Goal: Task Accomplishment & Management: Manage account settings

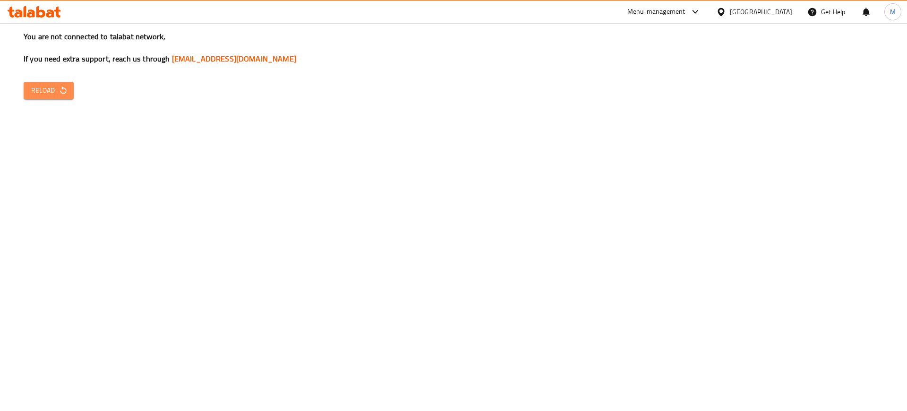
click at [64, 82] on button "Reload" at bounding box center [49, 90] width 50 height 17
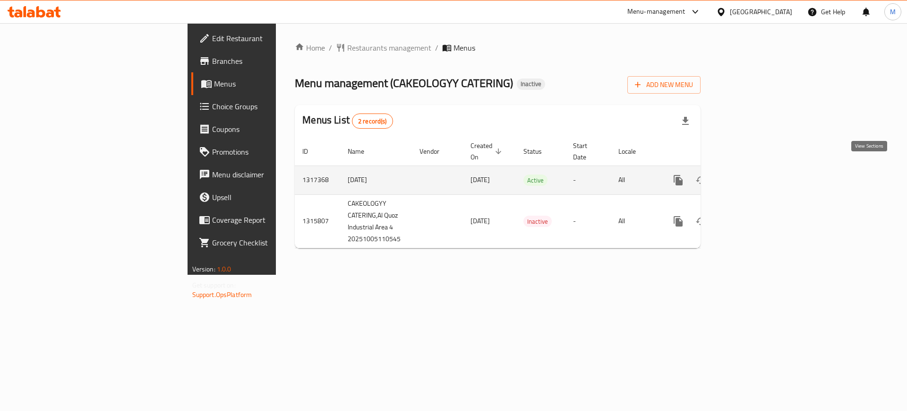
click at [752, 174] on icon "enhanced table" at bounding box center [746, 179] width 11 height 11
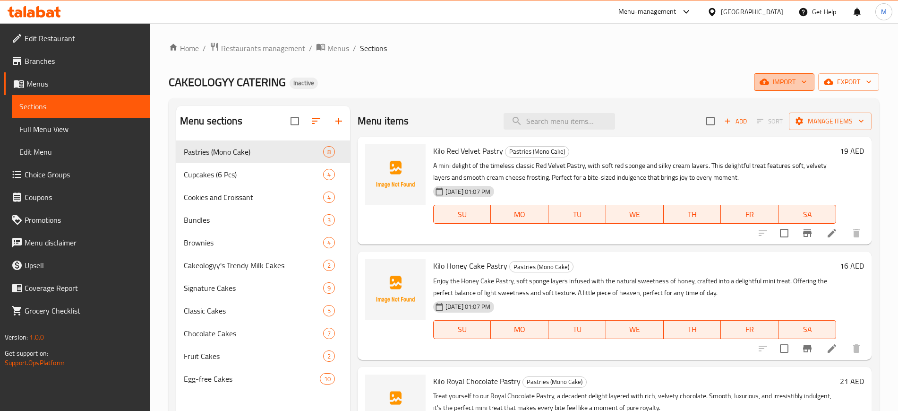
click at [778, 85] on span "import" at bounding box center [784, 82] width 45 height 12
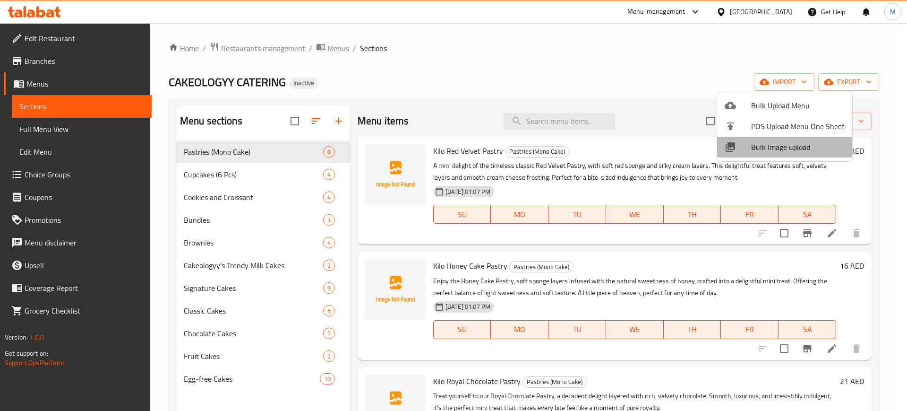
click at [758, 145] on span "Bulk Image upload" at bounding box center [798, 146] width 94 height 11
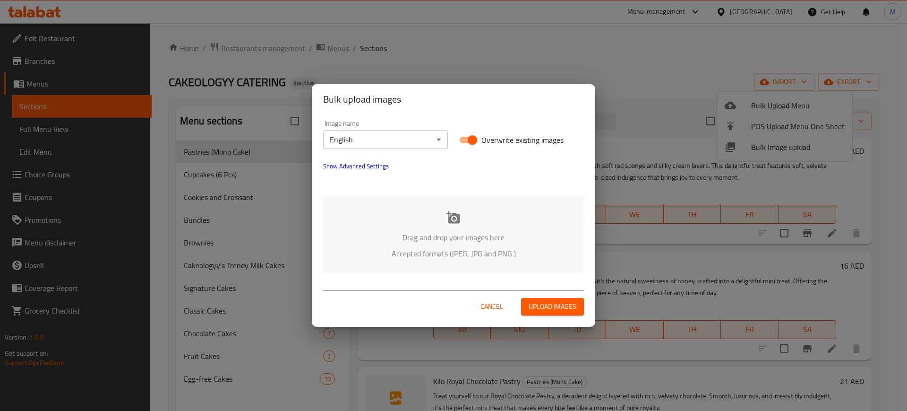
click at [396, 233] on p "Drag and drop your images here" at bounding box center [453, 237] width 233 height 11
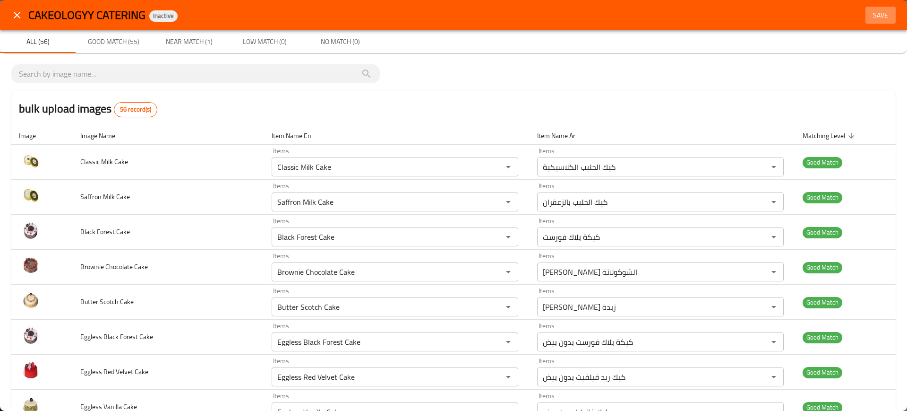
click at [873, 12] on span "Save" at bounding box center [881, 15] width 23 height 12
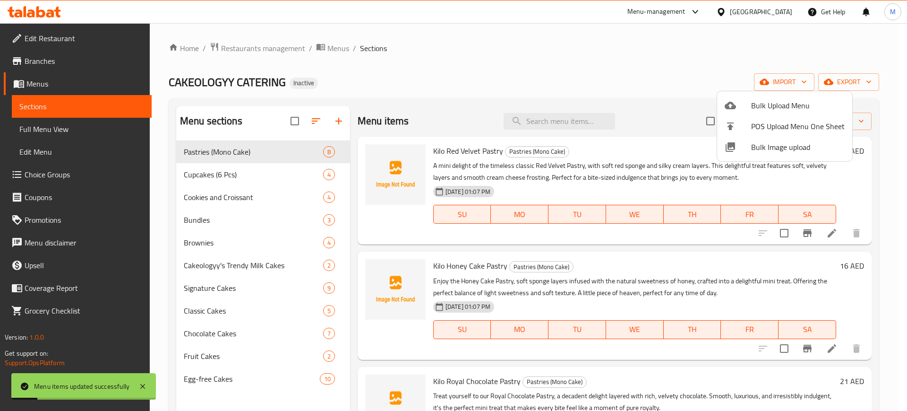
click at [837, 84] on div at bounding box center [453, 205] width 907 height 411
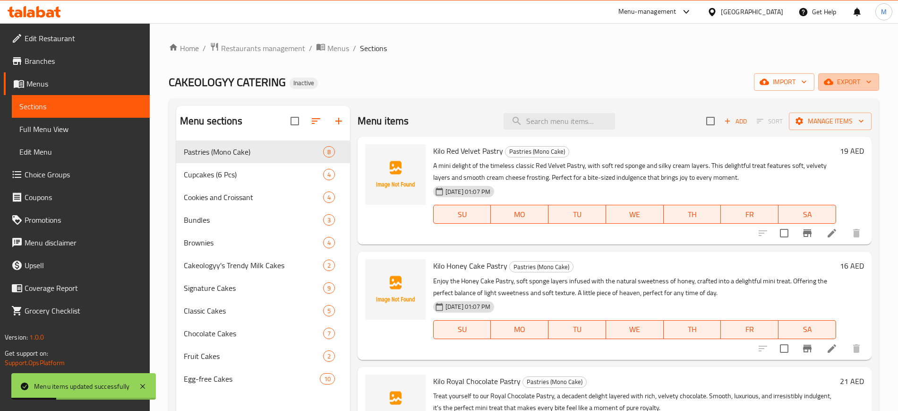
click at [837, 84] on span "export" at bounding box center [849, 82] width 46 height 12
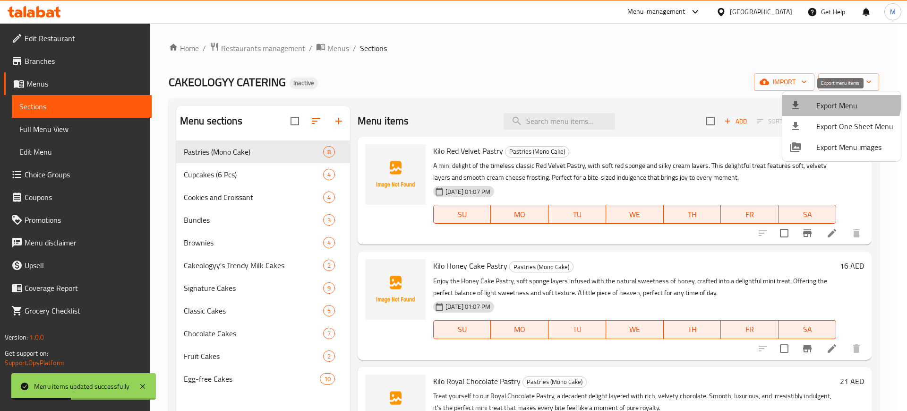
click at [827, 97] on li "Export Menu" at bounding box center [842, 105] width 119 height 21
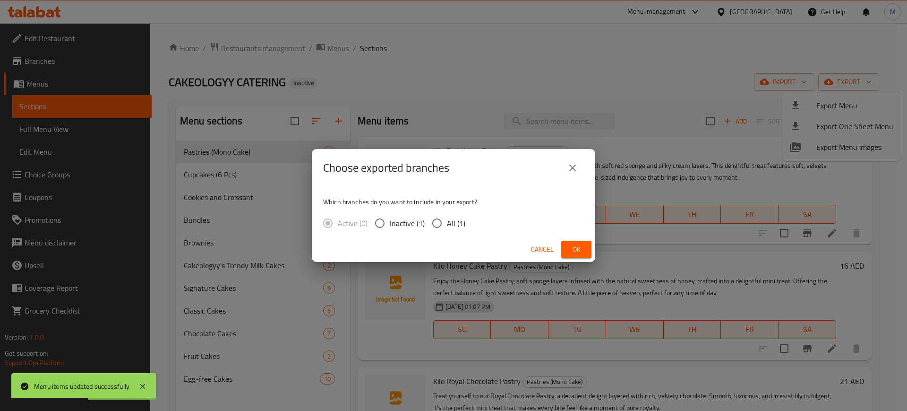
click at [449, 228] on span "All (1)" at bounding box center [456, 222] width 18 height 11
click at [447, 228] on input "All (1)" at bounding box center [437, 223] width 20 height 20
radio input "true"
click at [574, 250] on span "Ok" at bounding box center [576, 249] width 15 height 12
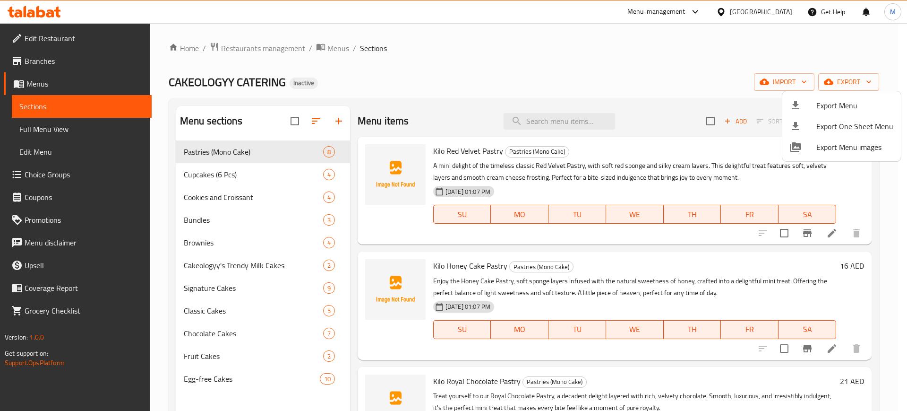
click at [889, 38] on div at bounding box center [453, 205] width 907 height 411
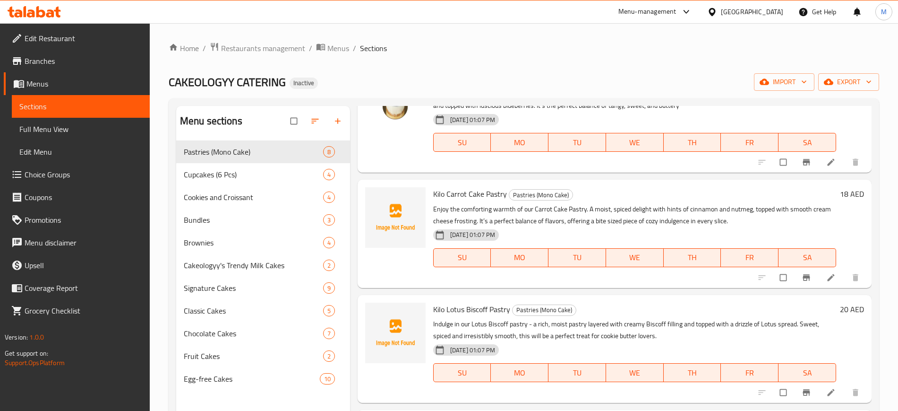
scroll to position [533, 0]
click at [384, 199] on span "upload picture" at bounding box center [378, 199] width 19 height 9
click at [235, 181] on div "Cupcakes (6 Pcs) 4" at bounding box center [263, 174] width 174 height 23
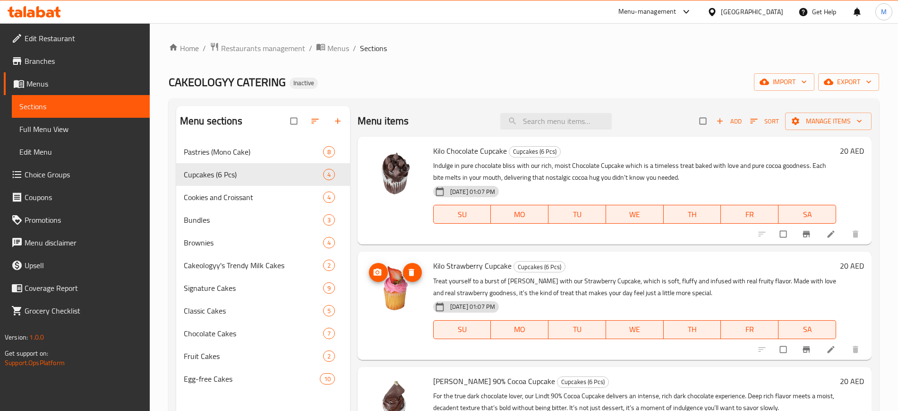
scroll to position [0, 0]
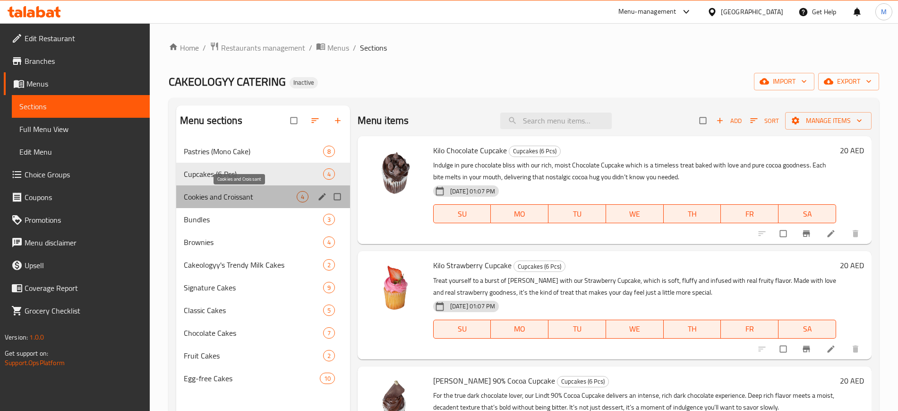
click at [256, 197] on span "Cookies and Croissant" at bounding box center [240, 196] width 113 height 11
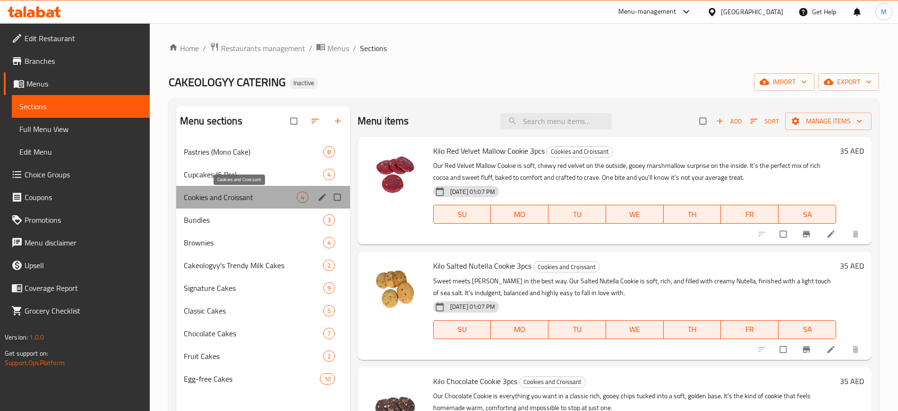
click at [279, 197] on span "Cookies and Croissant" at bounding box center [240, 196] width 113 height 11
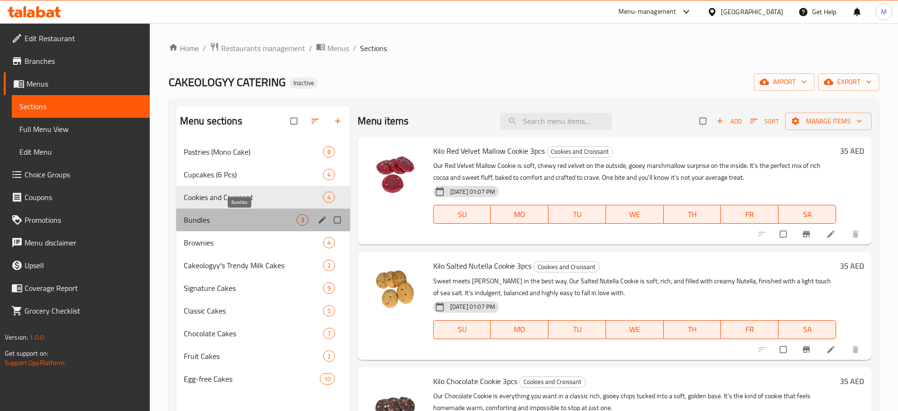
click at [285, 218] on span "Bundles" at bounding box center [240, 219] width 113 height 11
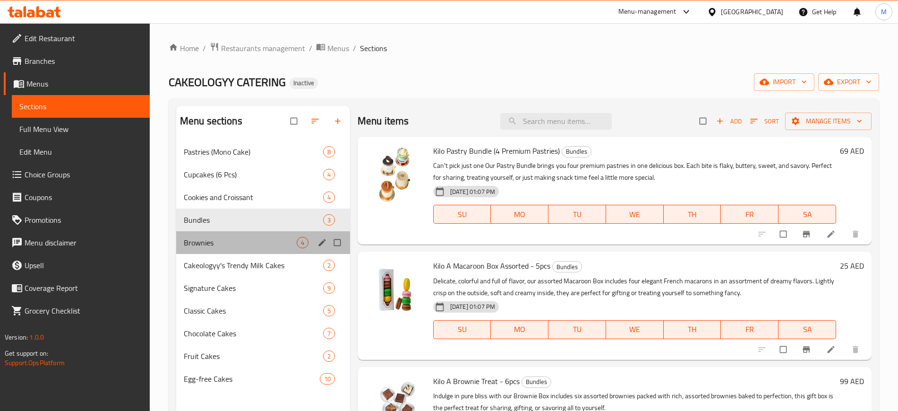
click at [268, 234] on div "Brownies 4" at bounding box center [263, 242] width 174 height 23
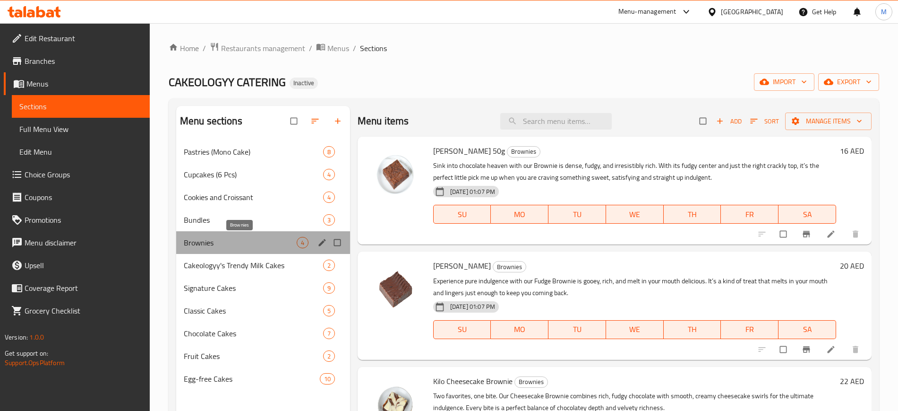
click at [244, 244] on span "Brownies" at bounding box center [240, 242] width 113 height 11
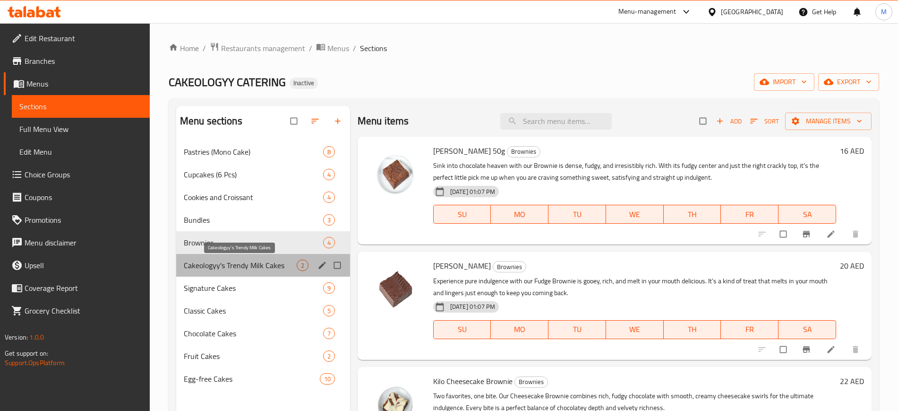
click at [252, 261] on span "Cakeologyy's Trendy Milk Cakes" at bounding box center [240, 264] width 113 height 11
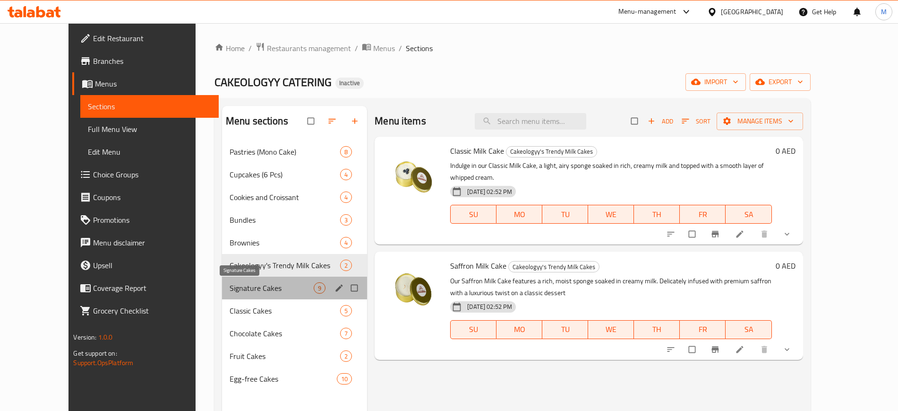
click at [269, 289] on span "Signature Cakes" at bounding box center [272, 287] width 84 height 11
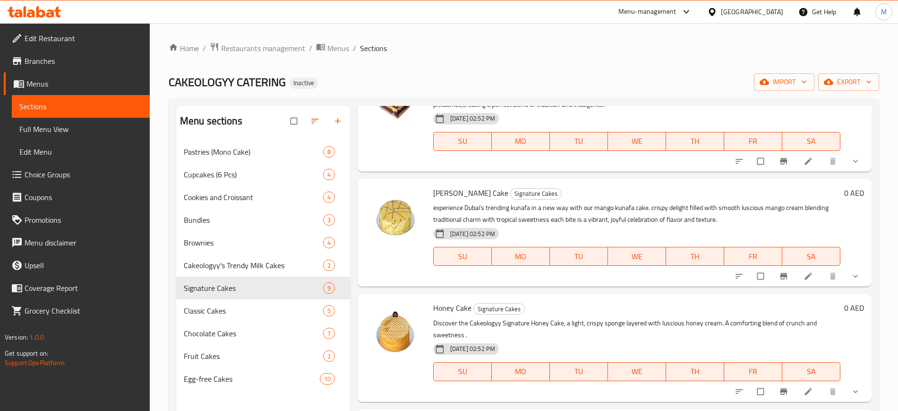
scroll to position [0, 0]
click at [222, 302] on div "Classic Cakes 5" at bounding box center [263, 310] width 174 height 23
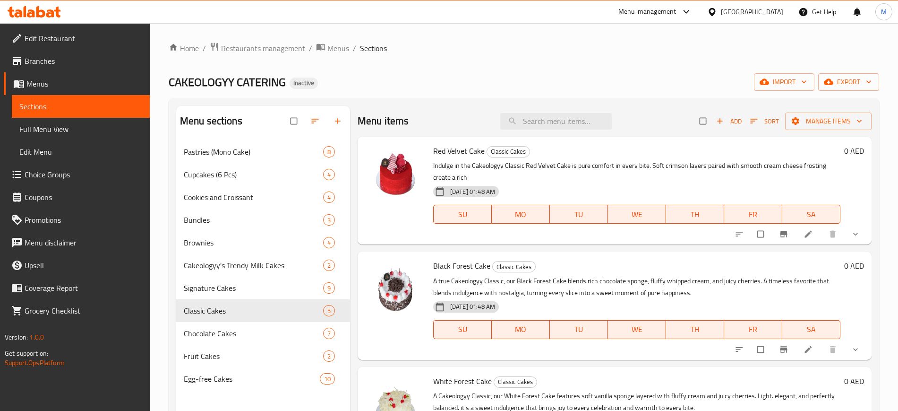
scroll to position [0, 0]
click at [240, 324] on div "Chocolate Cakes 7" at bounding box center [263, 332] width 174 height 23
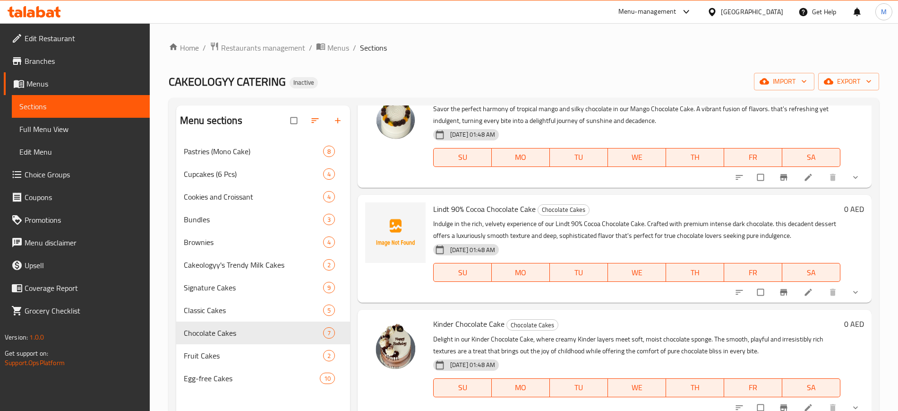
scroll to position [405, 0]
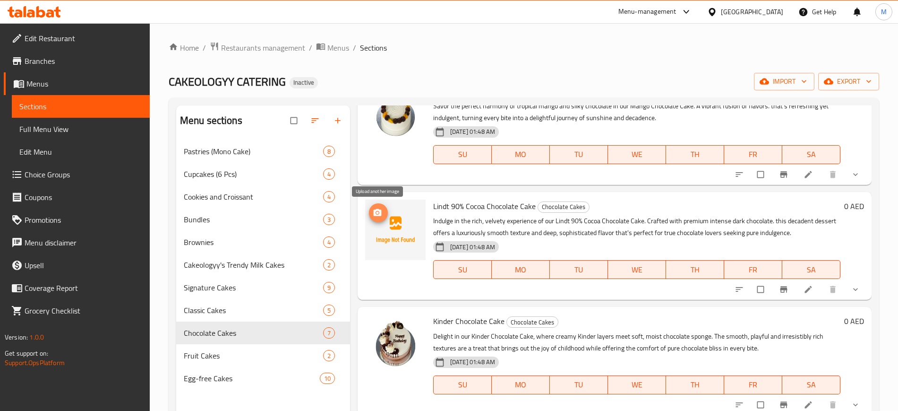
click at [377, 212] on circle "upload picture" at bounding box center [377, 212] width 2 height 2
click at [456, 202] on span "Lindt 90% Cocoa Chocolate Cake" at bounding box center [484, 206] width 103 height 14
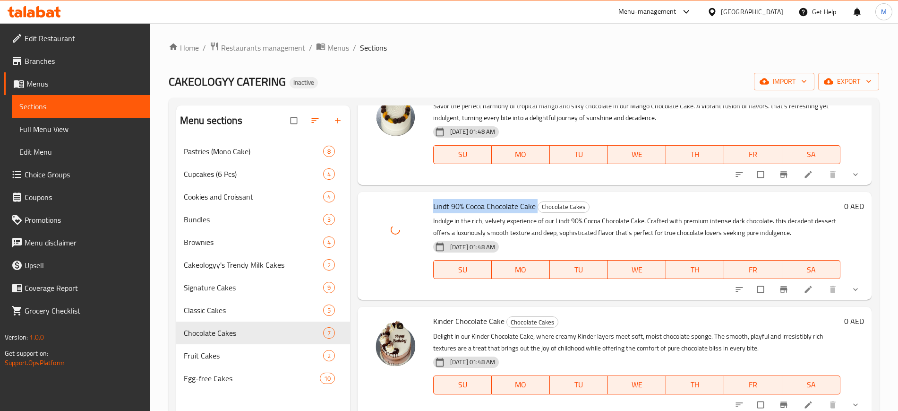
click at [456, 202] on span "Lindt 90% Cocoa Chocolate Cake" at bounding box center [484, 206] width 103 height 14
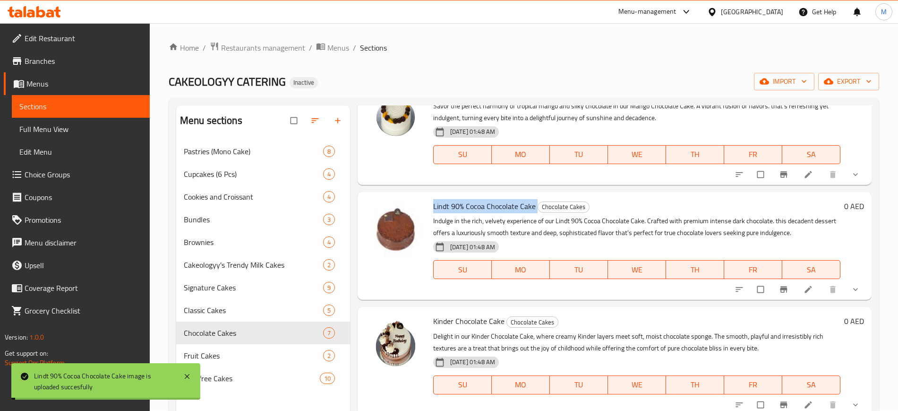
copy h6 "Lindt 90% Cocoa Chocolate Cake"
click at [485, 216] on p "Indulge in the rich, velvety experience of our Lindt 90% Cocoa Chocolate Cake. …" at bounding box center [636, 227] width 407 height 24
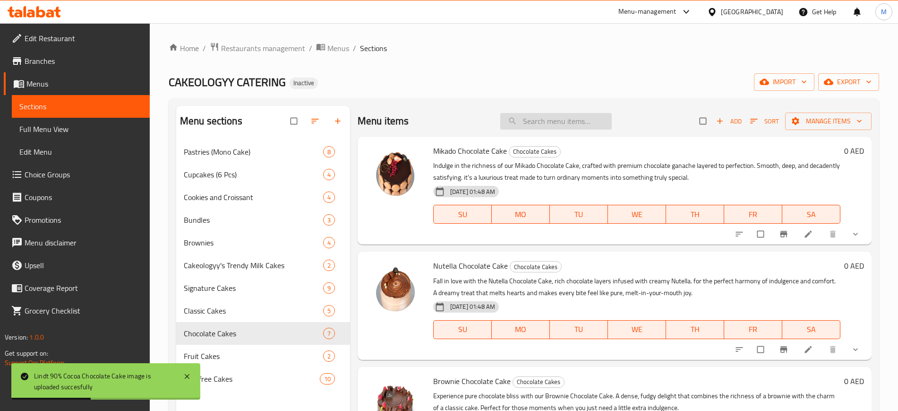
scroll to position [0, 0]
click at [548, 116] on input "search" at bounding box center [557, 120] width 112 height 17
paste input "Lindt 90% Cocoa Chocolate Cake"
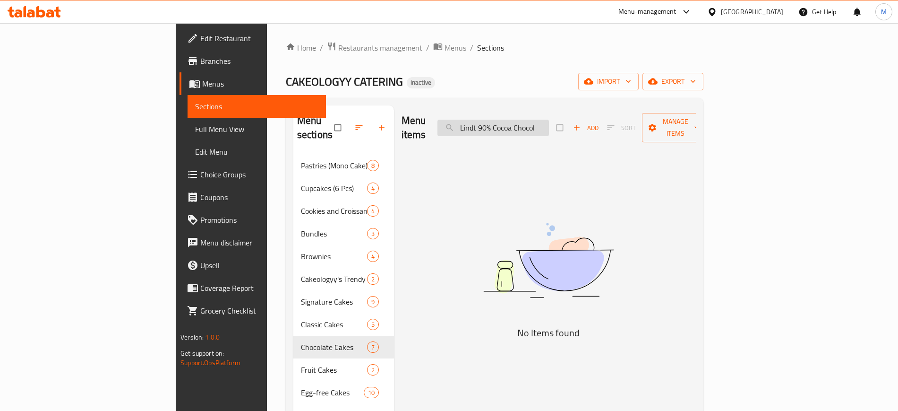
scroll to position [0, 0]
type input "Lindt 90% Cocoa"
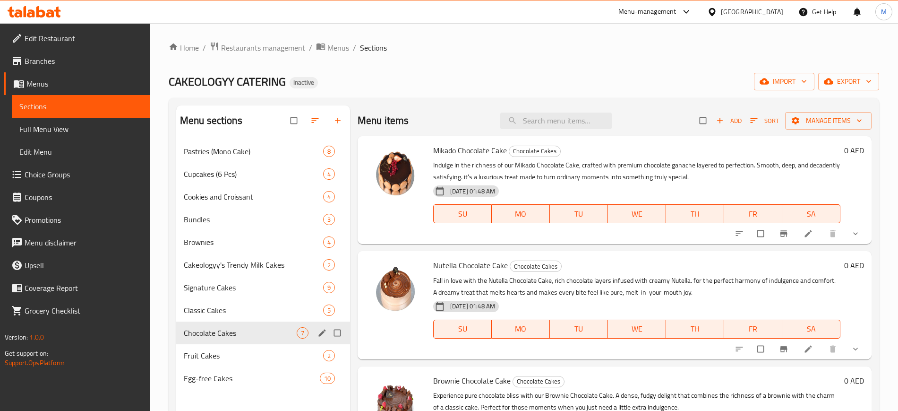
click at [237, 338] on div "Chocolate Cakes 7" at bounding box center [263, 332] width 174 height 23
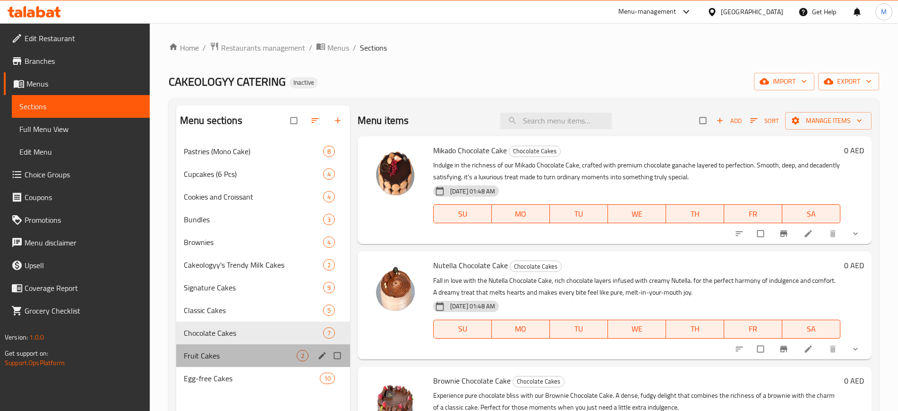
click at [253, 362] on div "Fruit Cakes 2" at bounding box center [263, 355] width 174 height 23
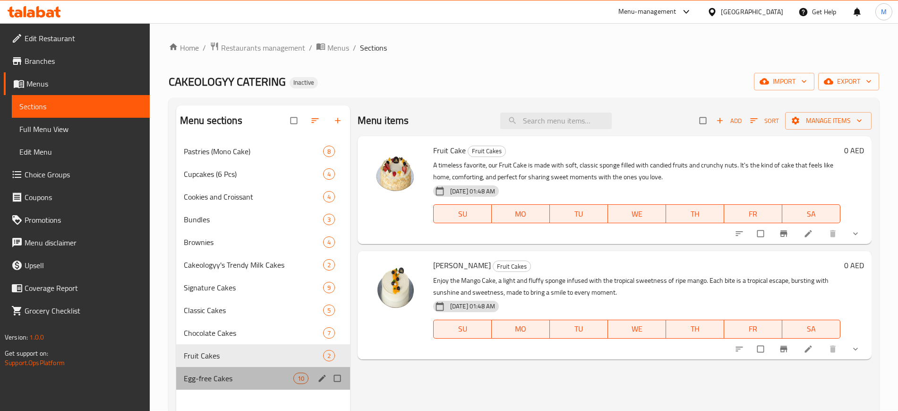
click at [234, 369] on div "Egg-free Cakes 10" at bounding box center [263, 378] width 174 height 23
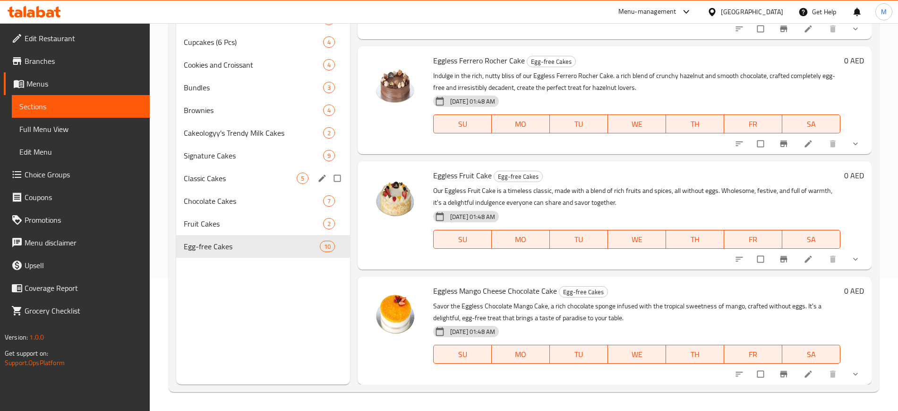
scroll to position [131, 0]
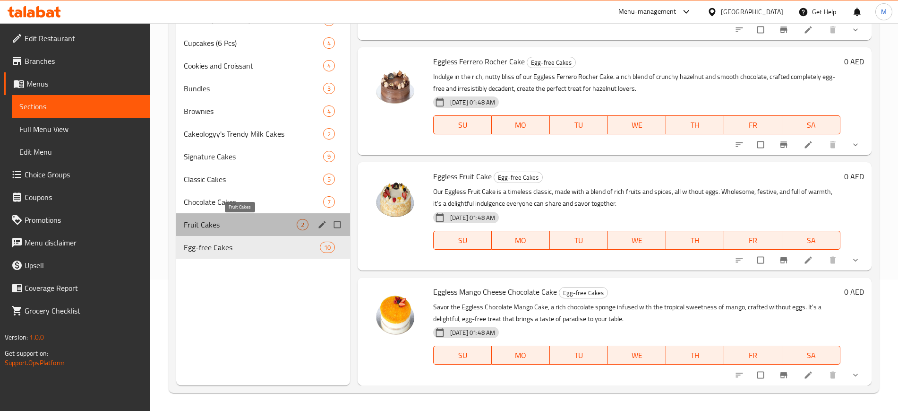
click at [247, 224] on span "Fruit Cakes" at bounding box center [240, 224] width 113 height 11
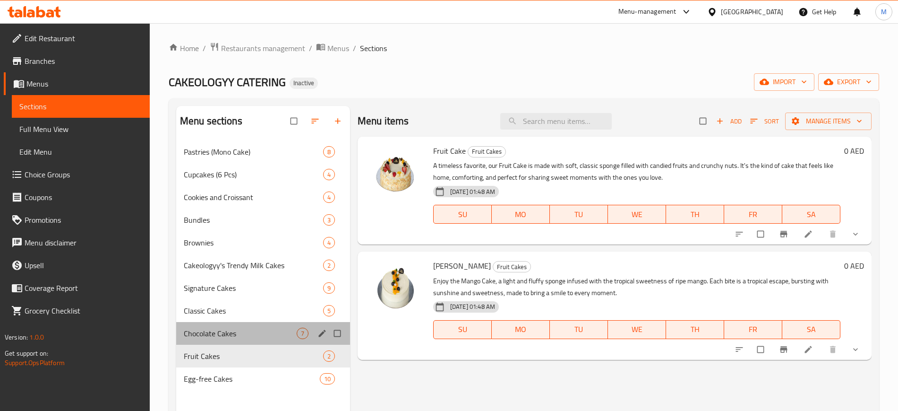
click at [237, 339] on div "Chocolate Cakes 7" at bounding box center [263, 333] width 174 height 23
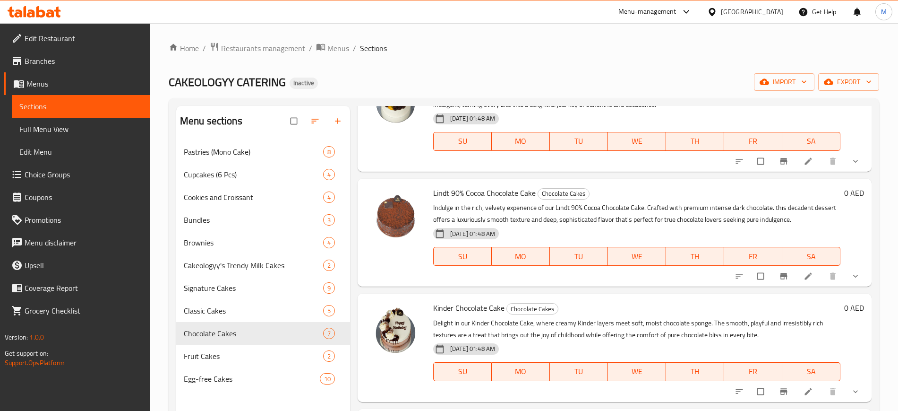
scroll to position [132, 0]
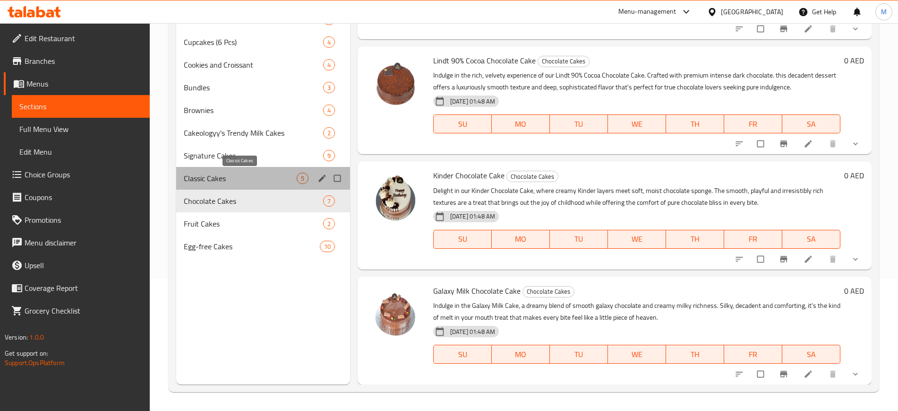
click at [204, 173] on span "Classic Cakes" at bounding box center [240, 178] width 113 height 11
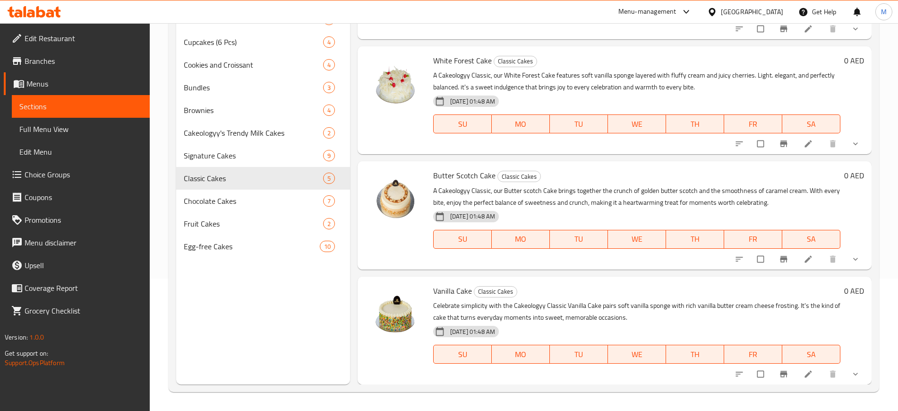
scroll to position [132, 0]
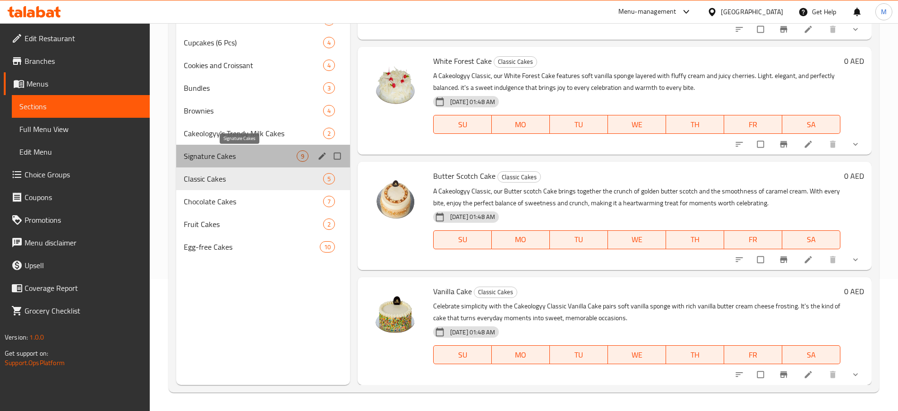
click at [254, 151] on span "Signature Cakes" at bounding box center [240, 155] width 113 height 11
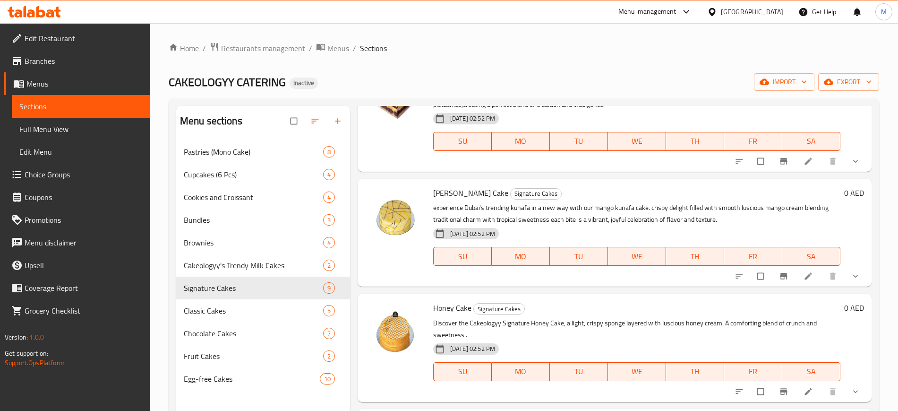
scroll to position [132, 0]
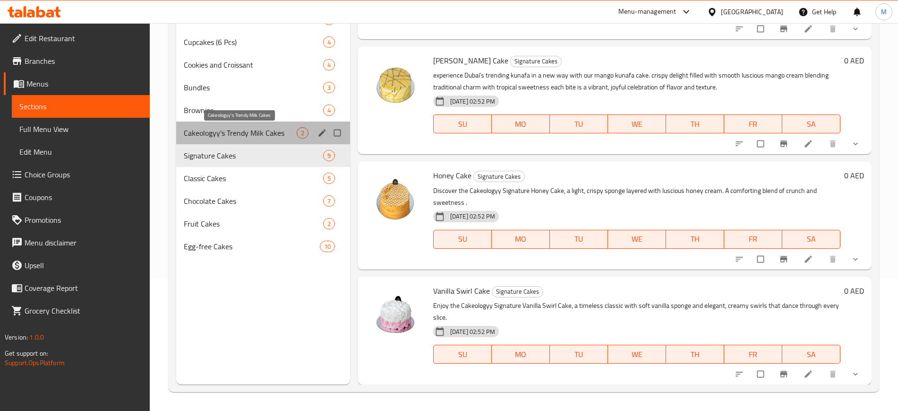
click at [250, 130] on span "Cakeologyy's Trendy Milk Cakes" at bounding box center [240, 132] width 113 height 11
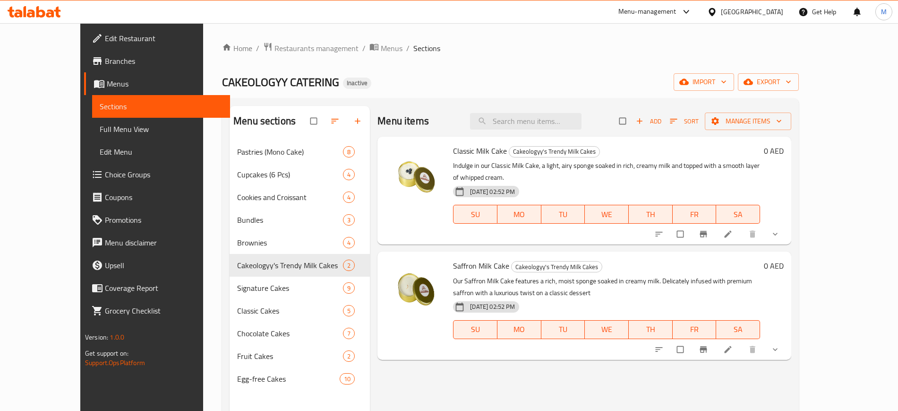
scroll to position [0, 0]
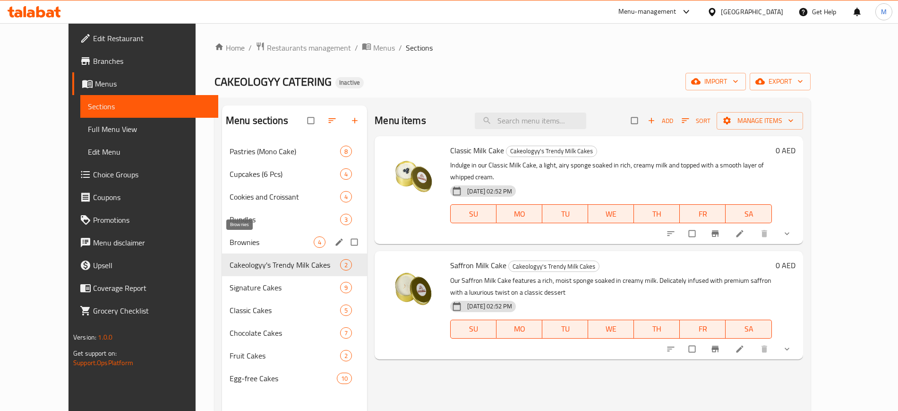
click at [242, 242] on span "Brownies" at bounding box center [272, 241] width 84 height 11
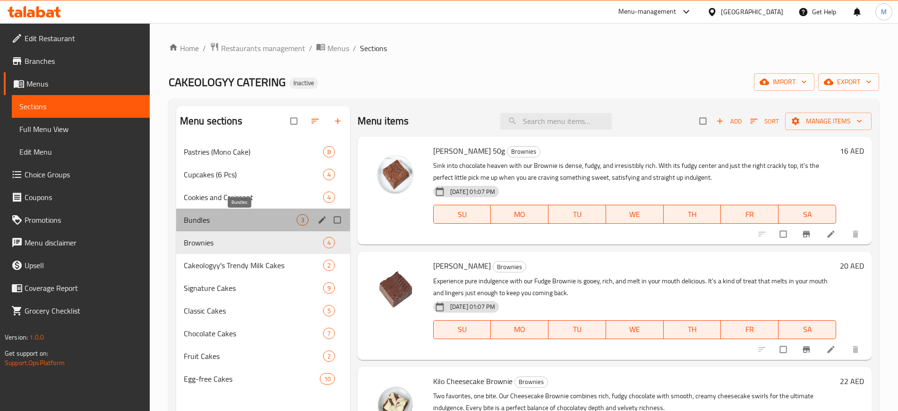
click at [231, 216] on span "Bundles" at bounding box center [240, 219] width 113 height 11
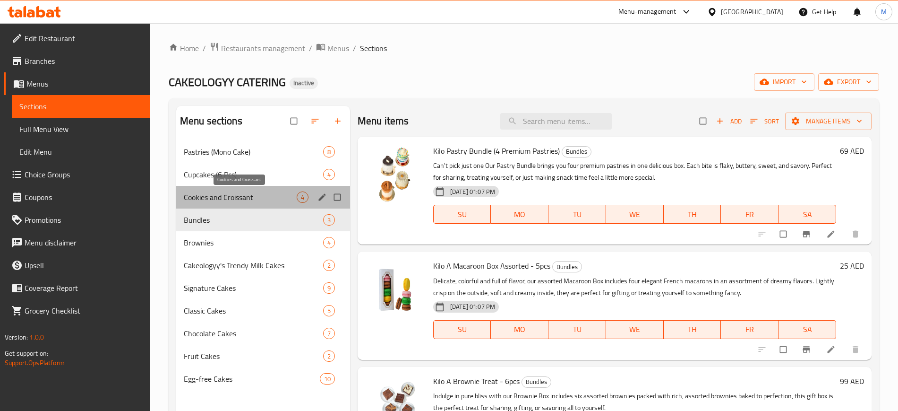
click at [263, 198] on span "Cookies and Croissant" at bounding box center [240, 196] width 113 height 11
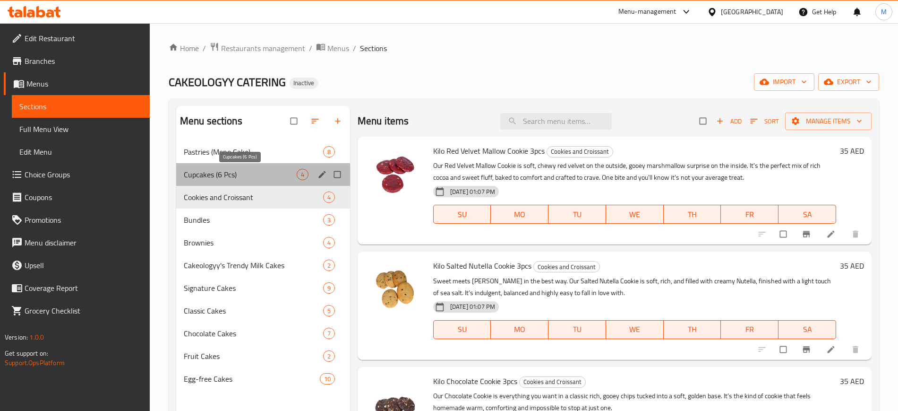
click at [241, 169] on span "Cupcakes (6 Pcs)" at bounding box center [240, 174] width 113 height 11
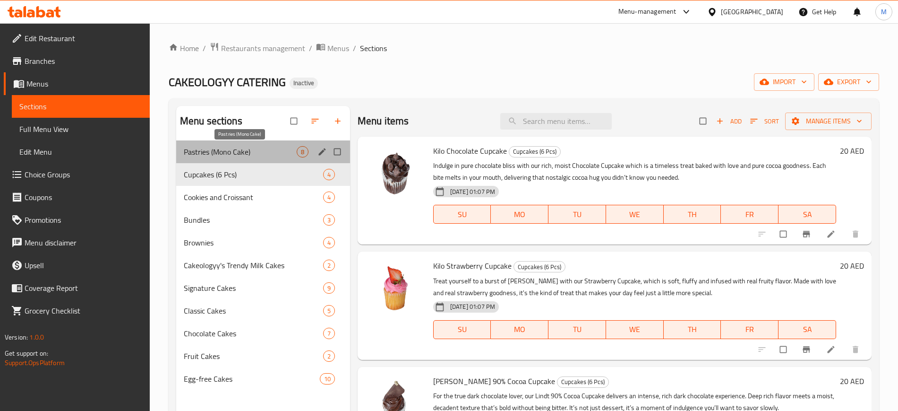
click at [270, 153] on span "Pastries (Mono Cake)" at bounding box center [240, 151] width 113 height 11
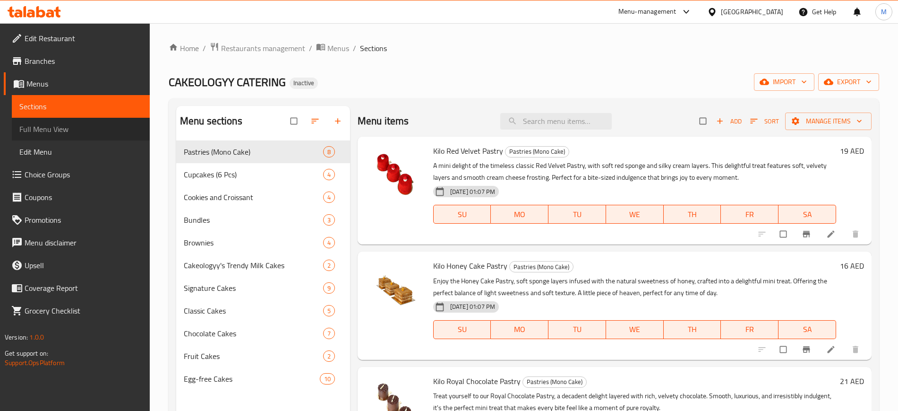
click at [81, 128] on span "Full Menu View" at bounding box center [80, 128] width 123 height 11
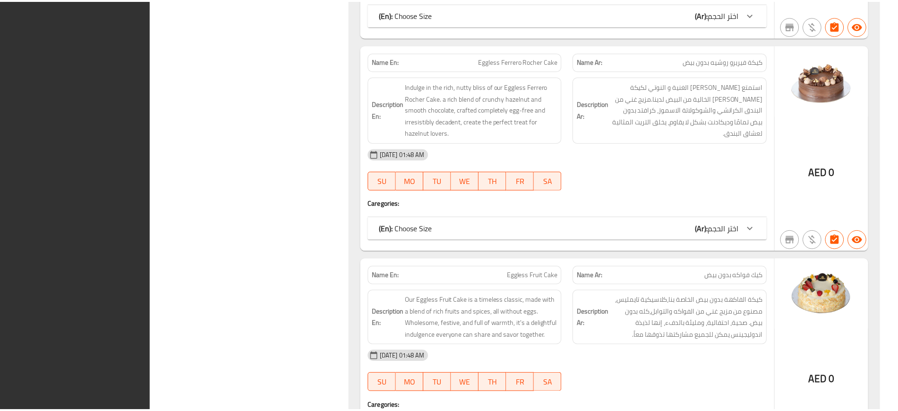
scroll to position [11275, 0]
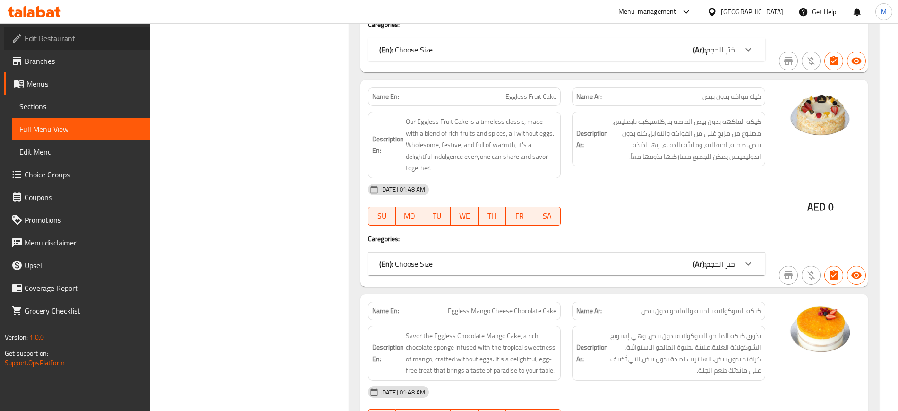
click at [87, 33] on span "Edit Restaurant" at bounding box center [84, 38] width 118 height 11
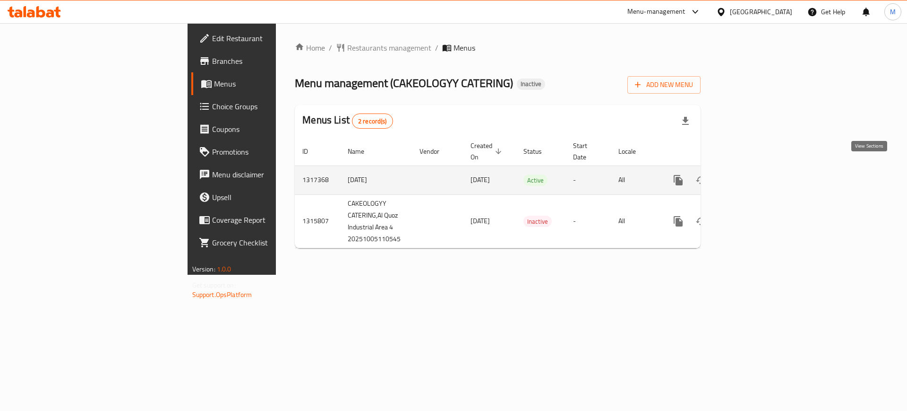
click at [752, 174] on icon "enhanced table" at bounding box center [746, 179] width 11 height 11
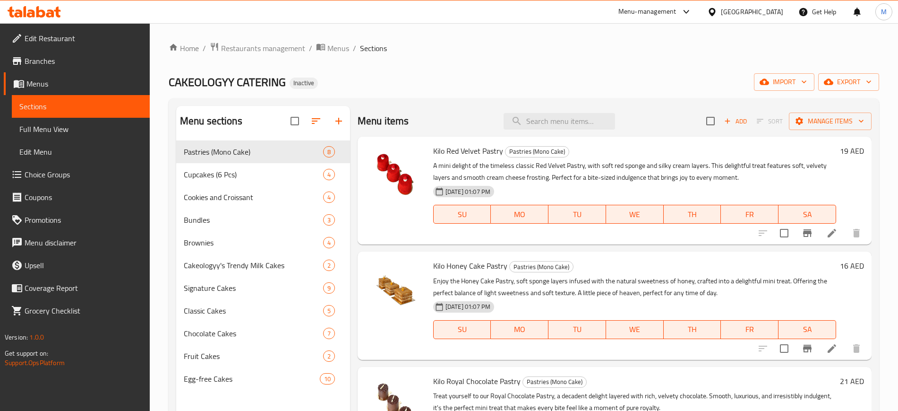
click at [842, 91] on div "Home / Restaurants management / Menus / Sections CAKEOLOGYY CATERING Inactive i…" at bounding box center [524, 283] width 711 height 482
click at [838, 89] on button "export" at bounding box center [849, 81] width 61 height 17
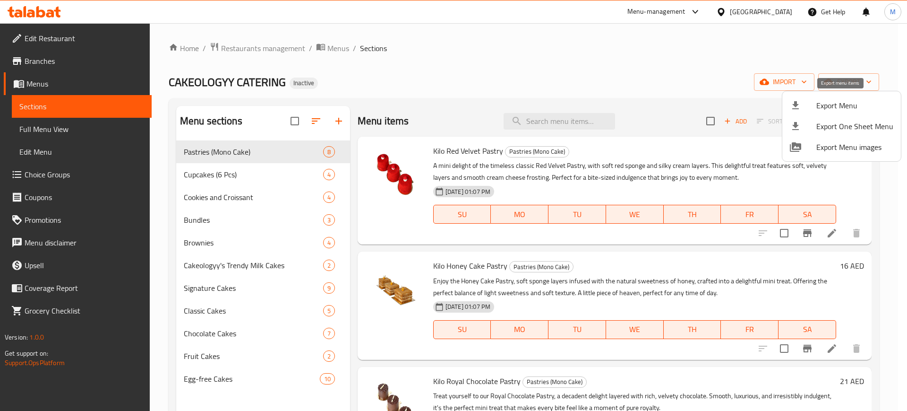
click at [811, 105] on div at bounding box center [803, 105] width 26 height 11
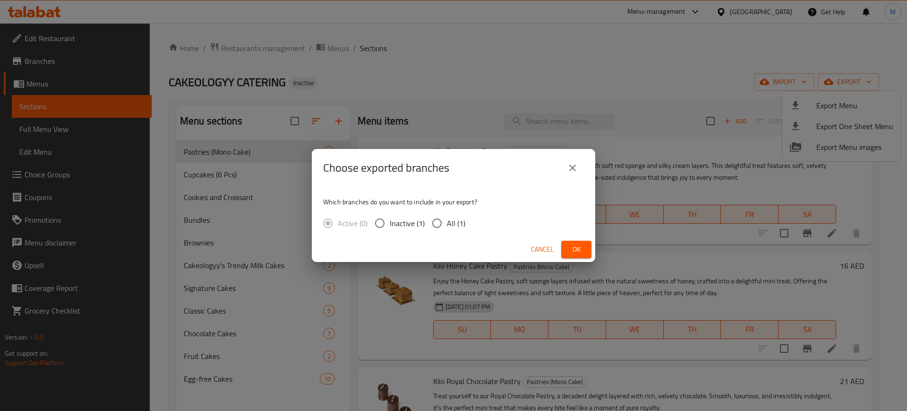
click at [454, 218] on span "All (1)" at bounding box center [456, 222] width 18 height 11
click at [447, 218] on input "All (1)" at bounding box center [437, 223] width 20 height 20
radio input "true"
click at [578, 246] on span "Ok" at bounding box center [576, 249] width 15 height 12
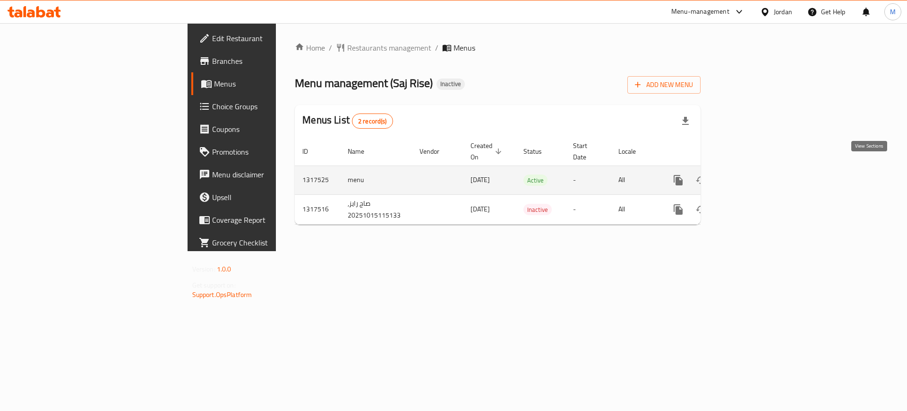
click at [752, 174] on icon "enhanced table" at bounding box center [746, 179] width 11 height 11
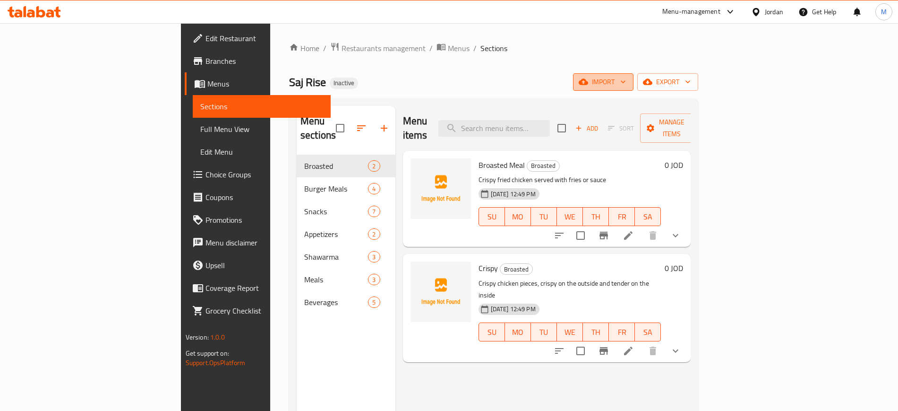
click at [626, 79] on span "import" at bounding box center [603, 82] width 45 height 12
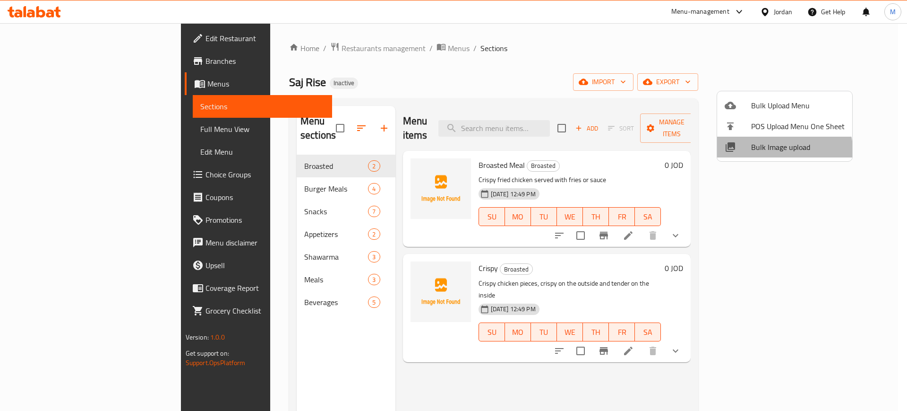
click at [758, 155] on li "Bulk Image upload" at bounding box center [784, 147] width 135 height 21
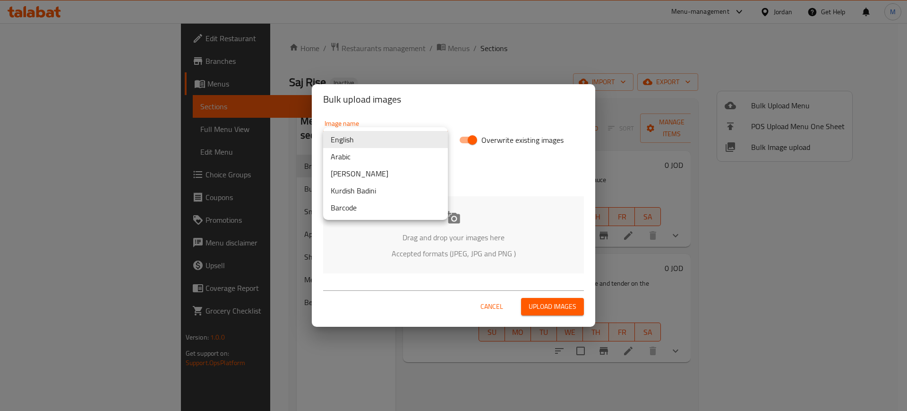
click at [394, 147] on body "​ Menu-management Jordan Get Help M Edit Restaurant Branches Menus Sections Ful…" at bounding box center [453, 217] width 907 height 388
click at [369, 152] on li "Arabic" at bounding box center [385, 156] width 125 height 17
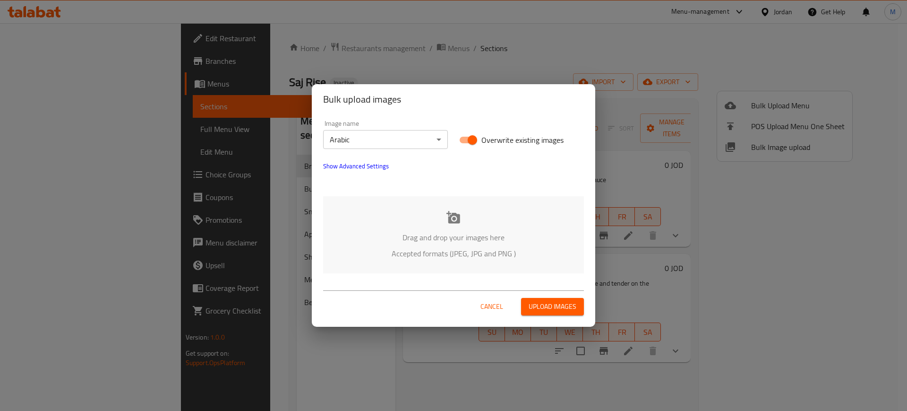
click at [449, 221] on icon at bounding box center [454, 217] width 14 height 12
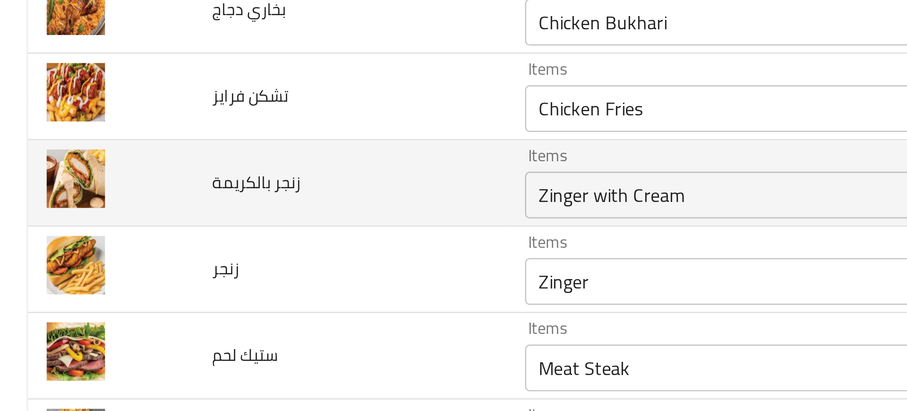
scroll to position [58, 0]
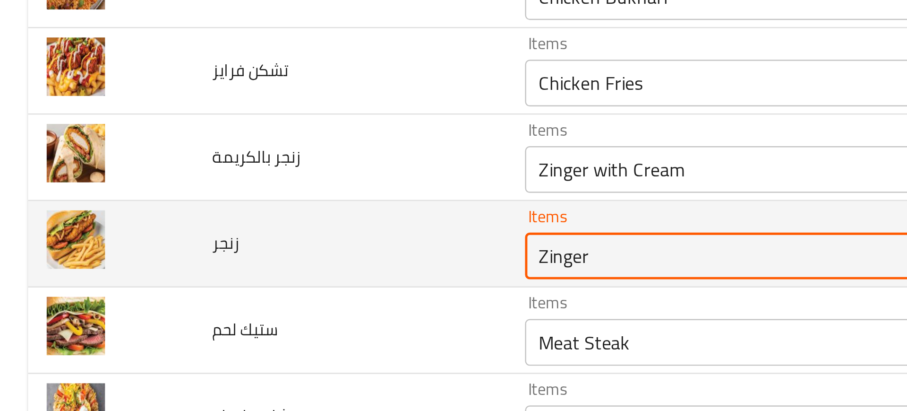
click at [229, 218] on input "Zinger" at bounding box center [335, 213] width 238 height 13
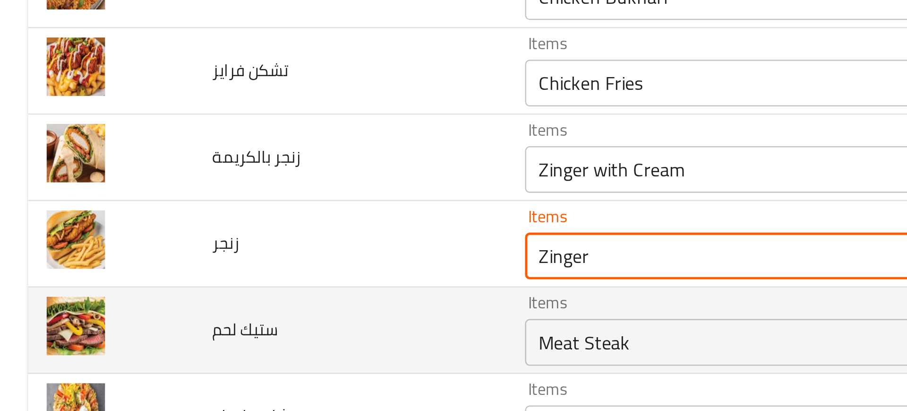
click at [131, 231] on td "ستيك لحم" at bounding box center [141, 244] width 127 height 35
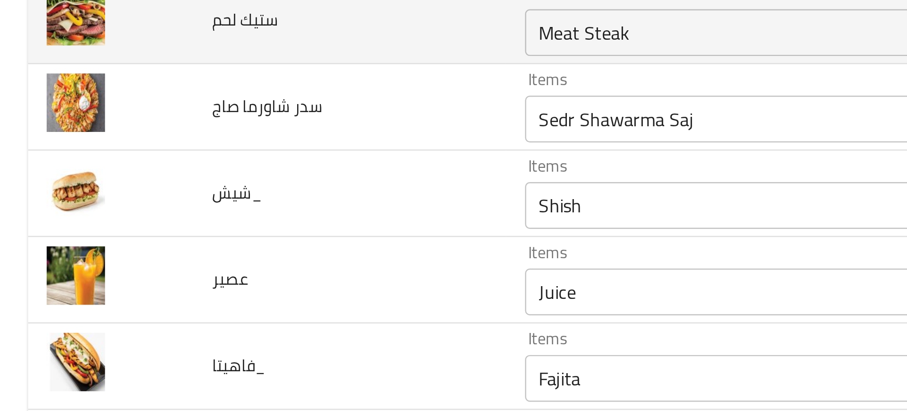
scroll to position [182, 0]
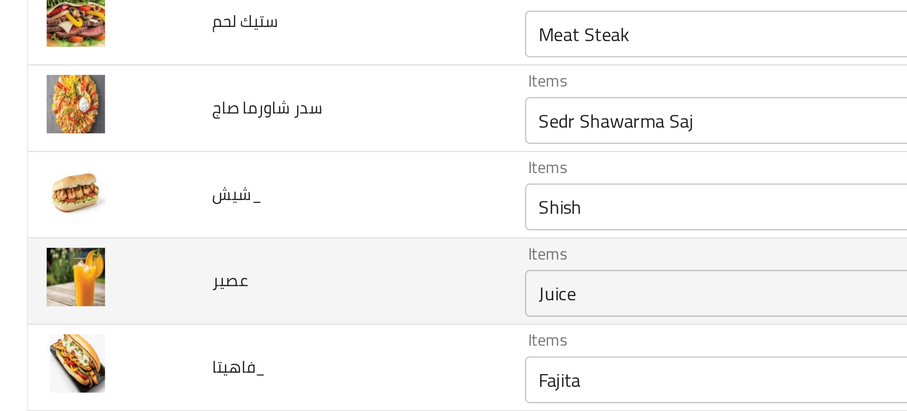
click at [96, 218] on span "عصير" at bounding box center [93, 224] width 15 height 12
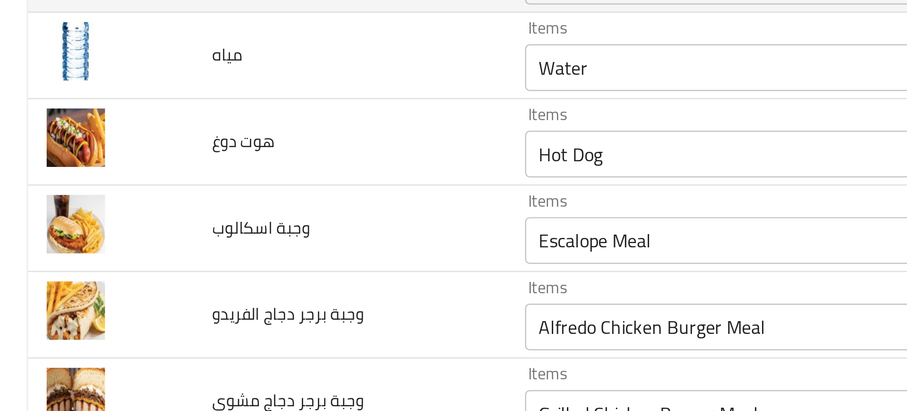
scroll to position [624, 0]
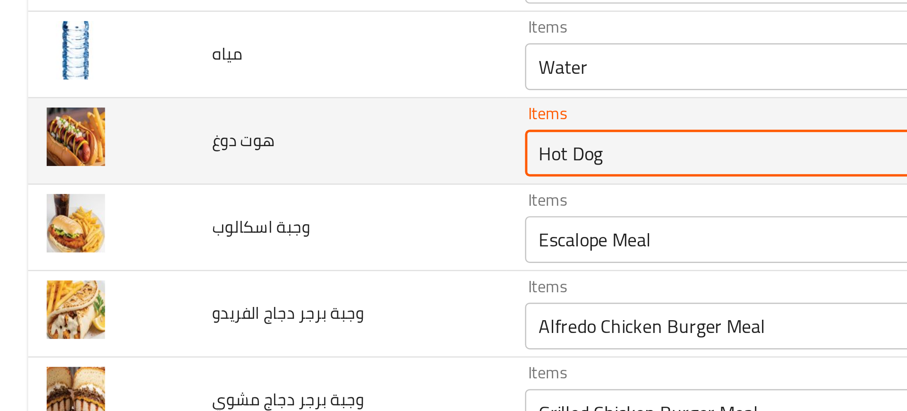
click at [221, 172] on دوغ "Hot Dog" at bounding box center [335, 172] width 238 height 13
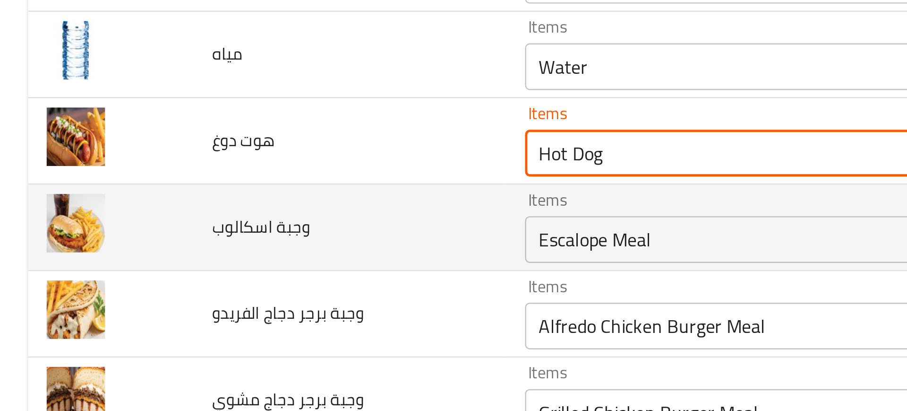
click at [122, 217] on td "وجبة اسكالوب" at bounding box center [141, 202] width 127 height 35
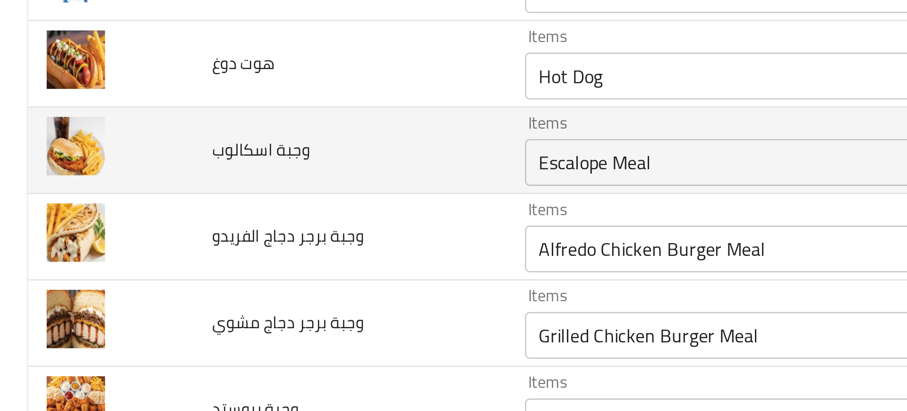
scroll to position [662, 0]
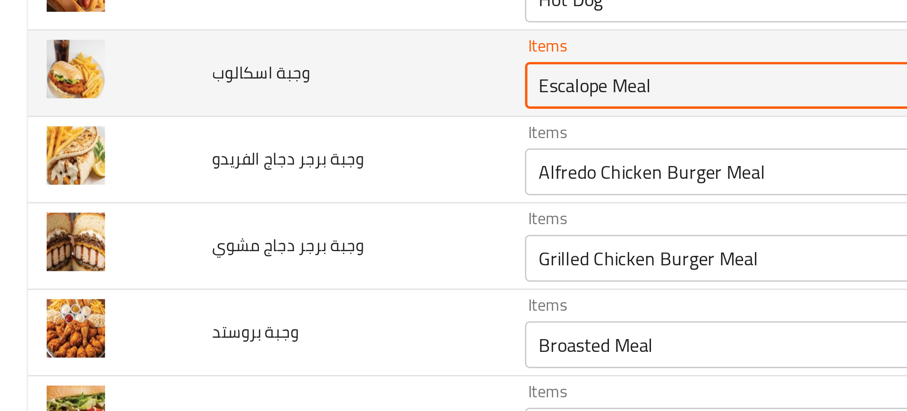
click at [256, 167] on اسكالوب "Escalope Meal" at bounding box center [335, 169] width 238 height 13
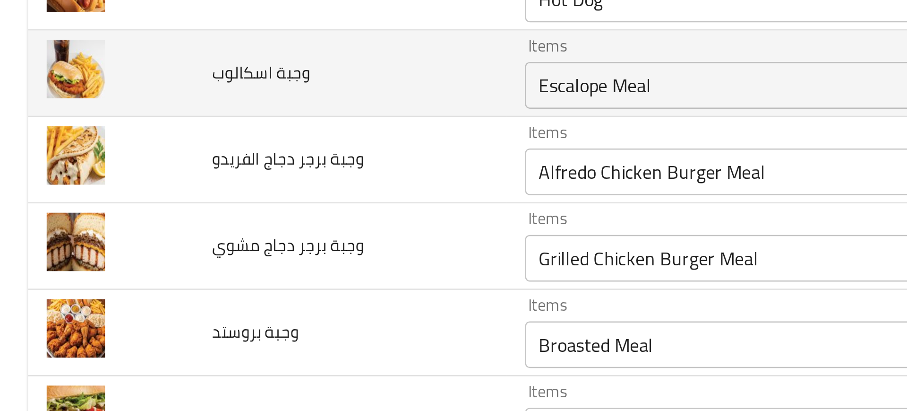
click at [101, 164] on span "وجبة اسكالوب" at bounding box center [106, 164] width 40 height 12
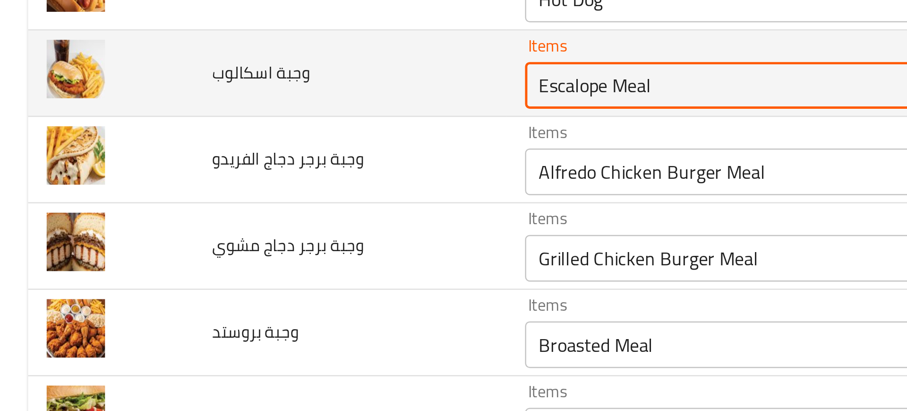
click at [238, 173] on اسكالوب "Escalope Meal" at bounding box center [335, 169] width 238 height 13
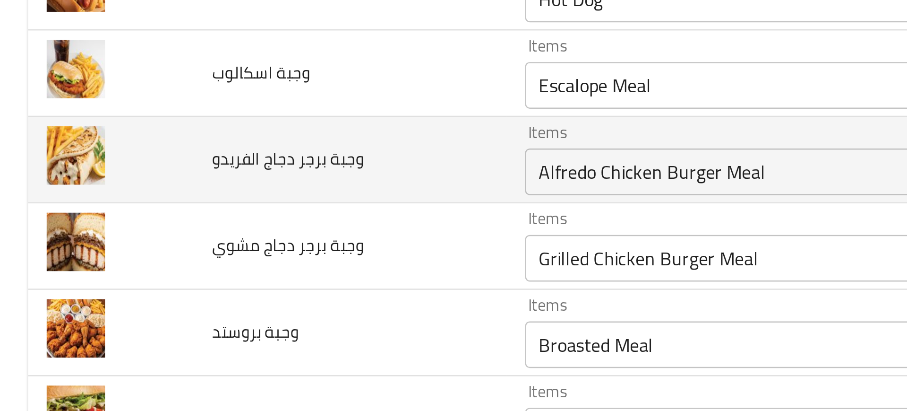
click at [175, 214] on td "وجبة برجر دجاج الفريدو" at bounding box center [141, 199] width 127 height 35
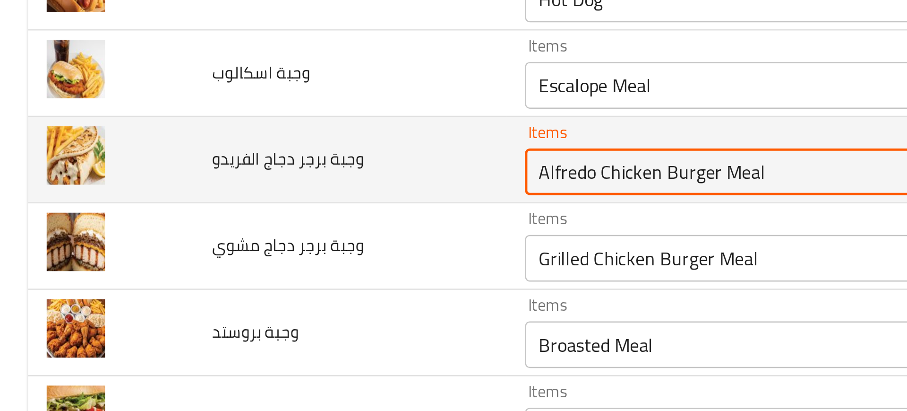
click at [228, 207] on الفريدو "Alfredo Chicken Burger Meal" at bounding box center [335, 204] width 238 height 13
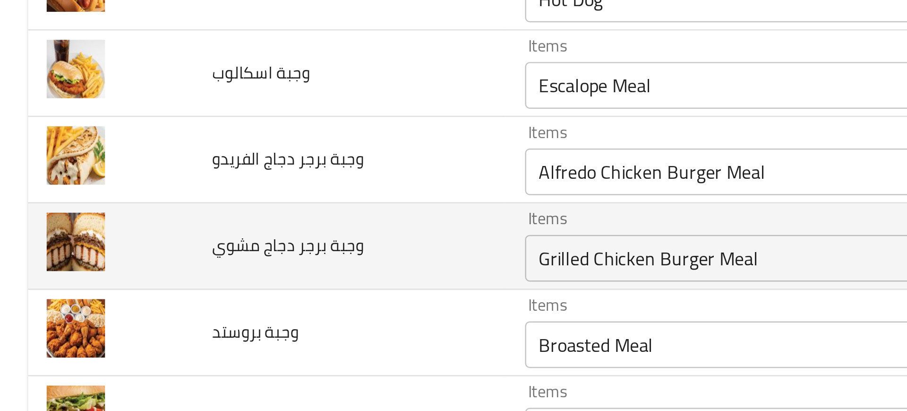
click at [166, 225] on td "وجبة برجر دجاج مشوي" at bounding box center [141, 234] width 127 height 35
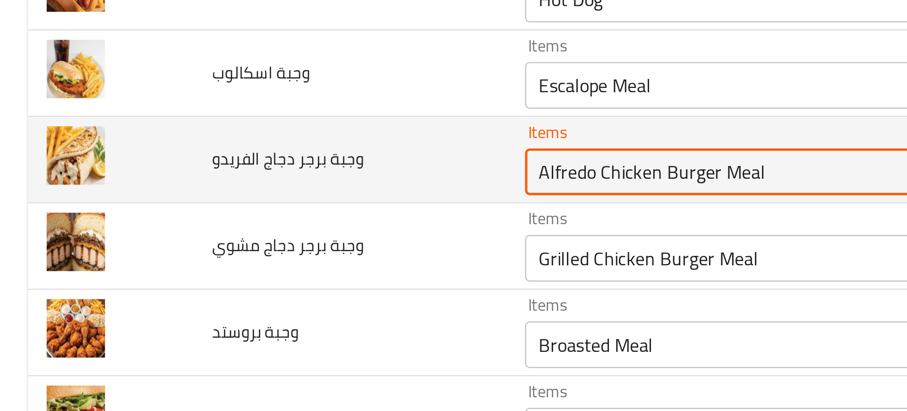
click at [220, 202] on الفريدو "Alfredo Chicken Burger Meal" at bounding box center [335, 204] width 238 height 13
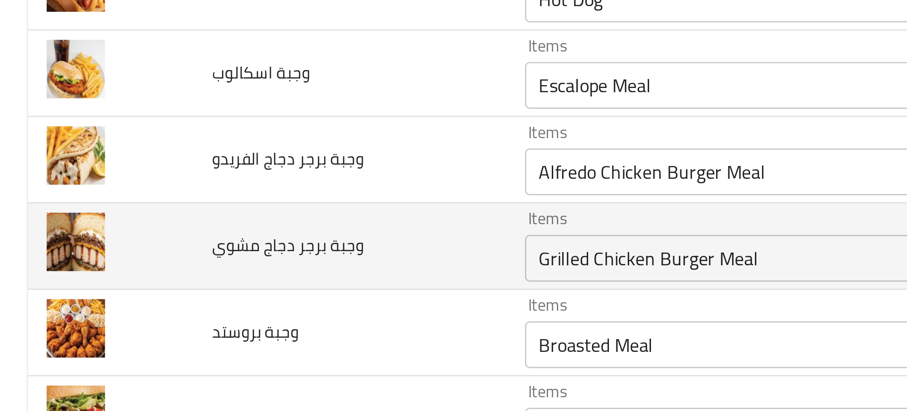
click at [159, 238] on td "وجبة برجر دجاج مشوي" at bounding box center [141, 234] width 127 height 35
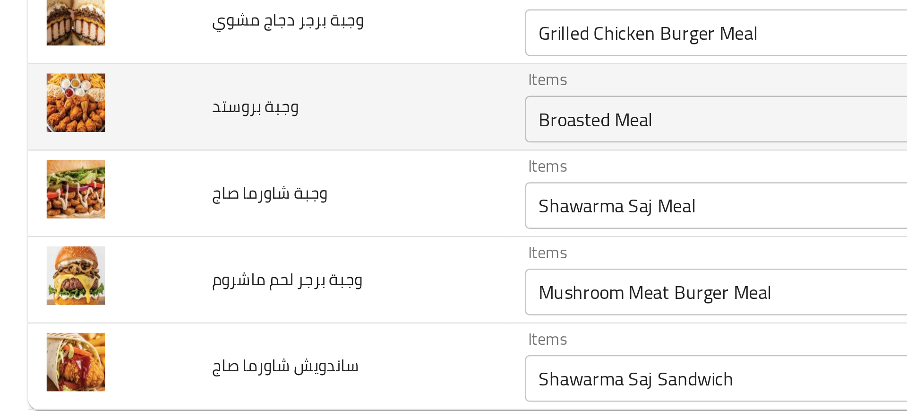
click at [245, 272] on بروستد "Broasted Meal" at bounding box center [335, 274] width 238 height 13
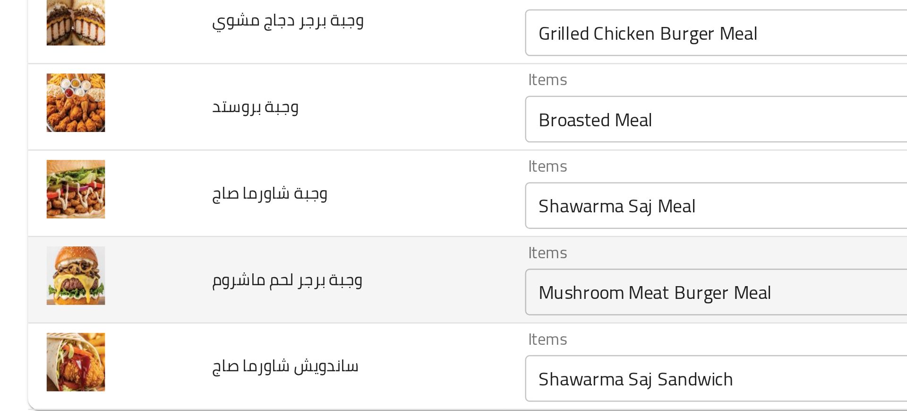
click at [147, 349] on td "وجبة برجر لحم ماشروم" at bounding box center [141, 339] width 127 height 35
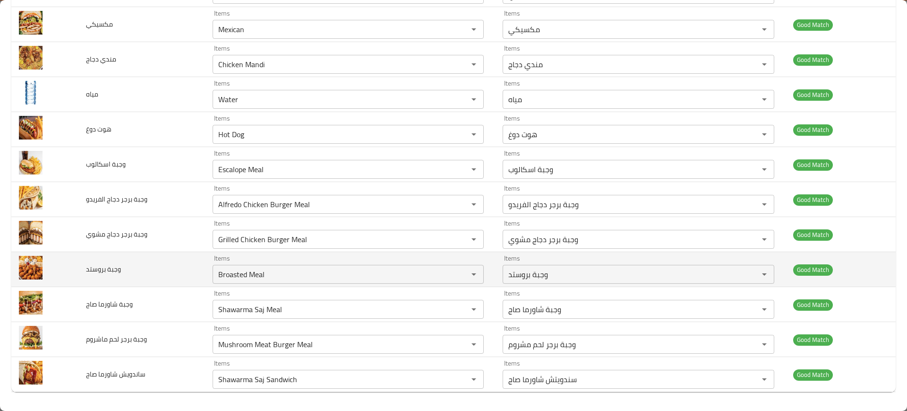
click at [150, 277] on td "وجبة بروستد" at bounding box center [141, 269] width 127 height 35
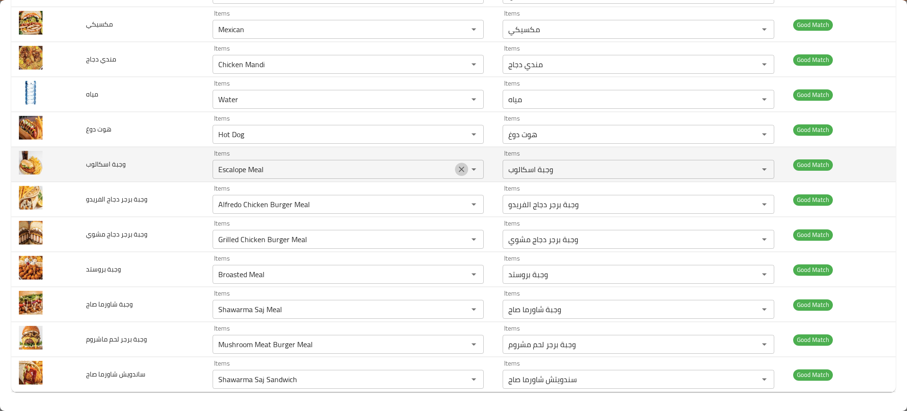
click at [457, 171] on icon "Clear" at bounding box center [461, 168] width 9 height 9
click at [102, 163] on span "وجبة اسكالوب" at bounding box center [106, 164] width 40 height 12
copy span "وجبة اسكالوب"
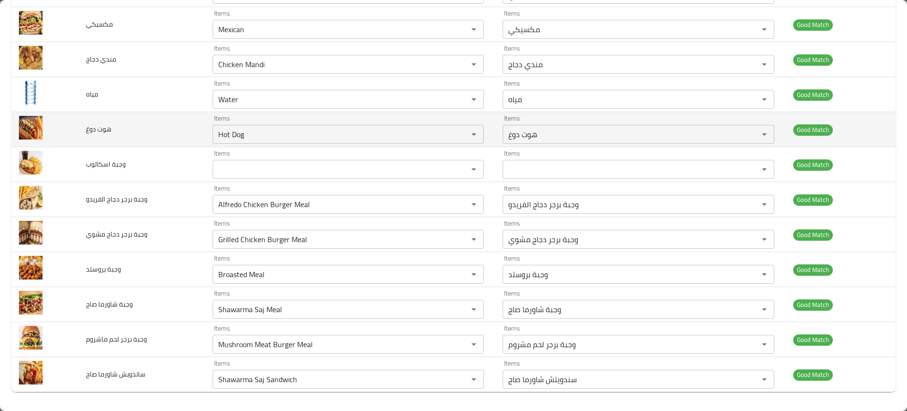
click at [130, 129] on td "هوت دوغ" at bounding box center [141, 129] width 127 height 35
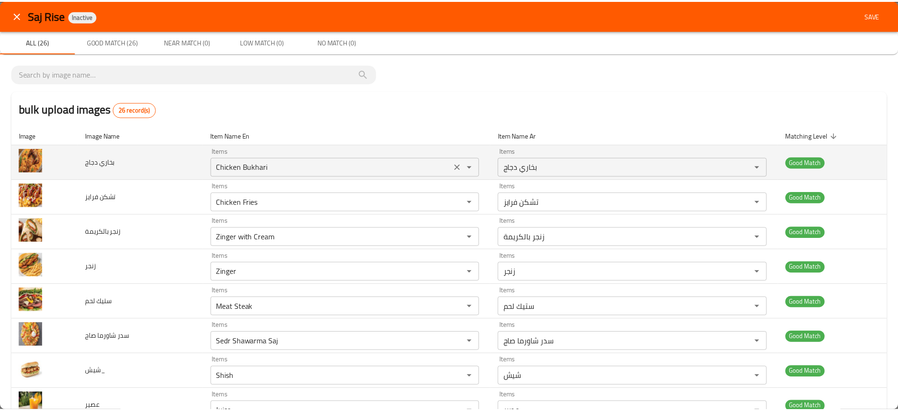
scroll to position [0, 0]
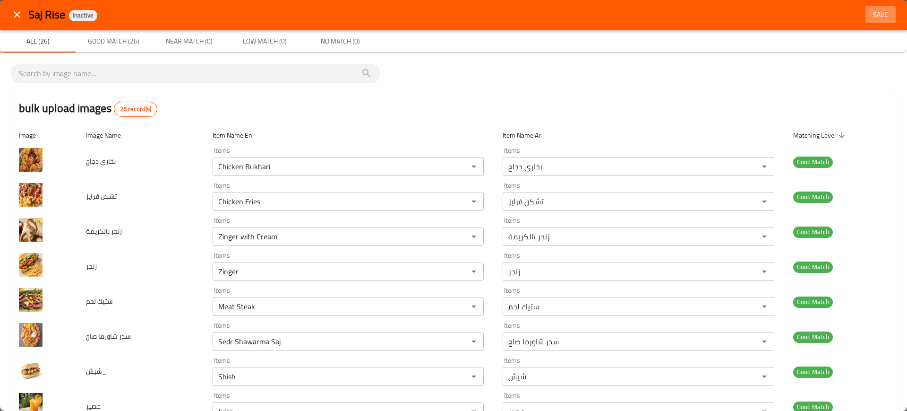
click at [870, 10] on span "Save" at bounding box center [881, 15] width 23 height 12
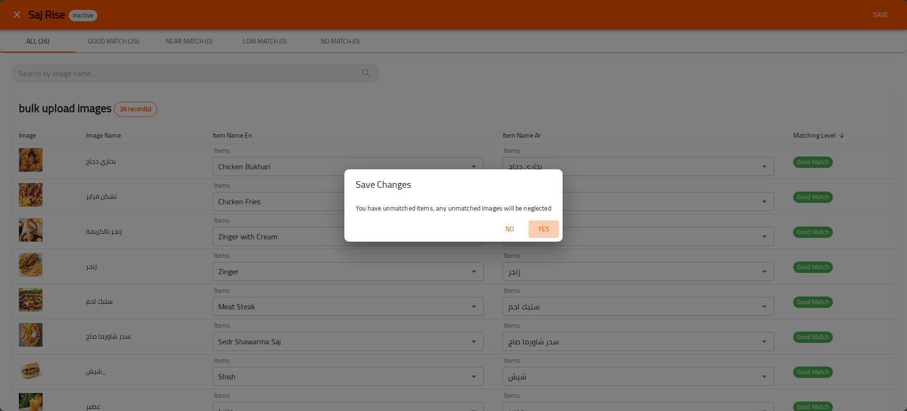
click at [549, 220] on button "Yes" at bounding box center [544, 228] width 30 height 17
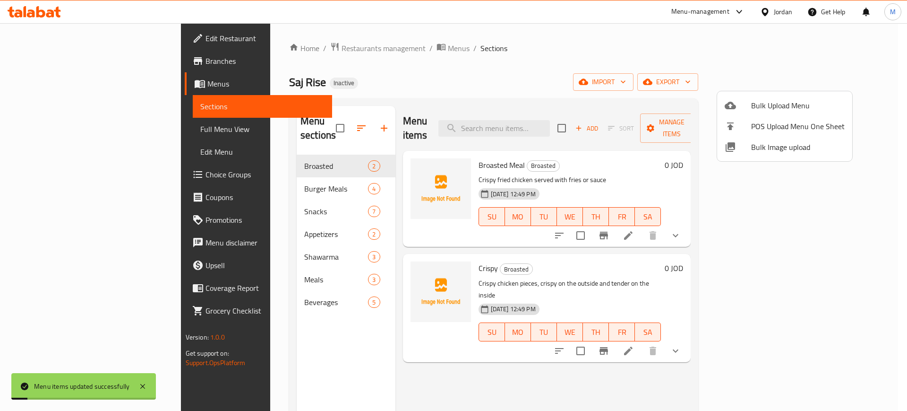
click at [845, 86] on div at bounding box center [453, 205] width 907 height 411
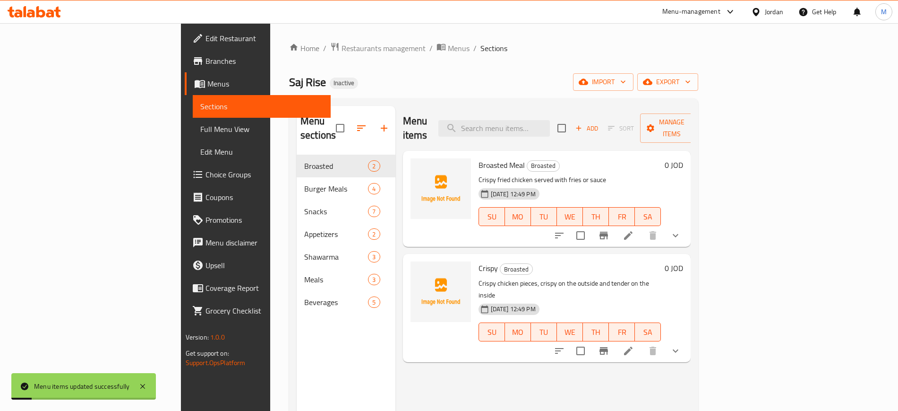
click at [691, 86] on span "export" at bounding box center [668, 82] width 46 height 12
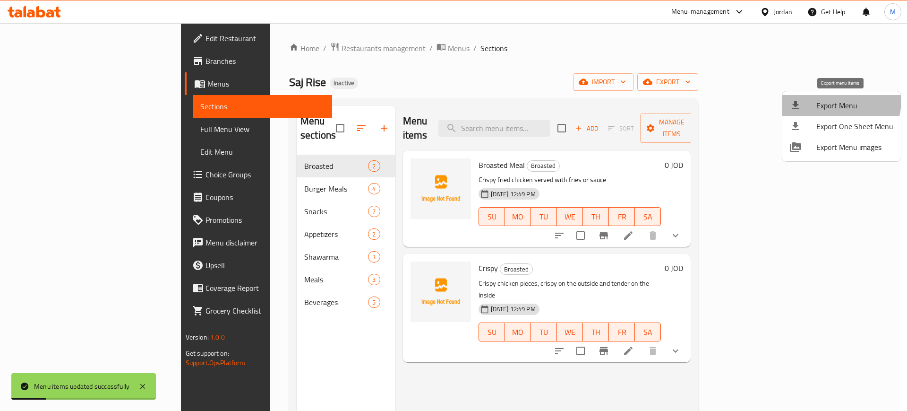
click at [826, 100] on span "Export Menu" at bounding box center [855, 105] width 77 height 11
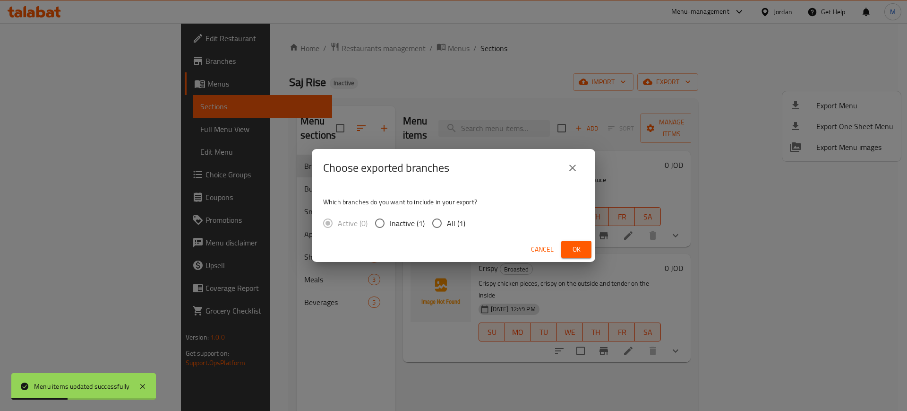
click at [447, 217] on span "All (1)" at bounding box center [456, 222] width 18 height 11
click at [447, 216] on input "All (1)" at bounding box center [437, 223] width 20 height 20
radio input "true"
click at [566, 247] on button "Ok" at bounding box center [576, 249] width 30 height 17
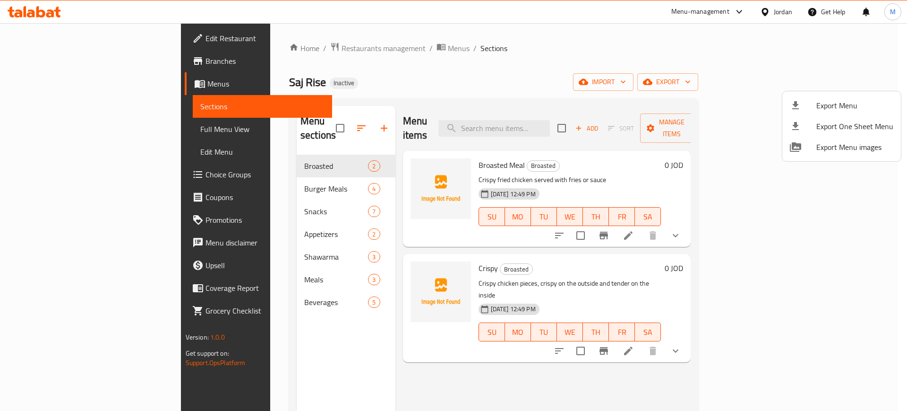
click at [96, 120] on div at bounding box center [453, 205] width 907 height 411
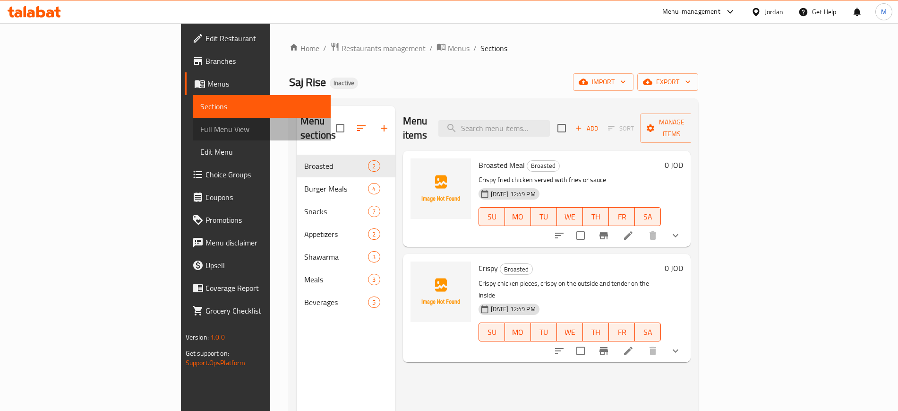
click at [193, 120] on link "Full Menu View" at bounding box center [262, 129] width 138 height 23
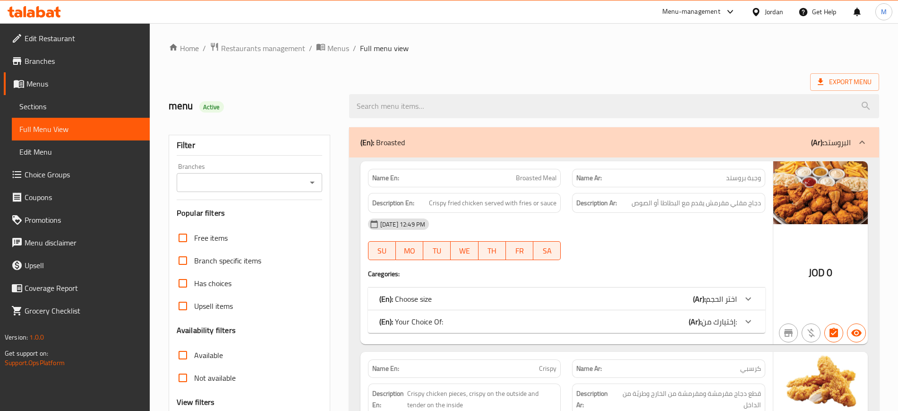
scroll to position [395, 0]
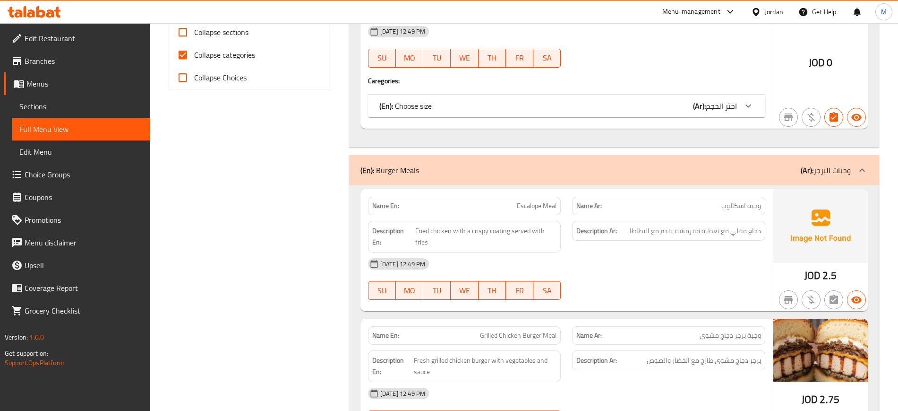
click at [636, 301] on div at bounding box center [669, 299] width 205 height 11
click at [85, 48] on link "Edit Restaurant" at bounding box center [77, 38] width 146 height 23
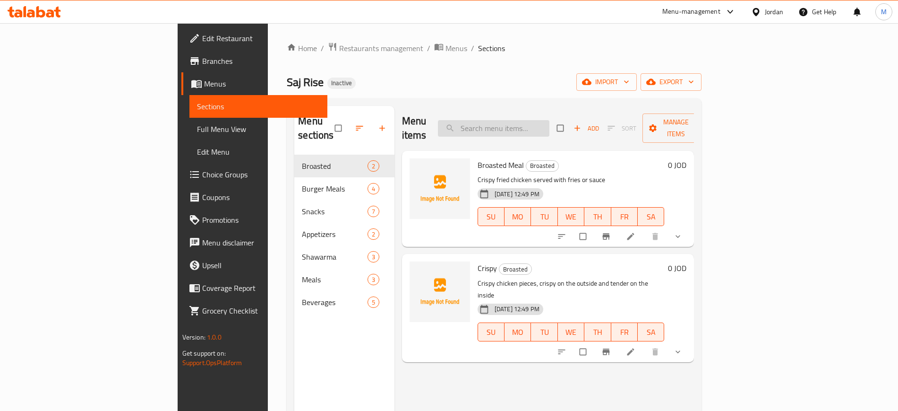
click at [533, 121] on input "search" at bounding box center [494, 128] width 112 height 17
paste input "Zinger"
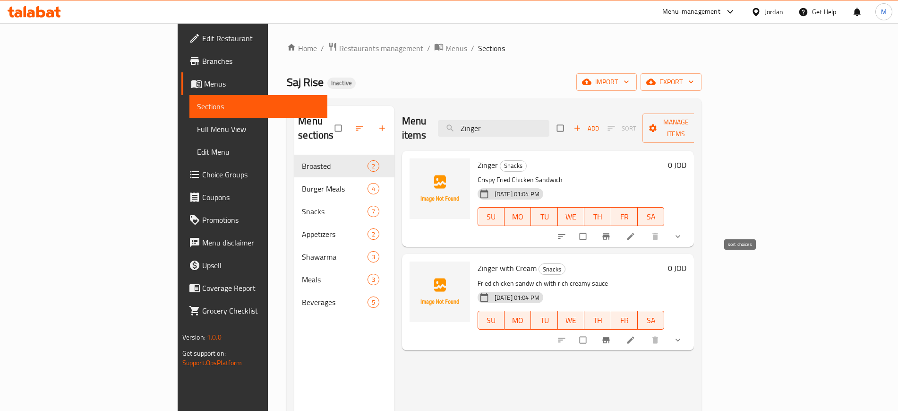
type input "Zinger"
click at [567, 232] on icon "sort-choices" at bounding box center [561, 236] width 9 height 9
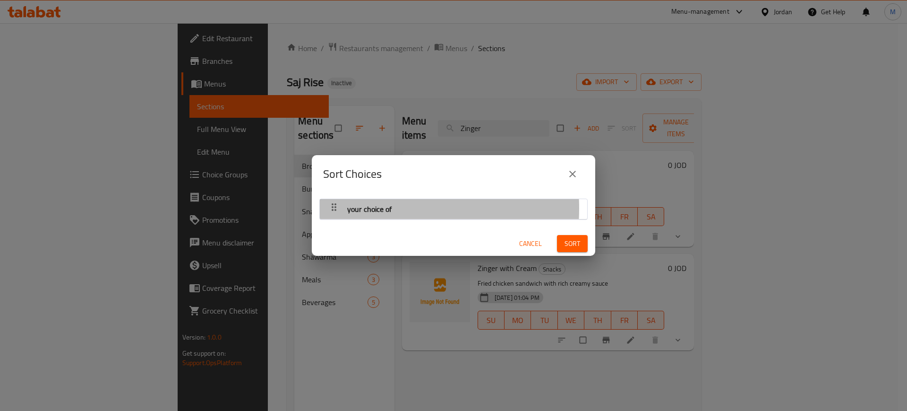
click at [358, 208] on span "your choice of" at bounding box center [369, 209] width 44 height 14
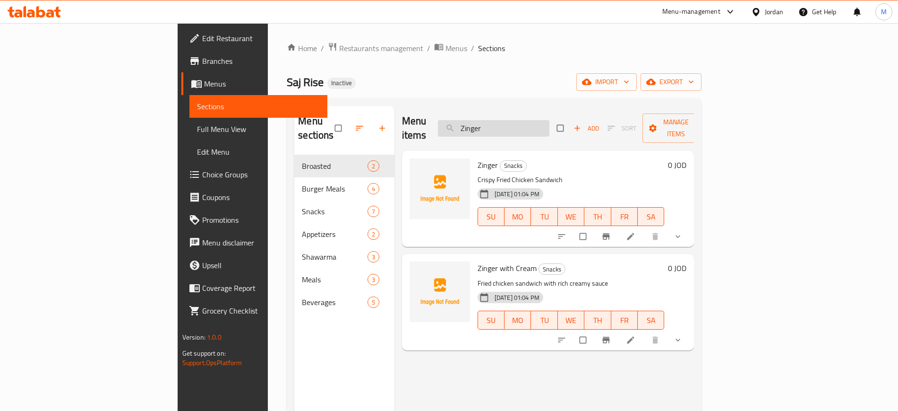
click at [541, 121] on input "Zinger" at bounding box center [494, 128] width 112 height 17
paste input "Hot Dog"
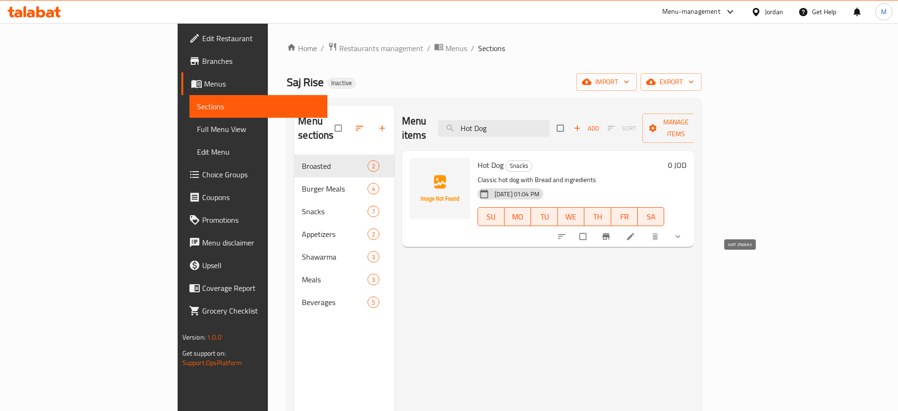
type input "Hot Dog"
click at [567, 232] on icon "sort-choices" at bounding box center [561, 236] width 9 height 9
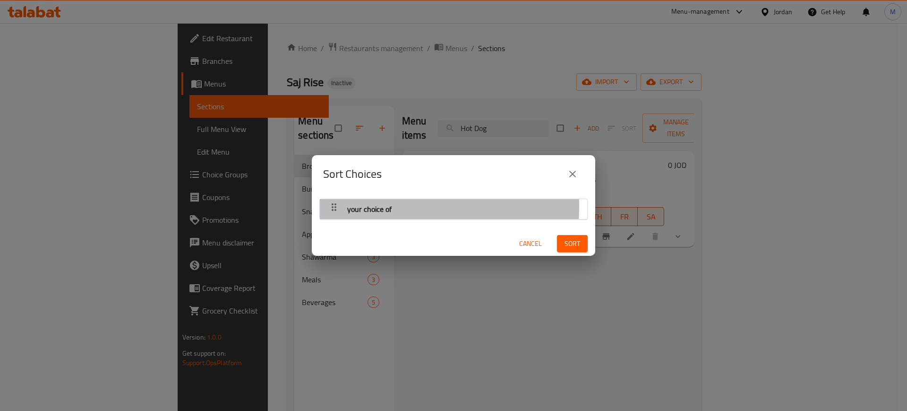
click at [339, 207] on icon "button" at bounding box center [333, 206] width 11 height 11
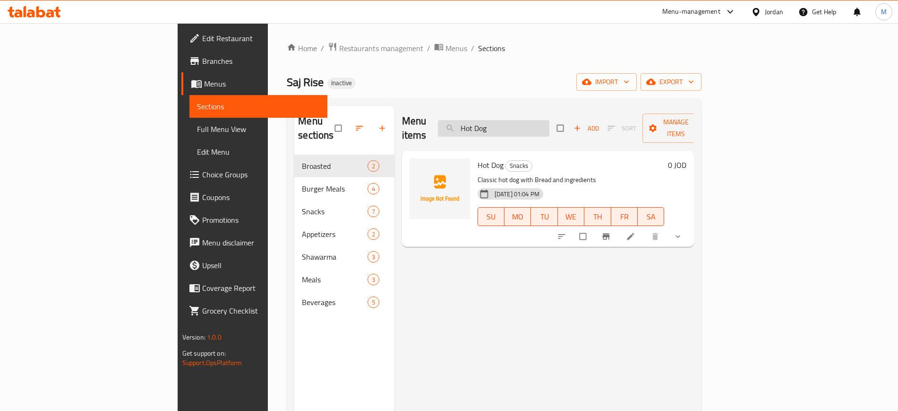
click at [548, 120] on input "Hot Dog" at bounding box center [494, 128] width 112 height 17
paste input "Escalope Meal"
click at [690, 226] on div at bounding box center [632, 236] width 116 height 21
click at [553, 174] on p "Fried chicken with a crispy coating served with fries" at bounding box center [568, 180] width 181 height 12
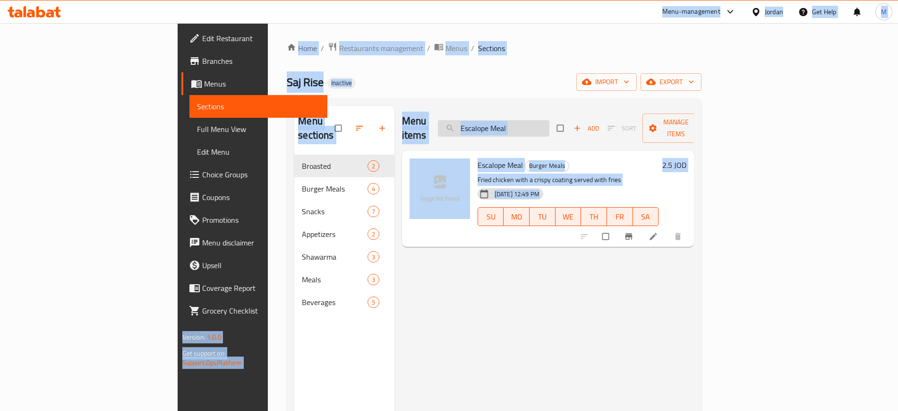
click at [550, 121] on input "Escalope Meal" at bounding box center [494, 128] width 112 height 17
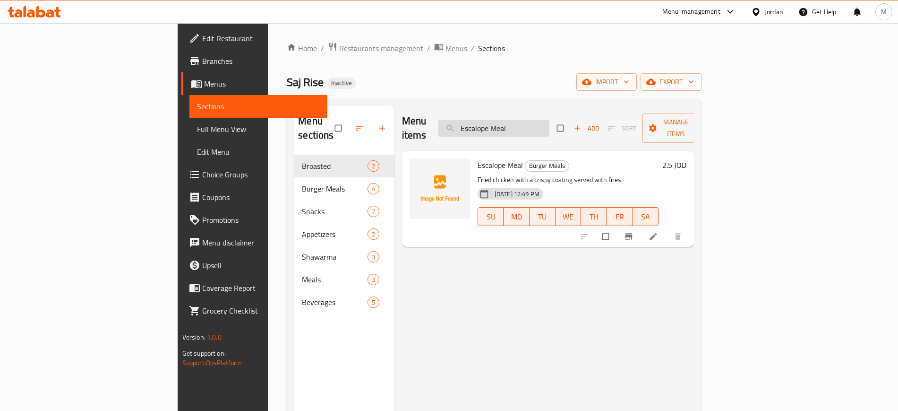
paste input "Alfredo Chicken Burger"
click at [690, 226] on div at bounding box center [632, 236] width 116 height 21
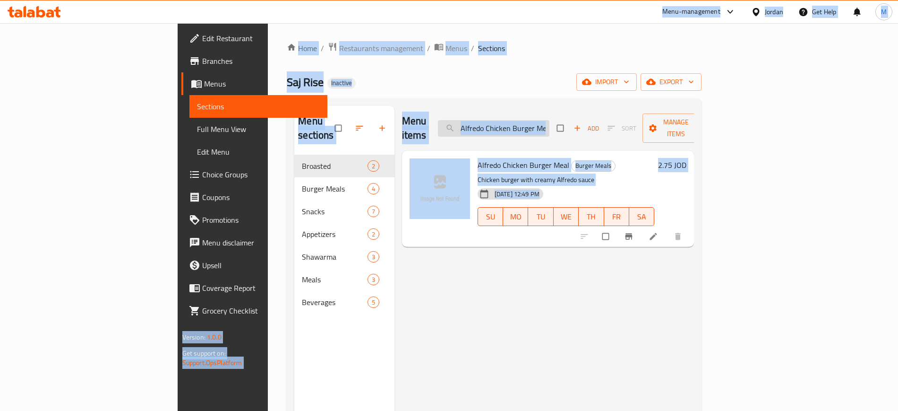
click at [550, 120] on input "Alfredo Chicken Burger Meal" at bounding box center [494, 128] width 112 height 17
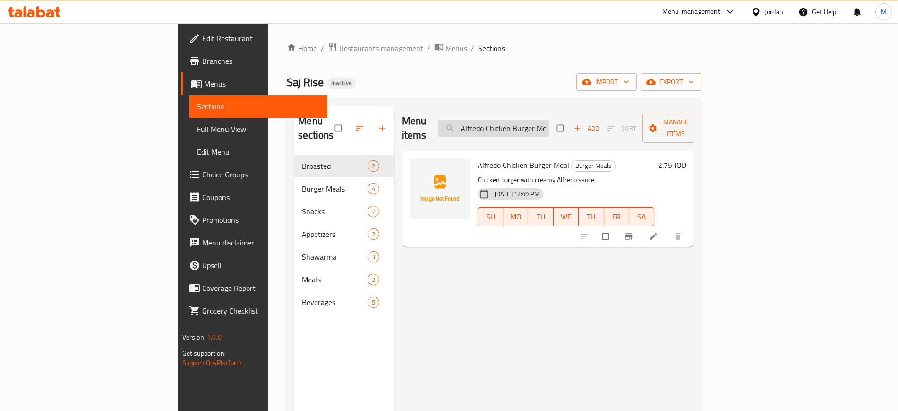
paste input "Broasted"
type input "Broasted Meal"
click at [567, 232] on icon "sort-choices" at bounding box center [561, 236] width 9 height 9
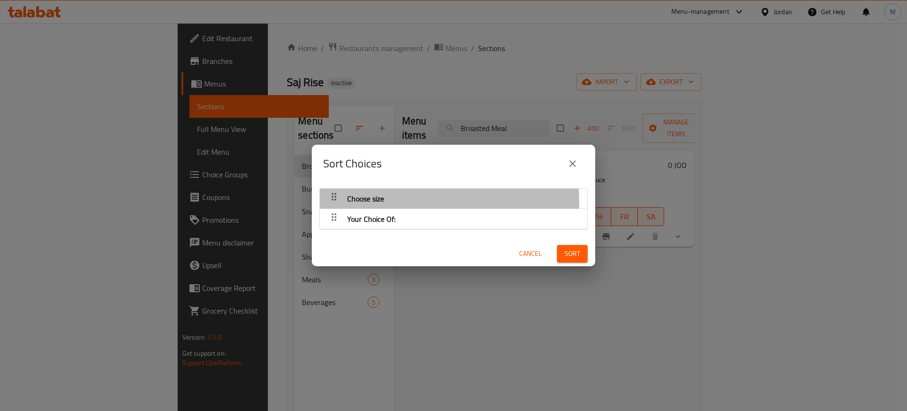
click at [348, 202] on span "Choose size" at bounding box center [365, 198] width 37 height 14
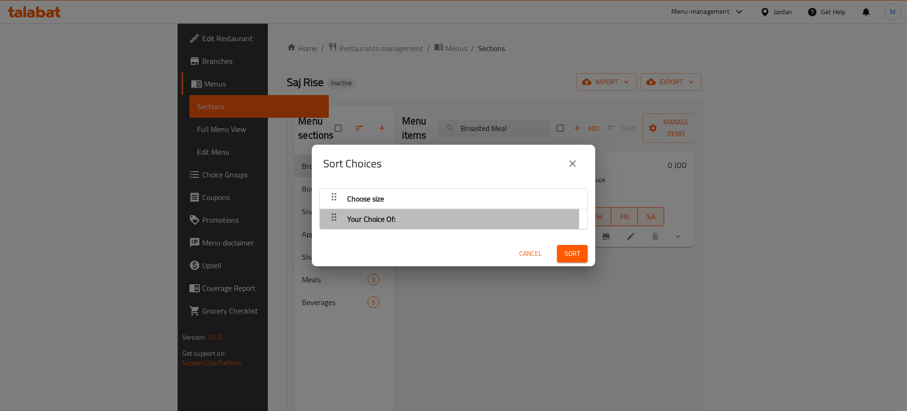
click at [349, 218] on span "Your Choice Of:" at bounding box center [371, 219] width 48 height 14
click at [336, 218] on icon "button" at bounding box center [333, 216] width 11 height 11
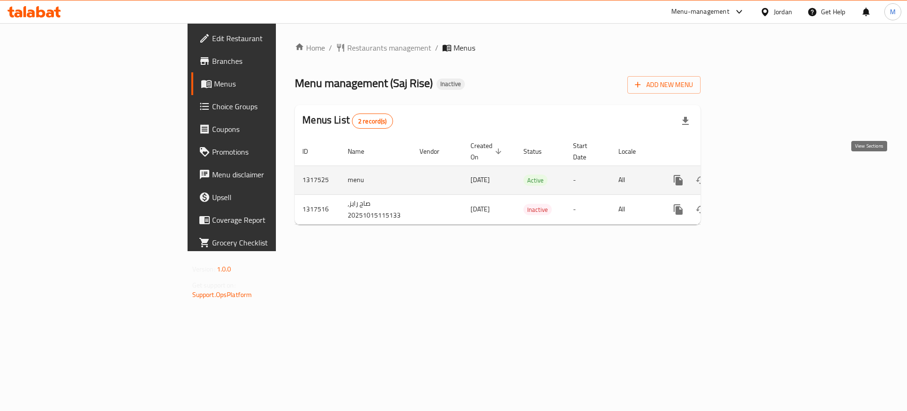
click at [752, 174] on icon "enhanced table" at bounding box center [746, 179] width 11 height 11
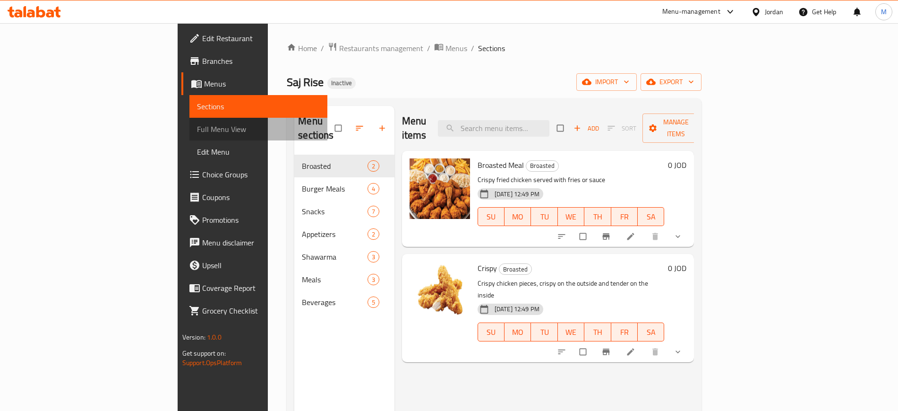
click at [190, 120] on link "Full Menu View" at bounding box center [259, 129] width 138 height 23
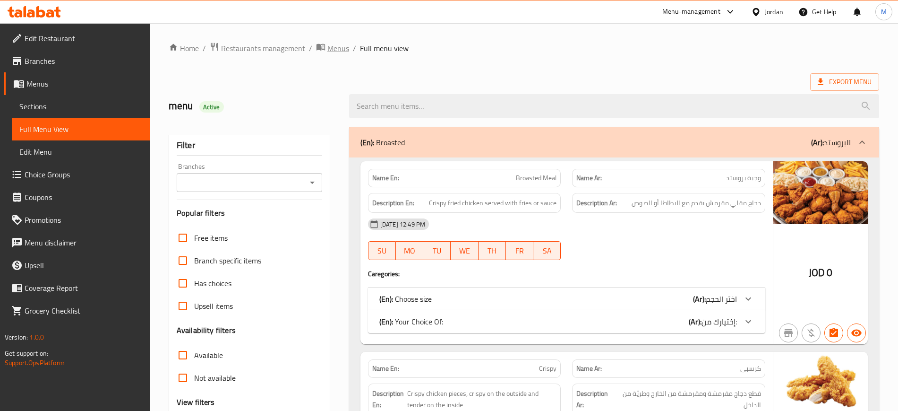
click at [340, 52] on span "Menus" at bounding box center [339, 48] width 22 height 11
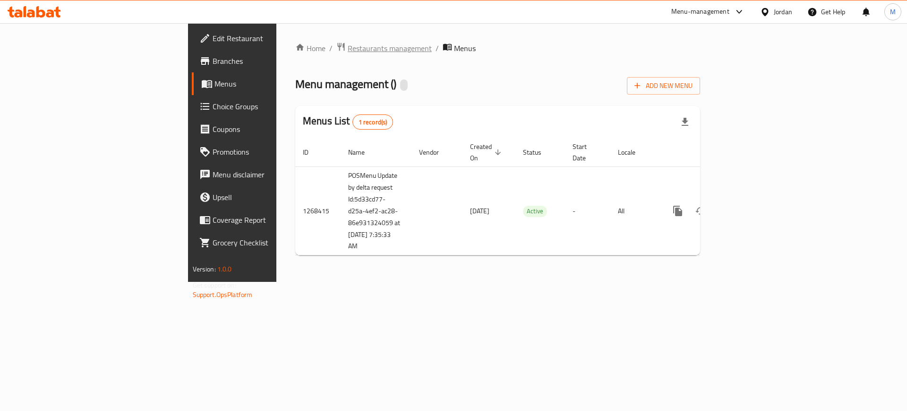
click at [348, 51] on span "Restaurants management" at bounding box center [390, 48] width 84 height 11
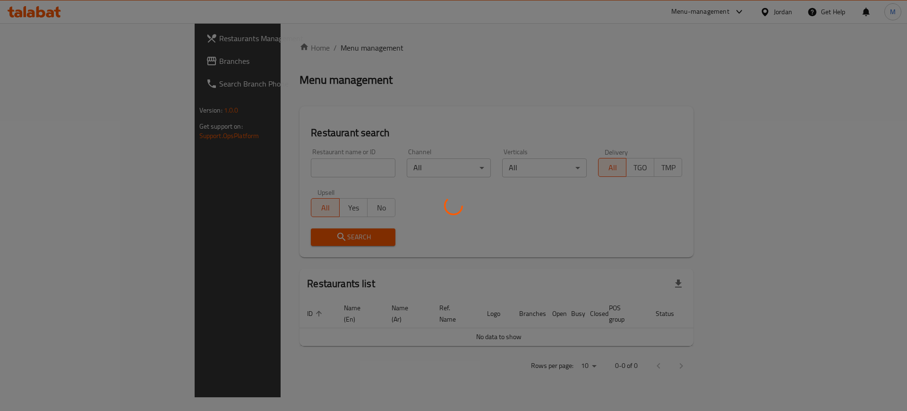
click at [295, 175] on div at bounding box center [453, 205] width 907 height 411
click at [270, 169] on div at bounding box center [453, 205] width 907 height 411
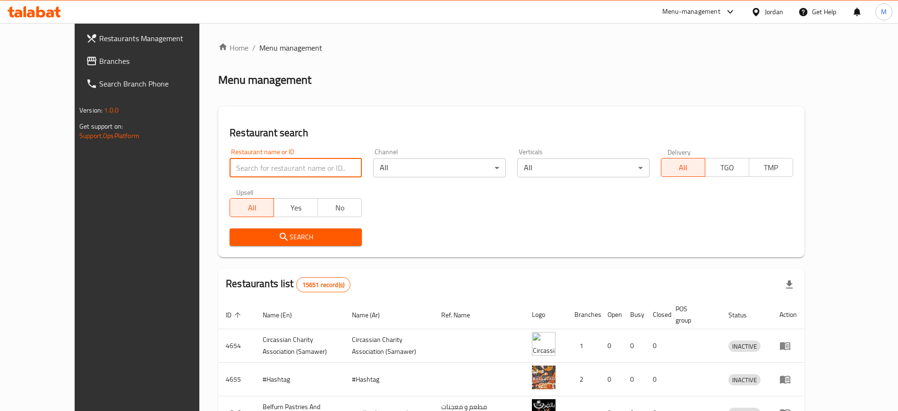
click at [270, 169] on input "search" at bounding box center [296, 167] width 132 height 19
paste input "Flower bag"
type input "Flower bag"
click button "Search" at bounding box center [296, 236] width 132 height 17
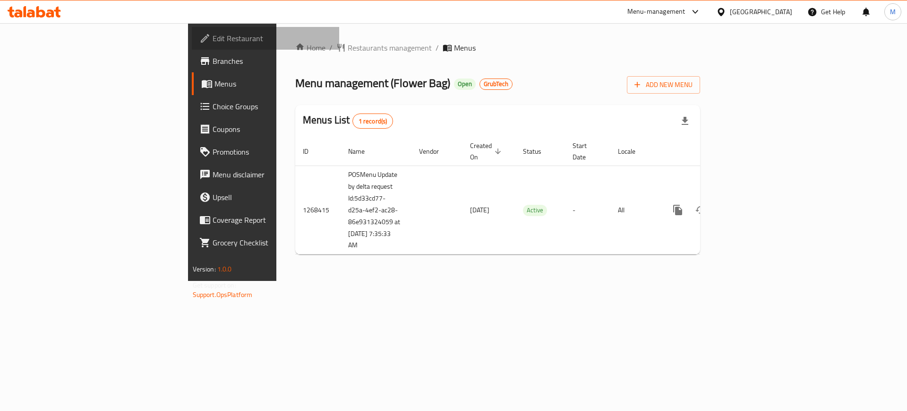
click at [213, 33] on span "Edit Restaurant" at bounding box center [273, 38] width 120 height 11
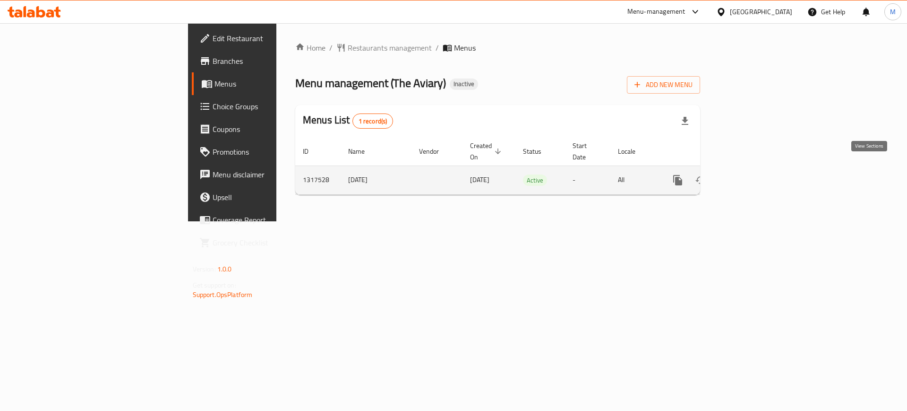
click at [758, 171] on link "enhanced table" at bounding box center [746, 180] width 23 height 23
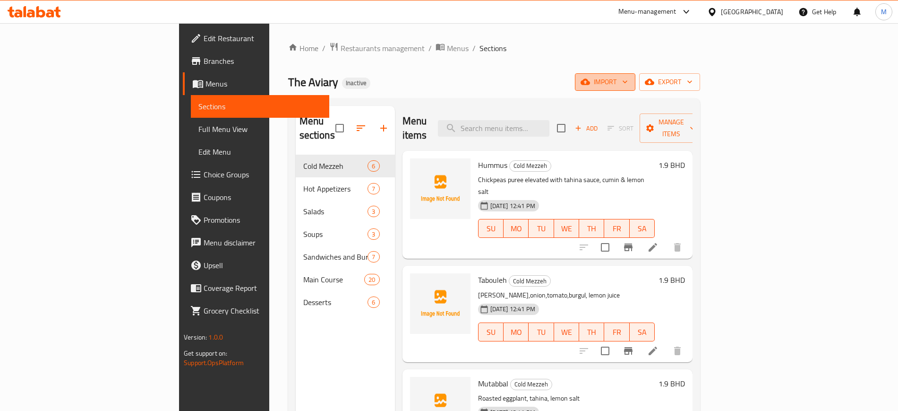
click at [628, 84] on span "import" at bounding box center [605, 82] width 45 height 12
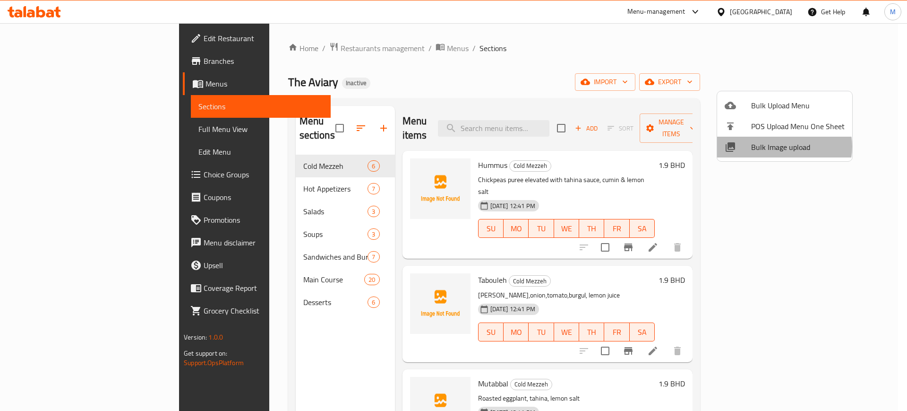
click at [783, 147] on span "Bulk Image upload" at bounding box center [798, 146] width 94 height 11
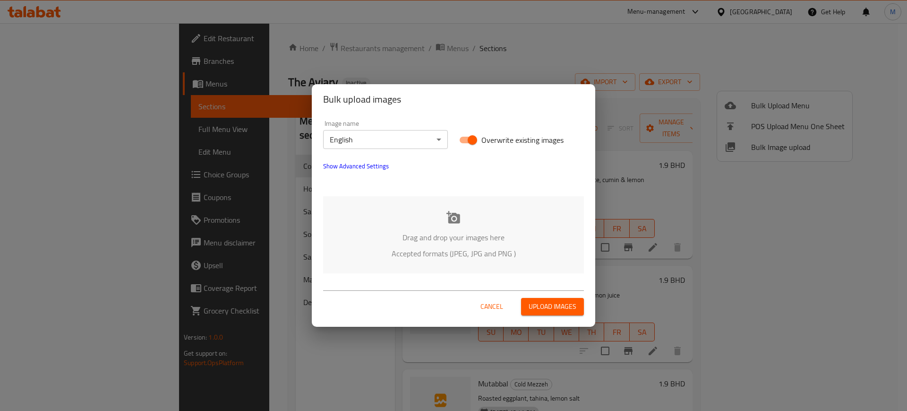
click at [365, 258] on p "Accepted formats (JPEG, JPG and PNG )" at bounding box center [453, 253] width 233 height 11
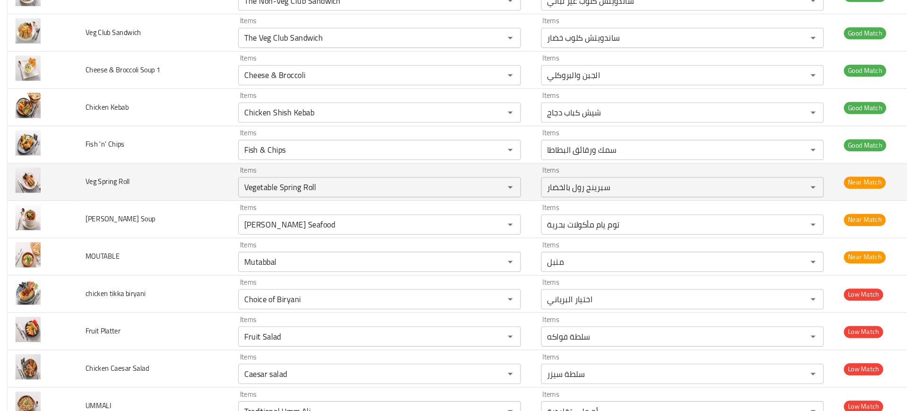
scroll to position [1361, 0]
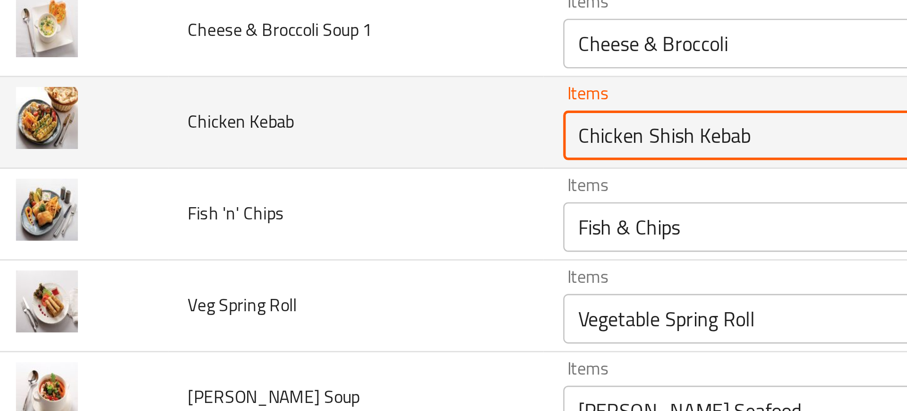
drag, startPoint x: 253, startPoint y: 169, endPoint x: 336, endPoint y: 169, distance: 82.2
click at [336, 169] on Kebab "Chicken Shish Kebab" at bounding box center [347, 170] width 232 height 13
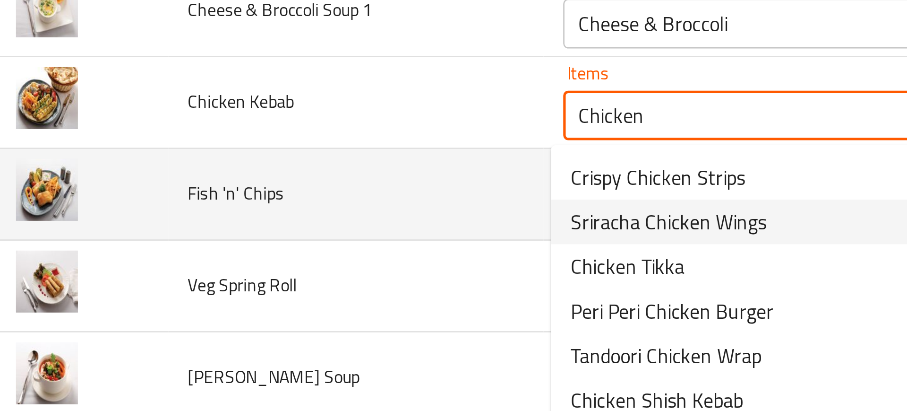
scroll to position [1368, 0]
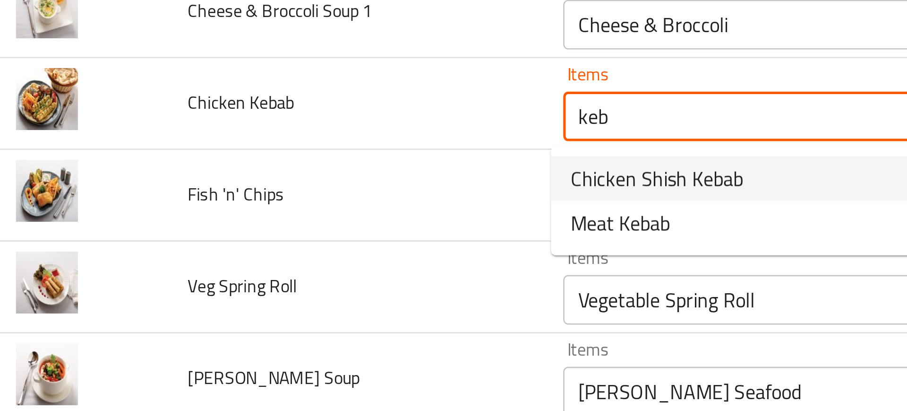
click at [248, 187] on span "Chicken Shish Kebab" at bounding box center [264, 186] width 66 height 11
type Kebab "Chicken Shish Kebab"
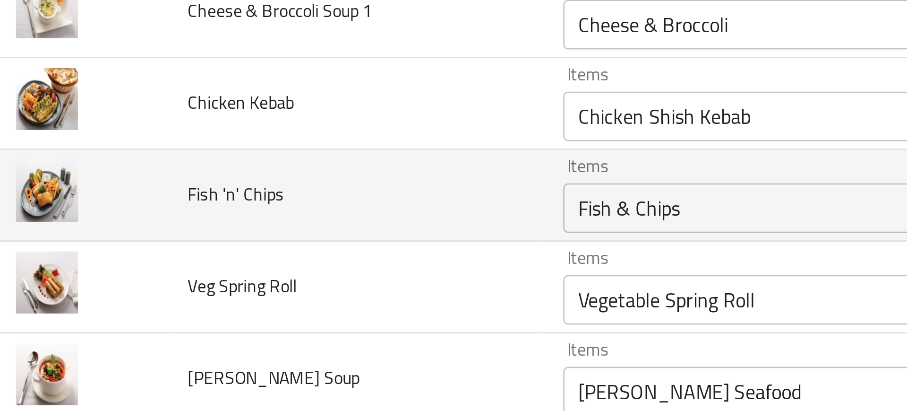
click at [192, 192] on td "Fish 'n' Chips" at bounding box center [149, 193] width 144 height 35
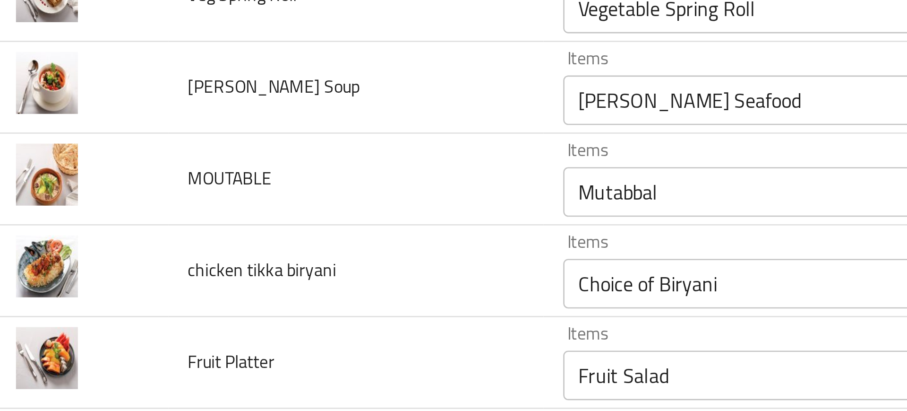
scroll to position [1510, 0]
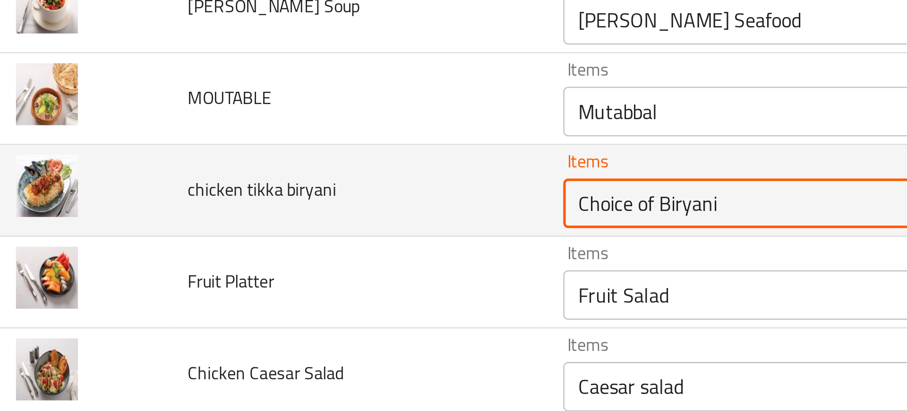
click at [249, 196] on biryani "Choice of Biryani" at bounding box center [347, 196] width 232 height 13
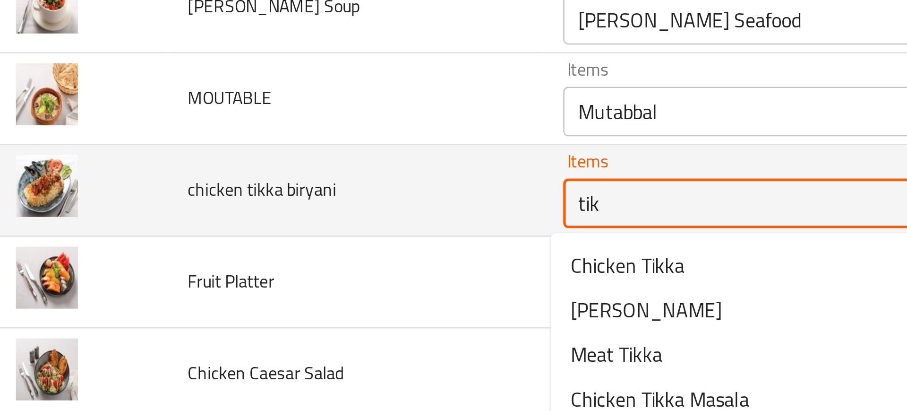
type biryani "tikk"
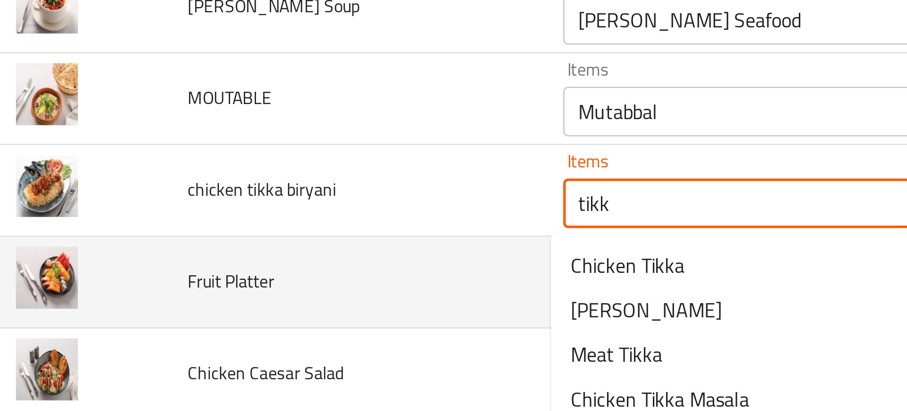
scroll to position [1543, 0]
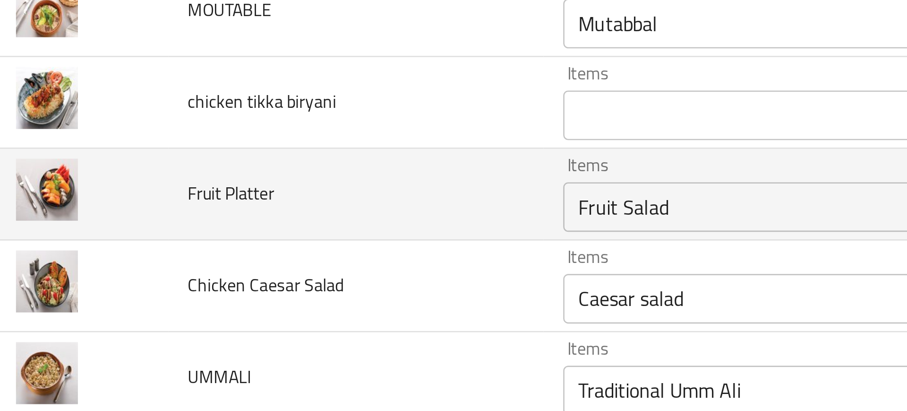
click at [155, 213] on td "Chicken Caesar Salad" at bounding box center [149, 227] width 144 height 35
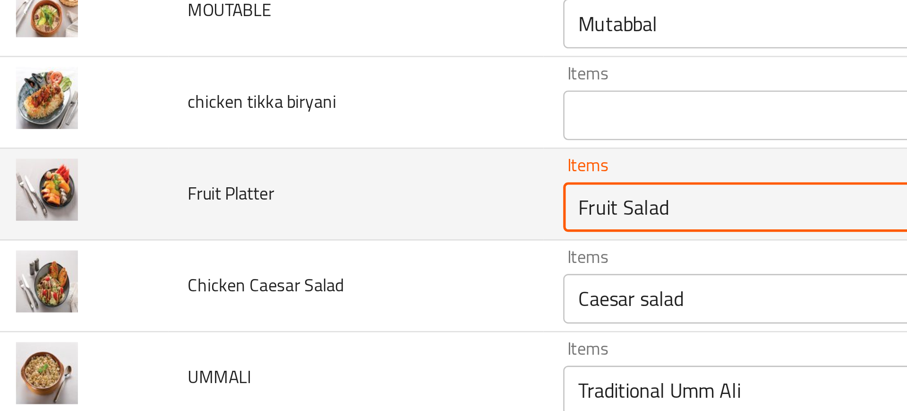
drag, startPoint x: 245, startPoint y: 196, endPoint x: 288, endPoint y: 199, distance: 42.7
click at [288, 199] on Platter "Fruit Salad" at bounding box center [347, 197] width 232 height 13
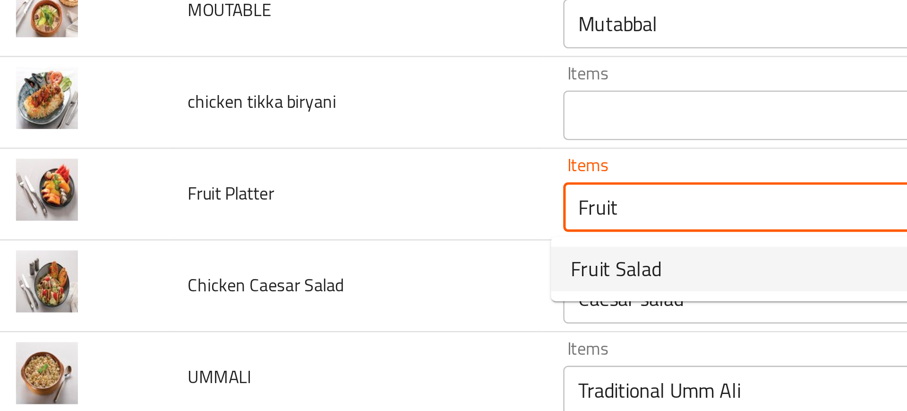
click at [244, 225] on span "Fruit Salad" at bounding box center [248, 221] width 35 height 11
type Platter "Fruit Salad"
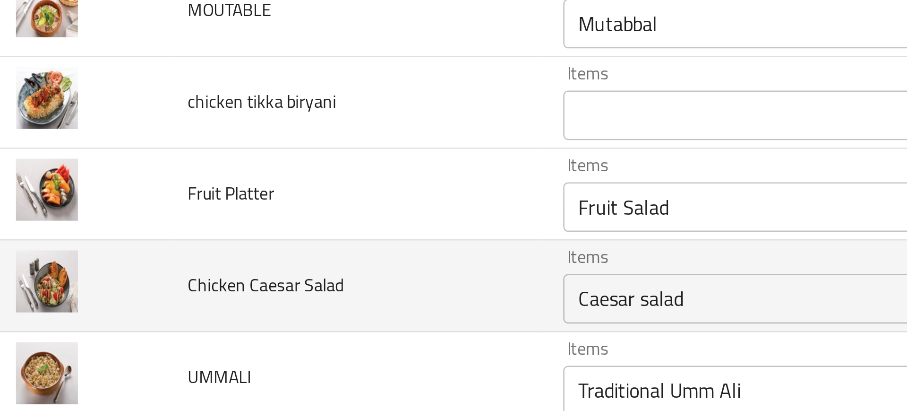
click at [220, 225] on td "Items Caesar salad Items" at bounding box center [362, 227] width 284 height 35
click at [199, 230] on td "Chicken Caesar Salad" at bounding box center [149, 227] width 144 height 35
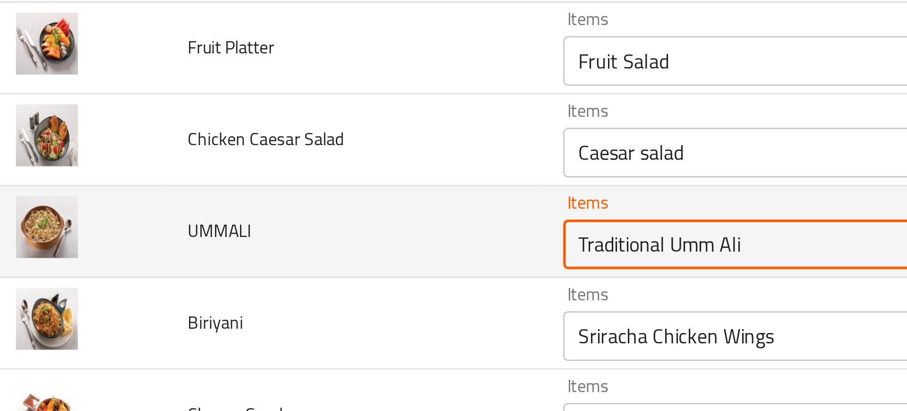
click at [251, 214] on input "Traditional Umm Ali" at bounding box center [347, 211] width 232 height 13
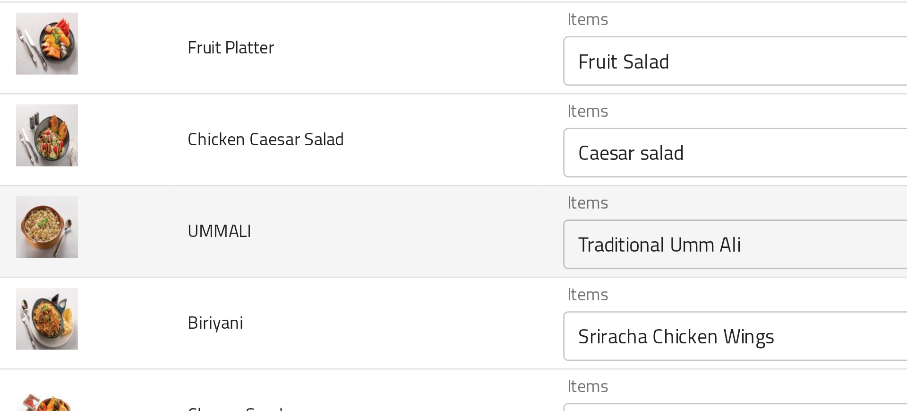
click at [208, 219] on td "UMMALI" at bounding box center [149, 207] width 144 height 35
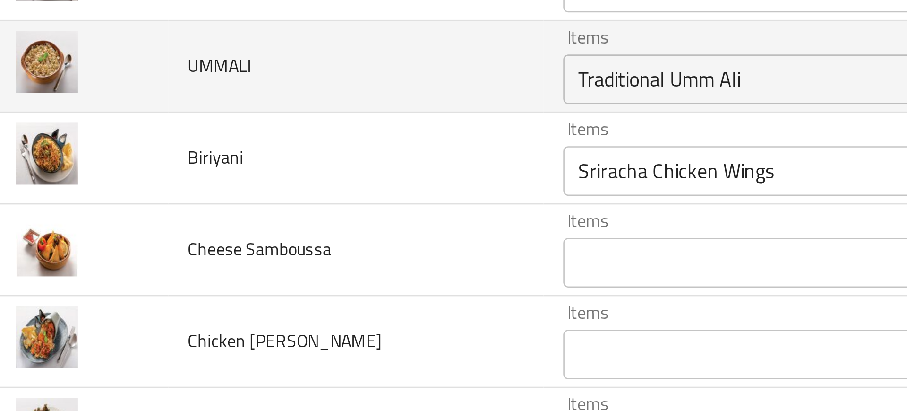
scroll to position [1661, 0]
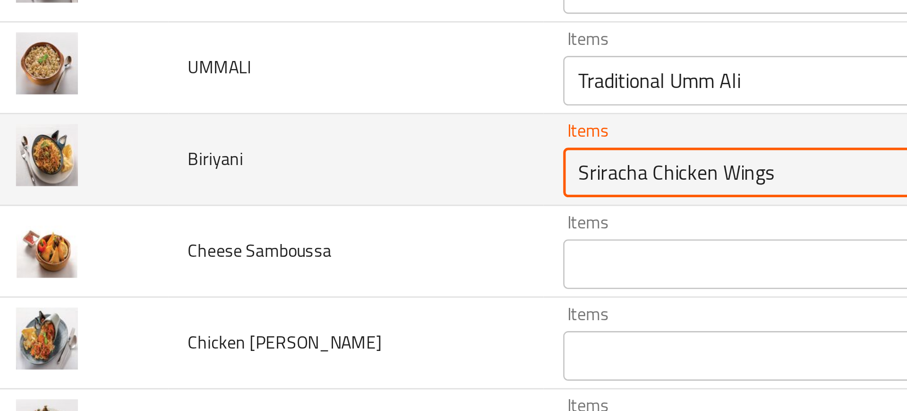
click at [240, 184] on input "Sriracha Chicken Wings" at bounding box center [347, 184] width 232 height 13
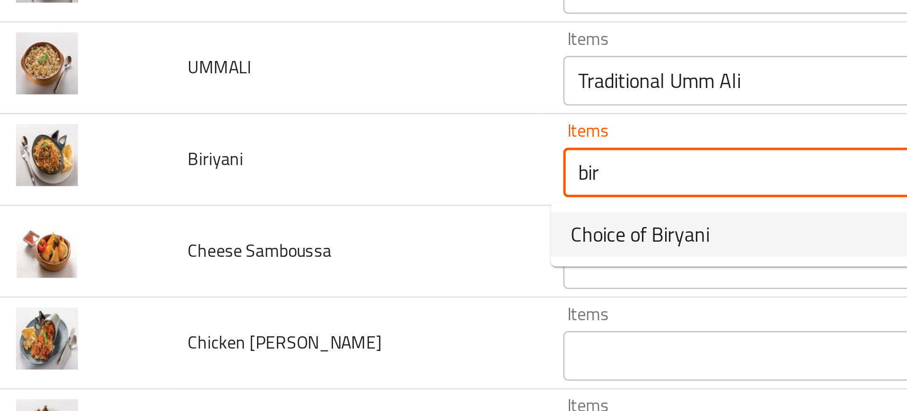
click at [251, 207] on span "Choice of Biryani" at bounding box center [257, 207] width 53 height 11
type input "Choice of Biryani"
type input "اختيار البرياني"
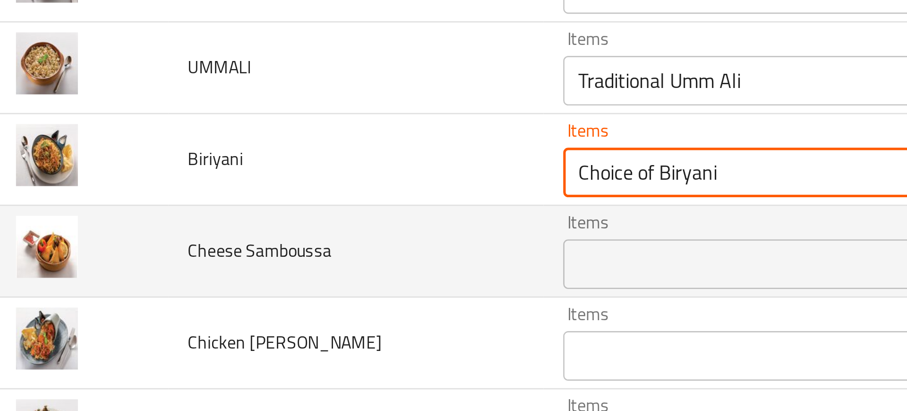
type input "Choice of Biryani"
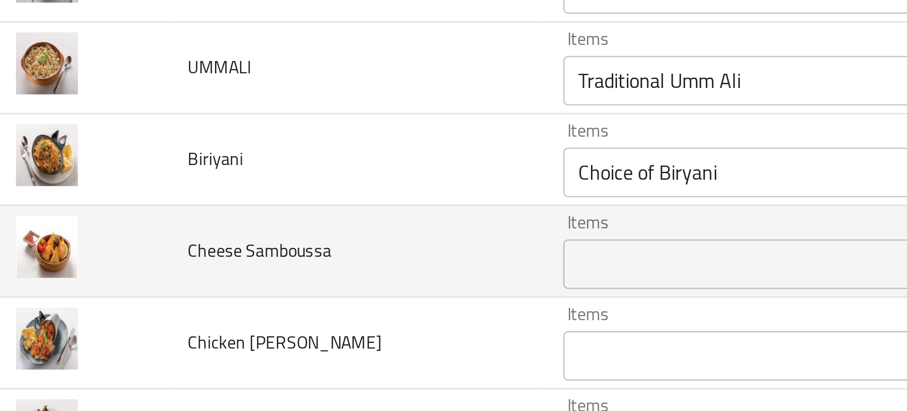
click at [199, 208] on td "Cheese Samboussa" at bounding box center [149, 214] width 144 height 35
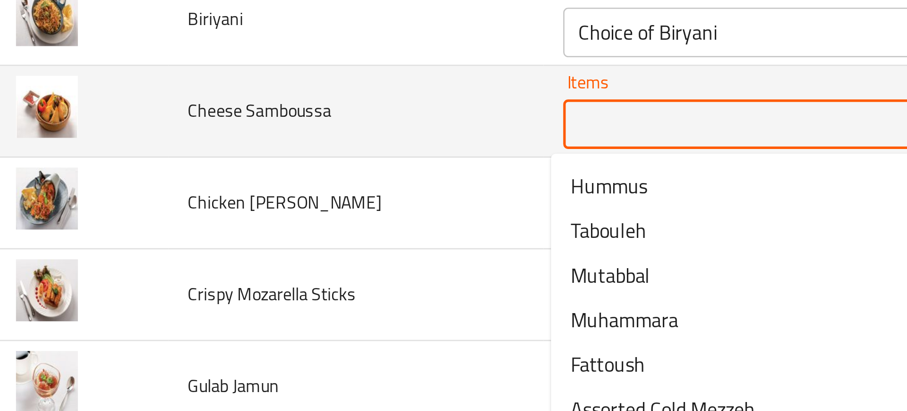
click at [246, 203] on Samboussa "Items" at bounding box center [347, 204] width 232 height 13
type Samboussa "a"
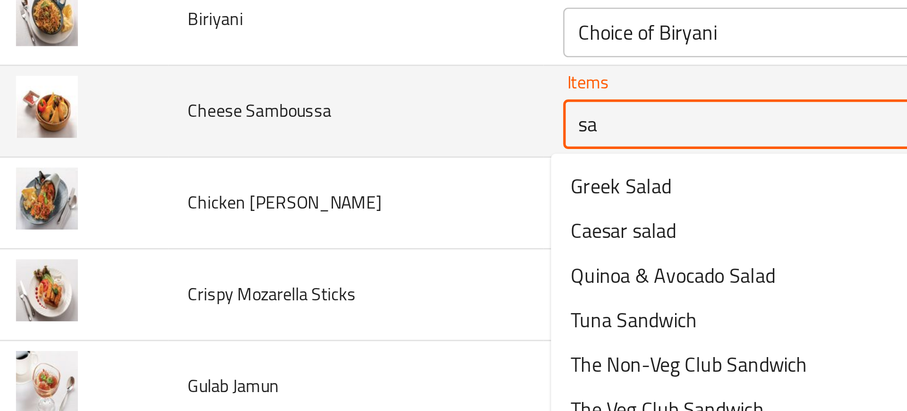
type Samboussa "sam"
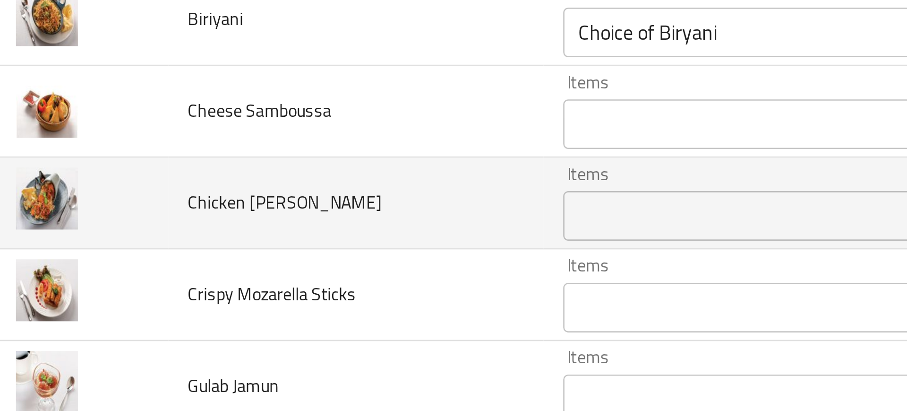
click at [181, 234] on td "Chicken Tikka Biriyani" at bounding box center [149, 234] width 144 height 35
click at [214, 247] on td "Chicken Tikka Biriyani" at bounding box center [149, 234] width 144 height 35
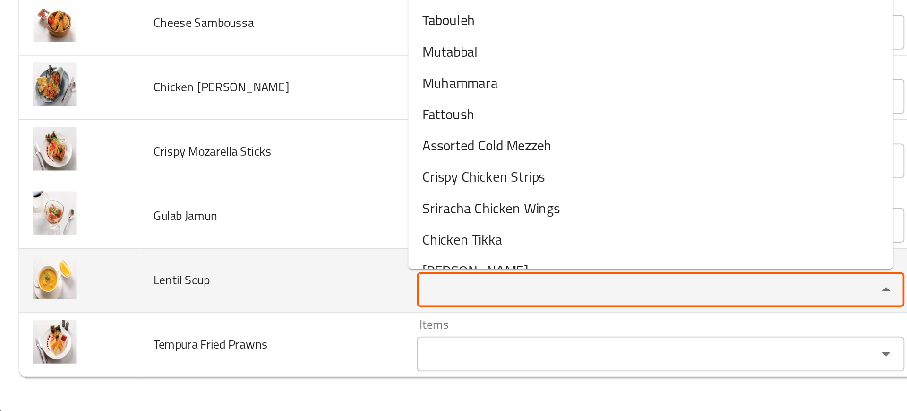
click at [282, 350] on Soup "Items" at bounding box center [347, 343] width 232 height 13
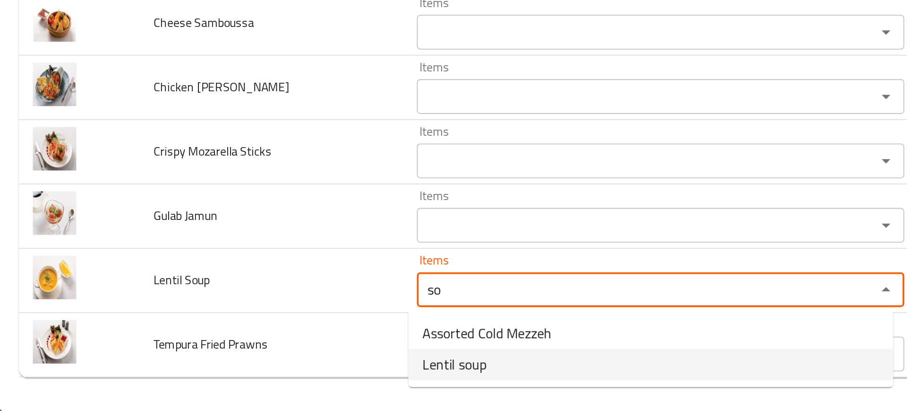
click at [243, 382] on span "Lentil soup" at bounding box center [248, 384] width 35 height 11
type Soup "Lentil soup"
type Soup-ar "شوربة عدس"
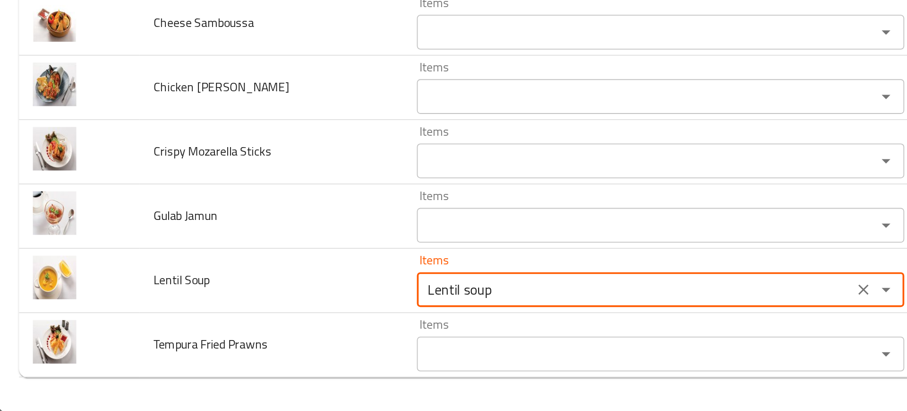
type Soup "Lentil soup"
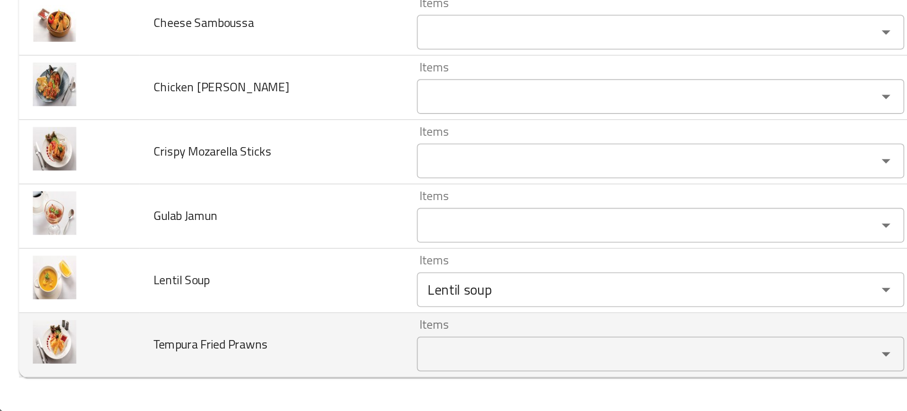
click at [187, 378] on td "Tempura Fried Prawns" at bounding box center [149, 374] width 144 height 35
click at [261, 370] on div "Items" at bounding box center [360, 379] width 265 height 19
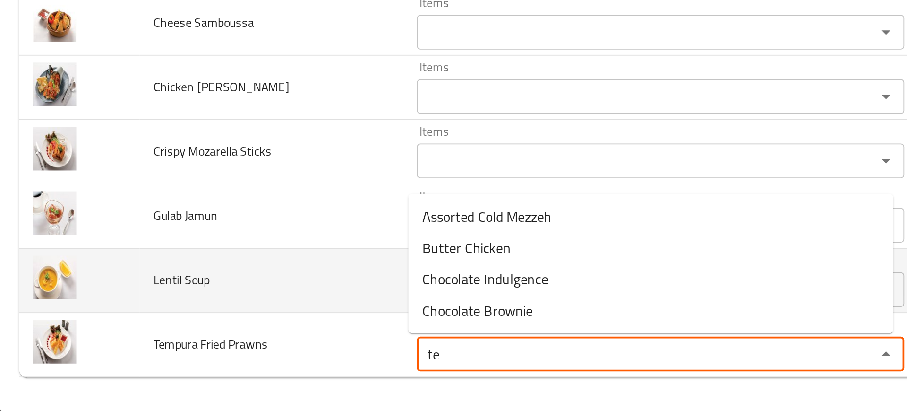
type Prawns "te"
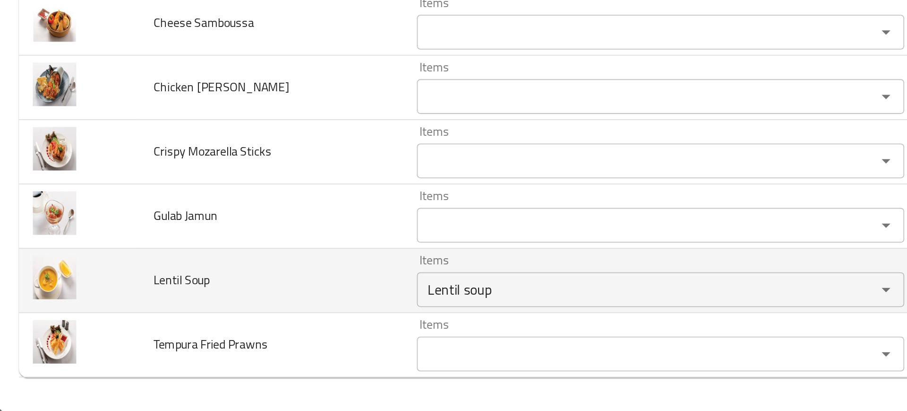
click at [189, 355] on td "Lentil Soup" at bounding box center [149, 339] width 144 height 35
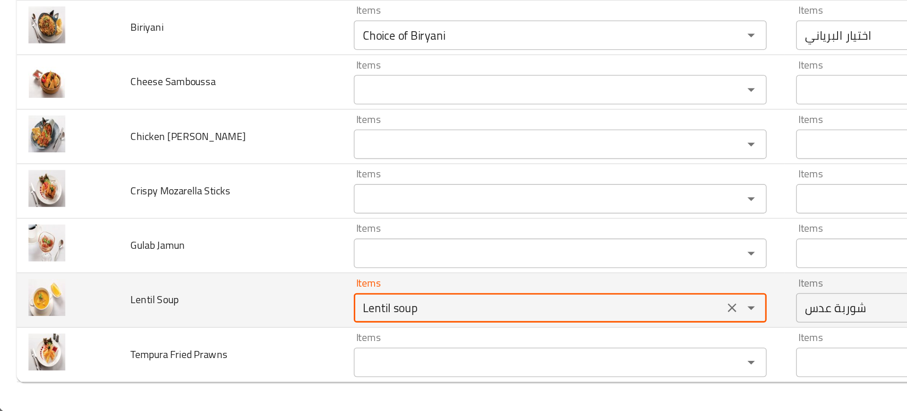
click at [247, 345] on Soup "Lentil soup" at bounding box center [347, 343] width 232 height 13
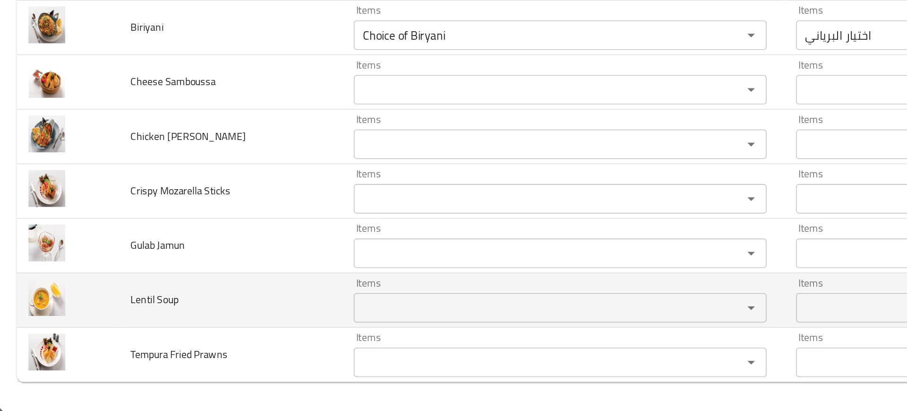
click at [205, 348] on td "Lentil Soup" at bounding box center [149, 339] width 144 height 35
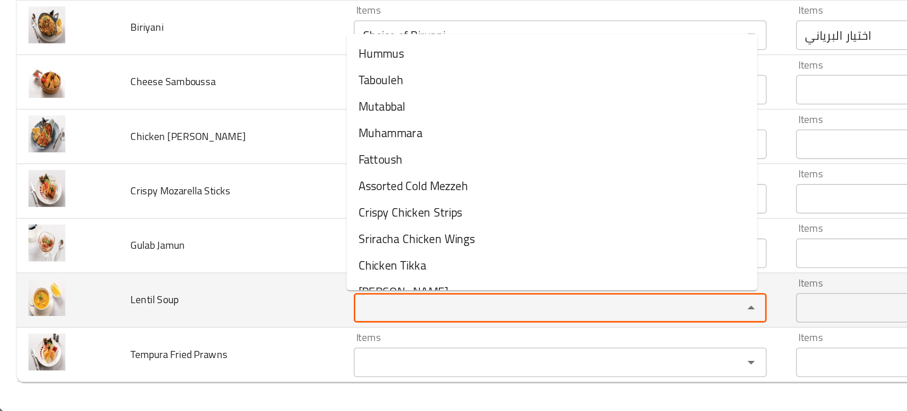
click at [250, 344] on Soup "Items" at bounding box center [347, 343] width 232 height 13
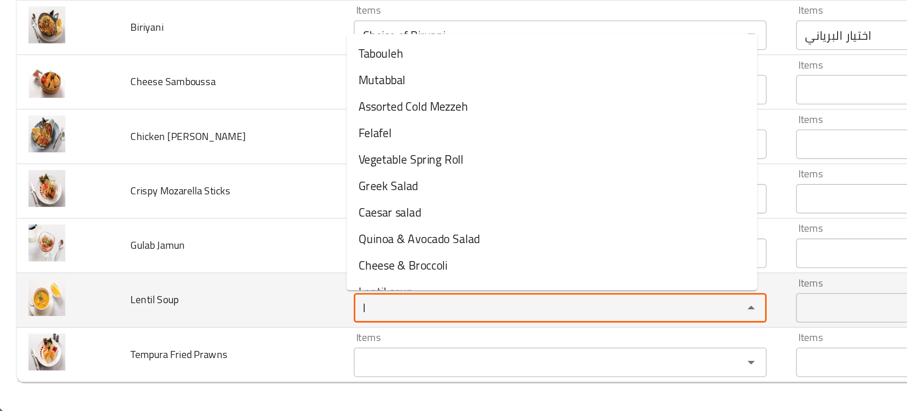
type Soup "le"
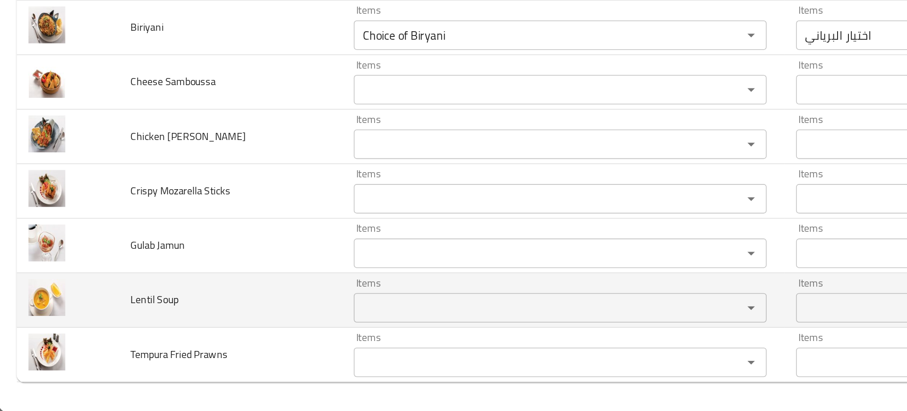
click at [143, 354] on td "Lentil Soup" at bounding box center [149, 339] width 144 height 35
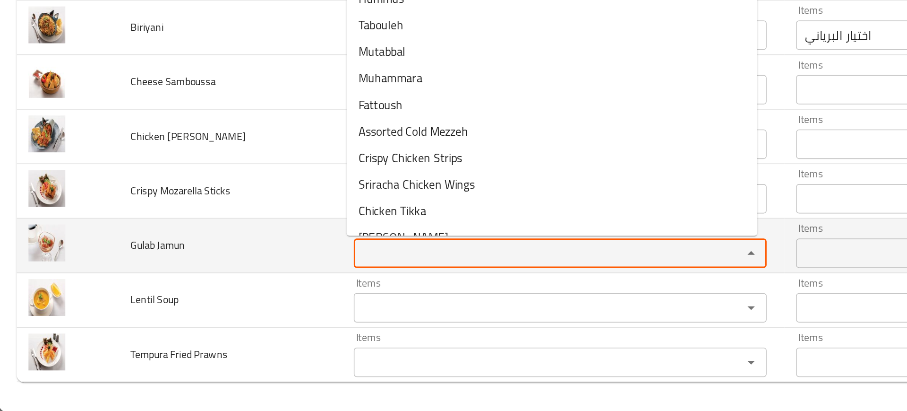
click at [235, 305] on Jamun "Items" at bounding box center [347, 308] width 232 height 13
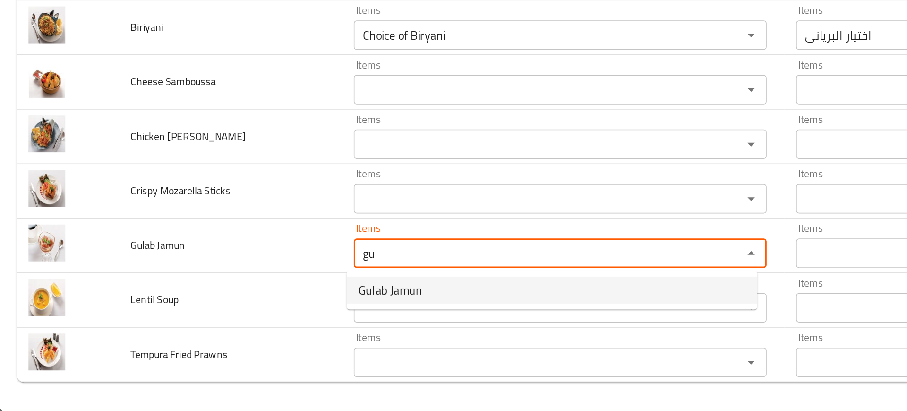
click at [261, 329] on span "Gulab Jamun" at bounding box center [251, 332] width 41 height 11
type Jamun "Gulab Jamun"
type Jamun-ar "جولاب جامون"
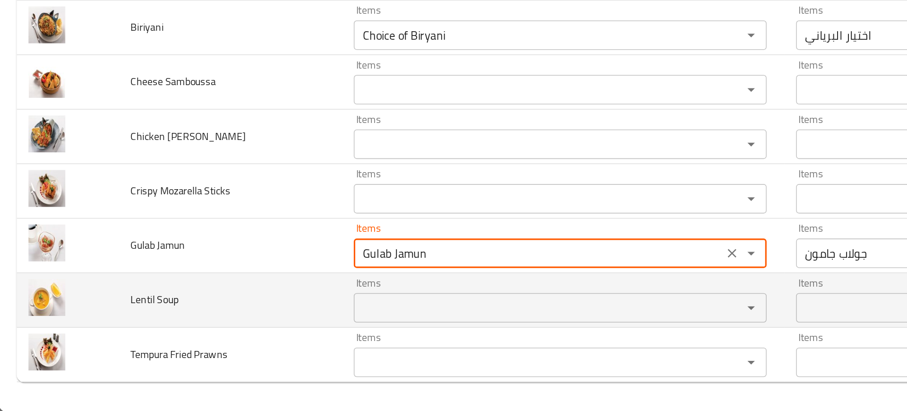
type Jamun "Gulab Jamun"
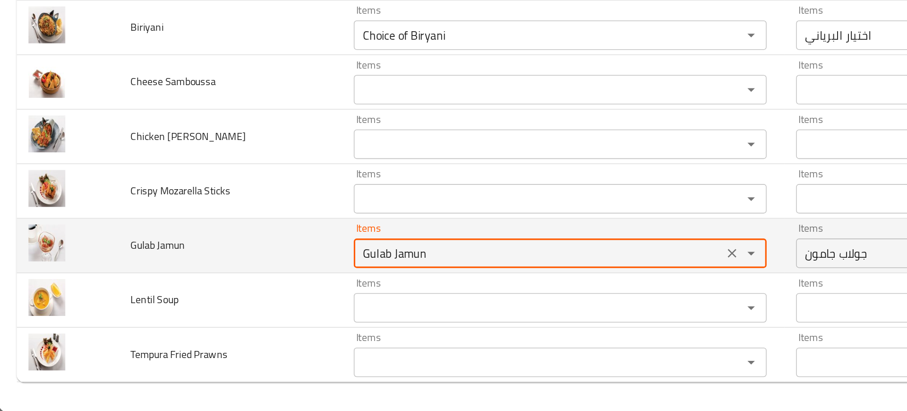
click at [274, 310] on Jamun "Gulab Jamun" at bounding box center [347, 308] width 232 height 13
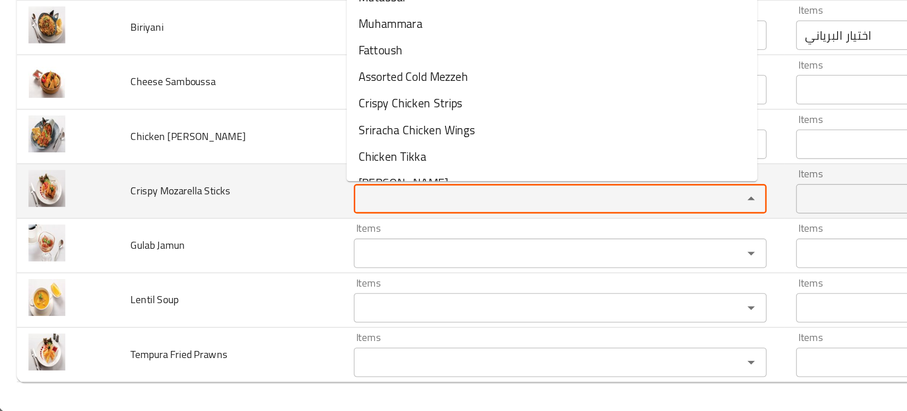
click at [251, 277] on Sticks "Items" at bounding box center [347, 274] width 232 height 13
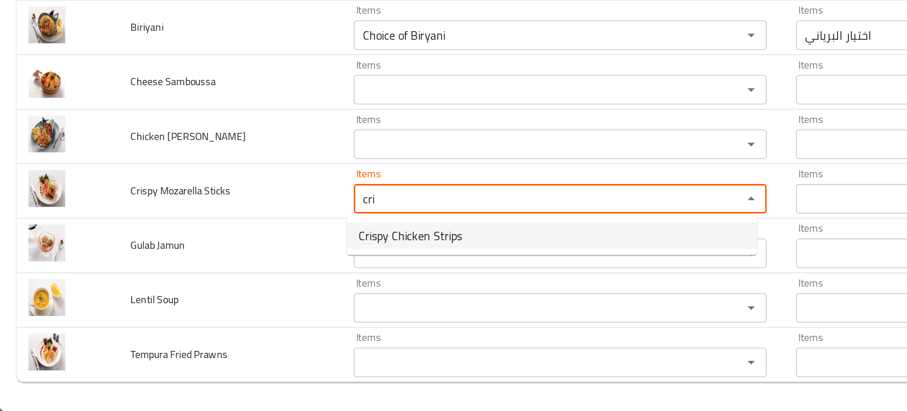
click at [268, 298] on span "Crispy Chicken Strips" at bounding box center [264, 297] width 67 height 11
type Sticks "Crispy Chicken Strips"
type Sticks-ar "دجاج [PERSON_NAME]"
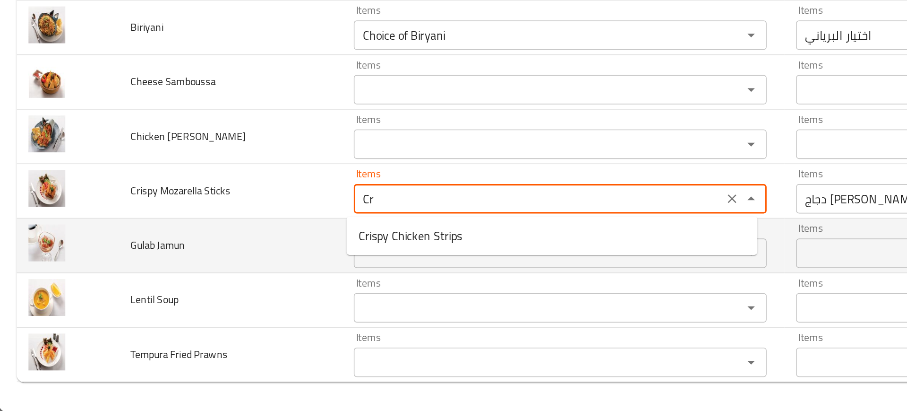
type Sticks "C"
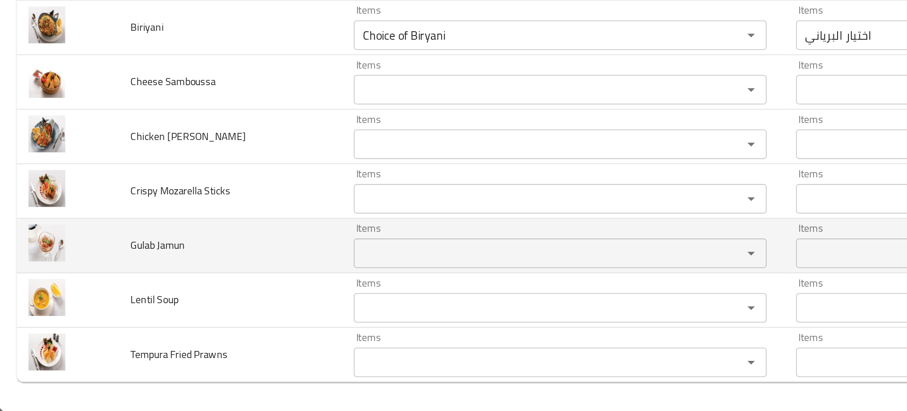
click at [187, 296] on td "Gulab Jamun" at bounding box center [149, 304] width 144 height 35
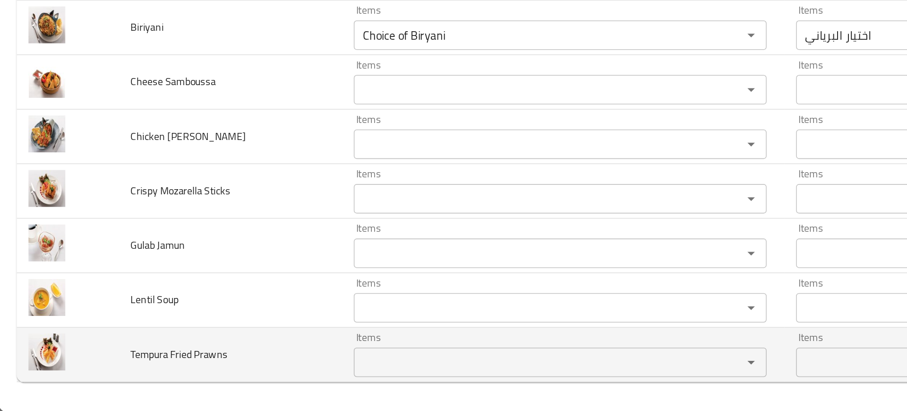
click at [209, 375] on td "Tempura Fried Prawns" at bounding box center [149, 374] width 144 height 35
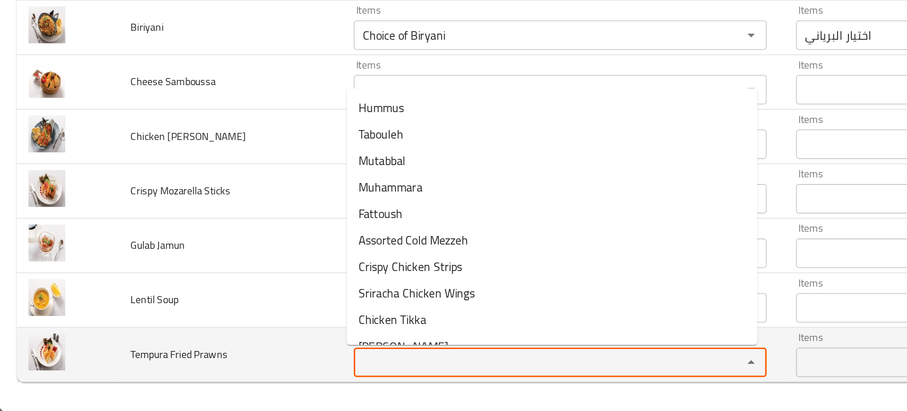
click at [234, 378] on Prawns "Items" at bounding box center [347, 378] width 232 height 13
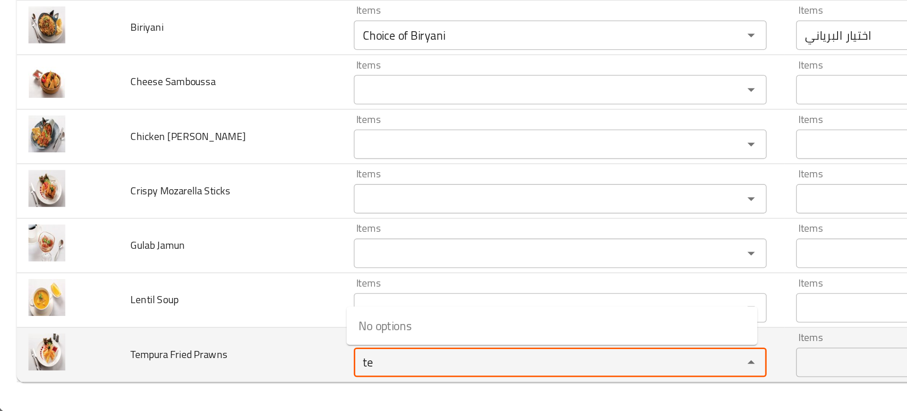
type Prawns "t"
type Prawns "p"
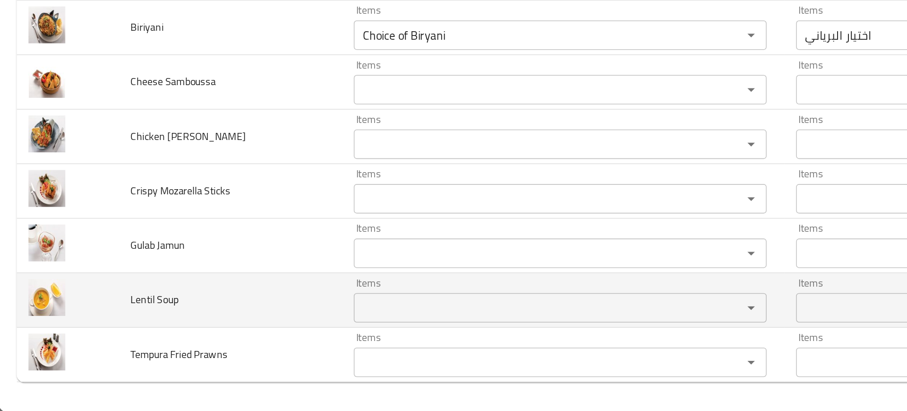
click at [159, 333] on td "Lentil Soup" at bounding box center [149, 339] width 144 height 35
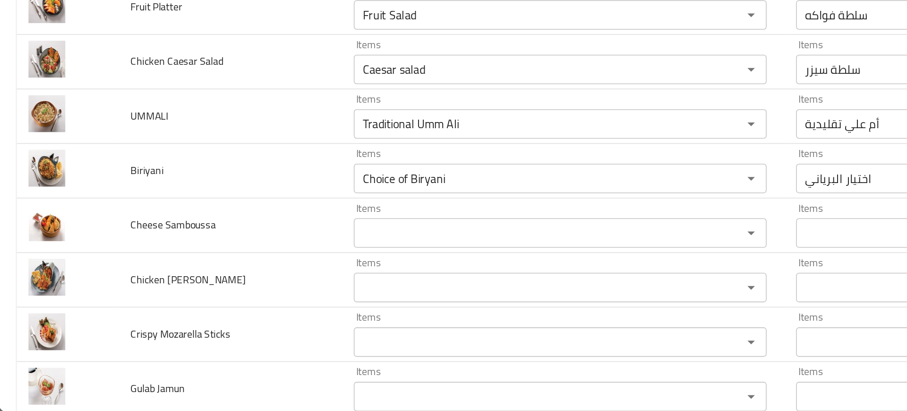
scroll to position [1584, 0]
click at [159, 333] on td "Chicken Tikka Biriyani" at bounding box center [149, 326] width 144 height 35
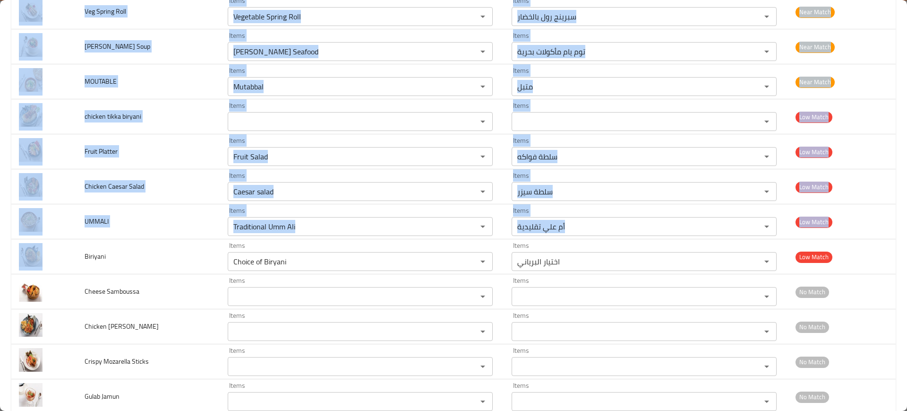
scroll to position [1676, 0]
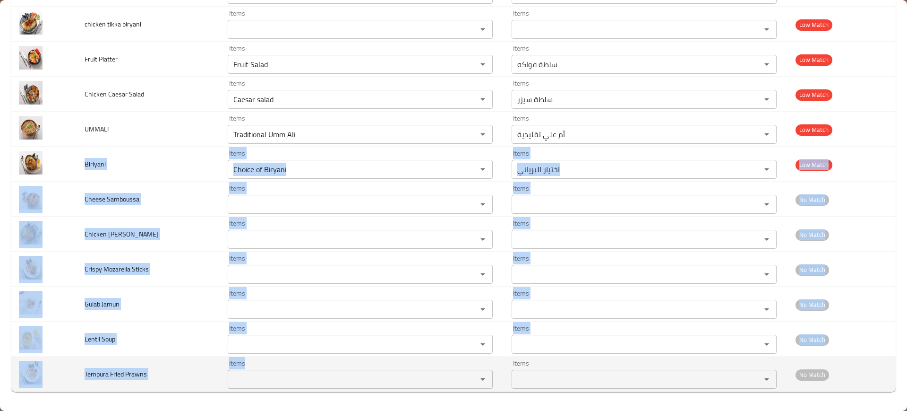
drag, startPoint x: 80, startPoint y: 251, endPoint x: 282, endPoint y: 372, distance: 235.5
copy tbody "Biriyani Items Items Items Items Low Match Cheese Samboussa Items Items Items I…"
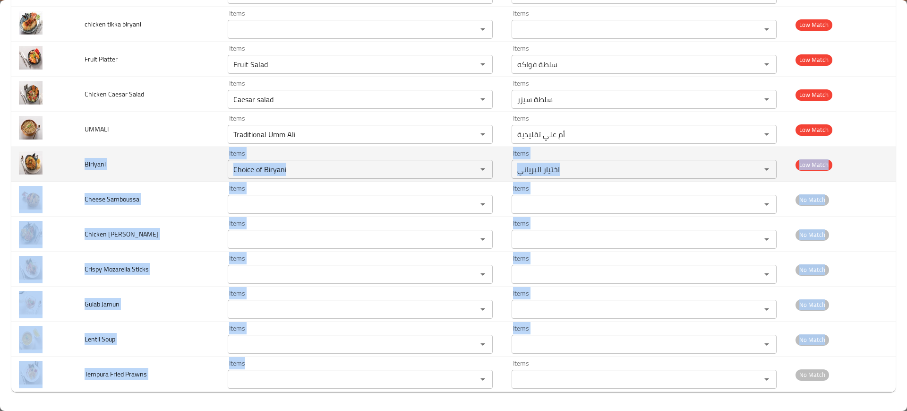
click at [151, 165] on td "Biriyani" at bounding box center [149, 164] width 144 height 35
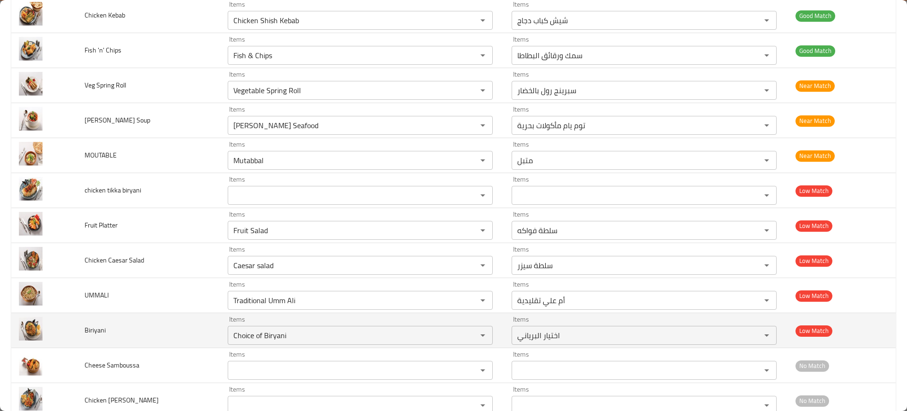
scroll to position [1499, 0]
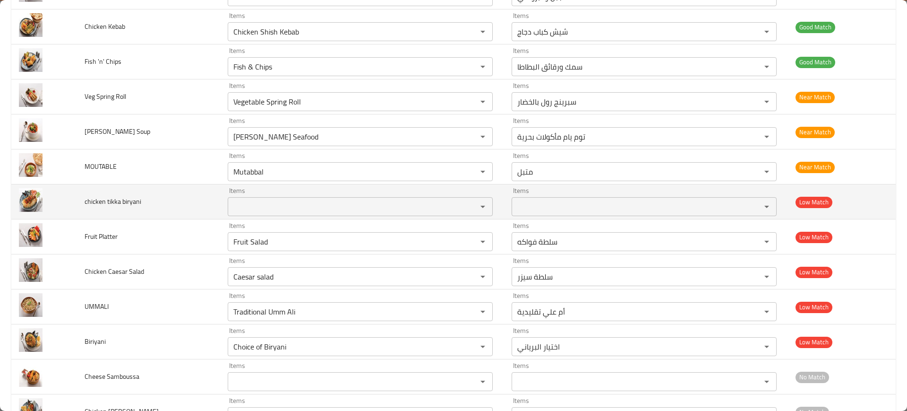
click at [90, 203] on span "chicken tikka biryani" at bounding box center [113, 201] width 57 height 12
click at [111, 199] on span "chicken tikka biryani" at bounding box center [113, 201] width 57 height 12
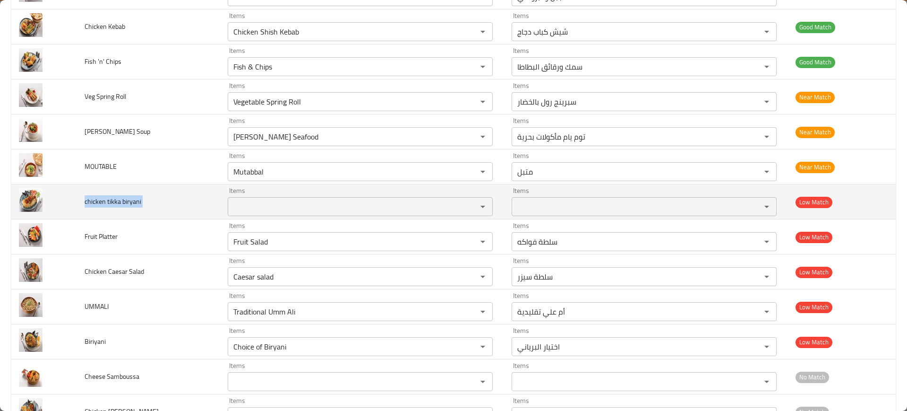
copy span "chicken tikka biryani"
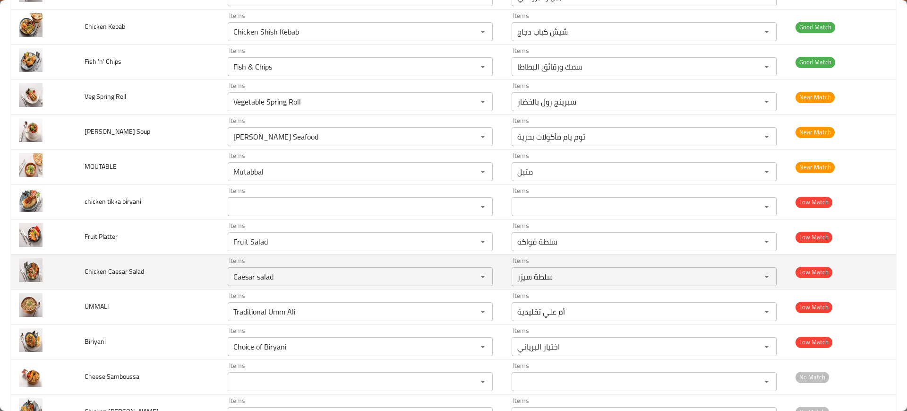
click at [160, 265] on td "Chicken Caesar Salad" at bounding box center [149, 271] width 144 height 35
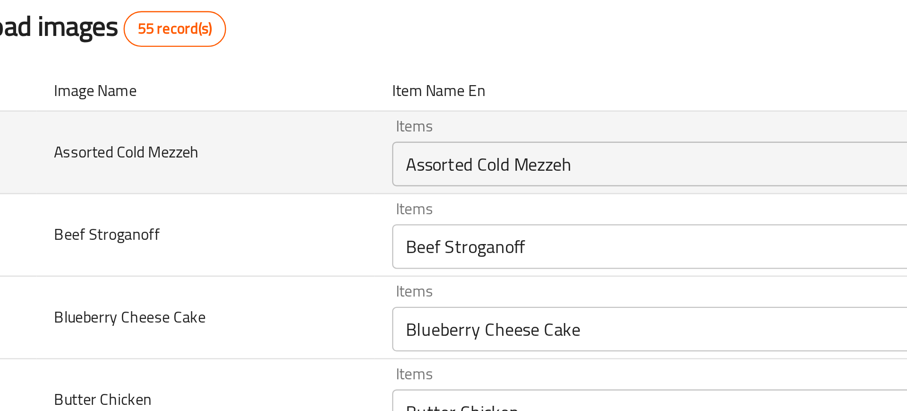
scroll to position [9, 0]
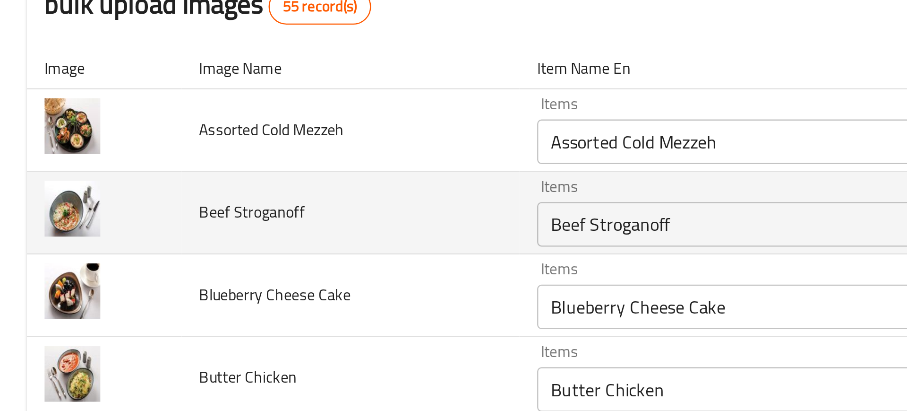
click at [88, 173] on td "Beef Stroganoff" at bounding box center [149, 187] width 144 height 35
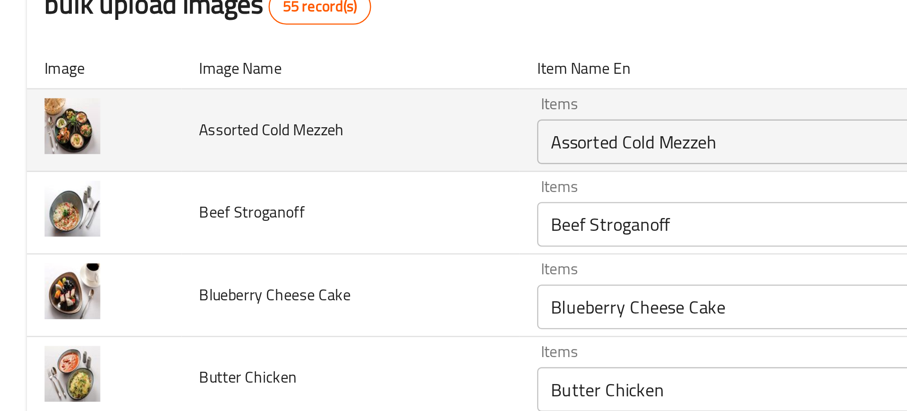
click at [83, 159] on td "Assorted Cold Mezzeh" at bounding box center [149, 152] width 144 height 35
click at [100, 158] on span "Assorted Cold Mezzeh" at bounding box center [115, 152] width 61 height 12
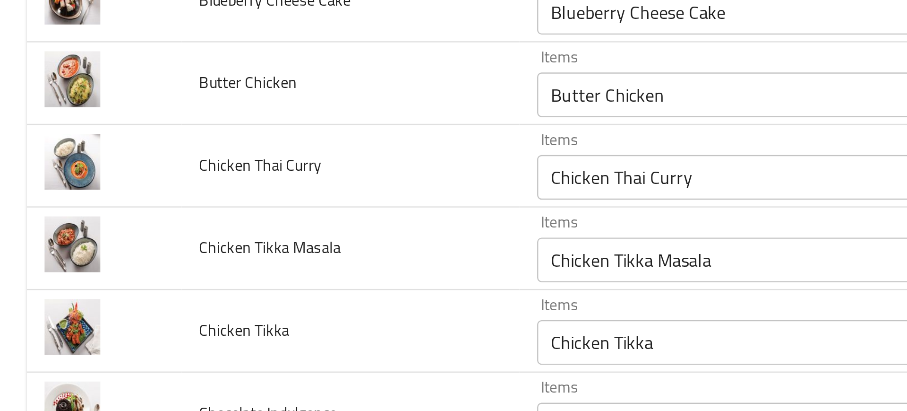
scroll to position [136, 0]
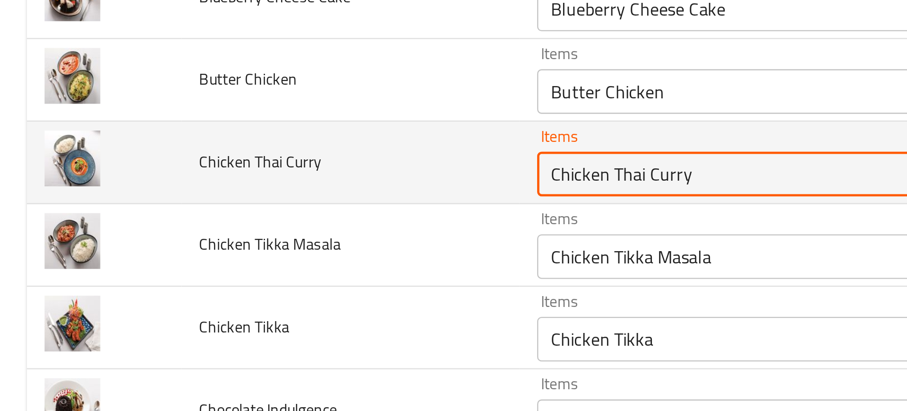
click at [256, 168] on Curry "Chicken Thai Curry" at bounding box center [347, 170] width 232 height 13
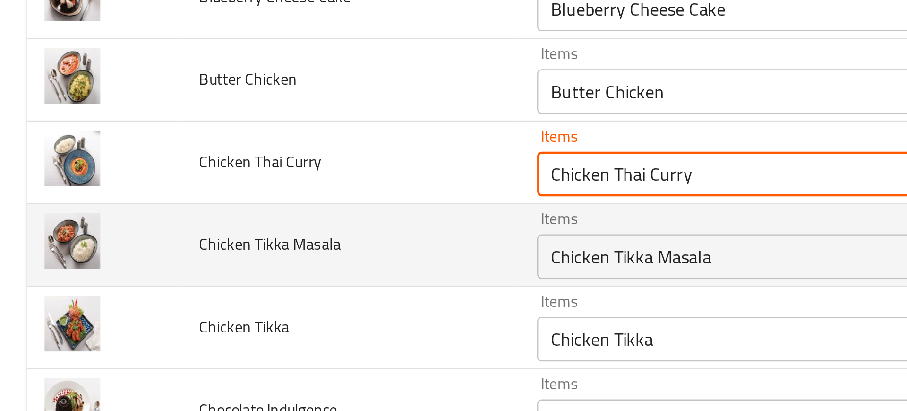
click at [118, 196] on span "Chicken Tikka Masala" at bounding box center [115, 201] width 60 height 12
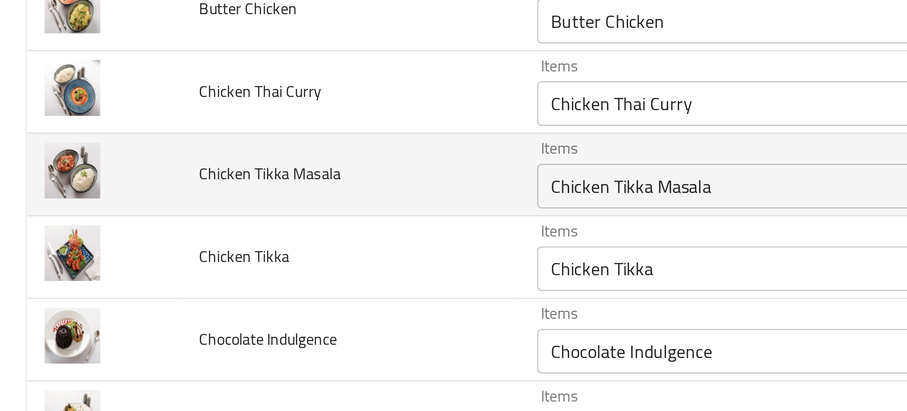
scroll to position [170, 0]
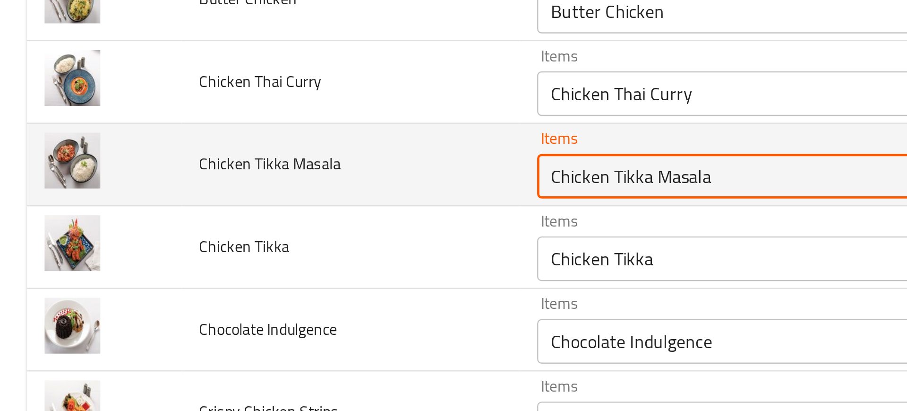
click at [239, 168] on Masala "Chicken Tikka Masala" at bounding box center [347, 171] width 232 height 13
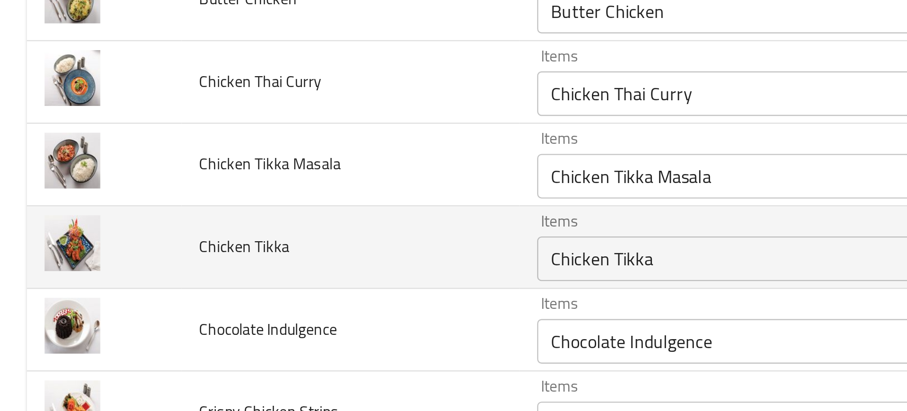
click at [182, 206] on td "Chicken Tikka" at bounding box center [149, 202] width 144 height 35
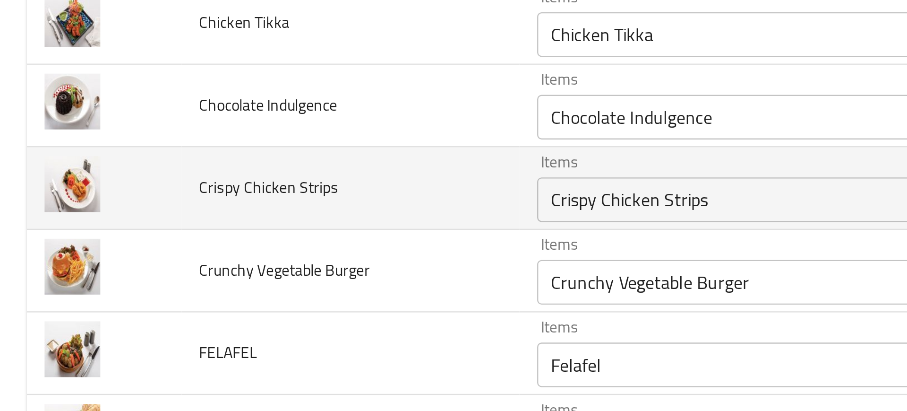
scroll to position [264, 0]
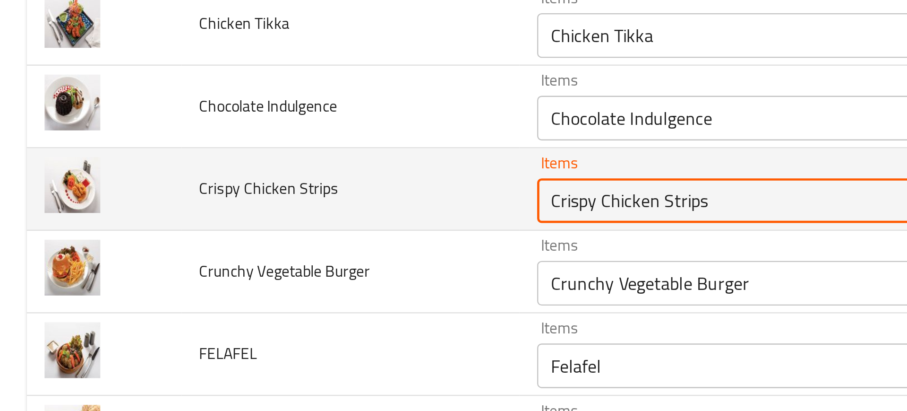
click at [244, 180] on Strips "Crispy Chicken Strips" at bounding box center [347, 182] width 232 height 13
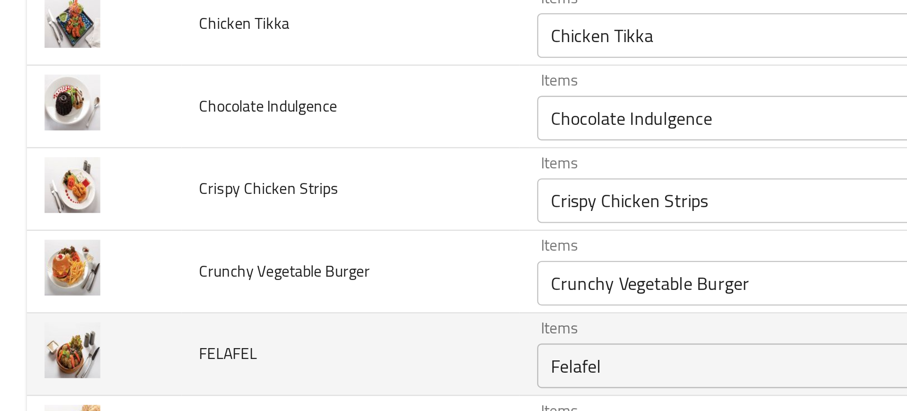
click at [220, 241] on td "Items Felafel Items" at bounding box center [362, 247] width 284 height 35
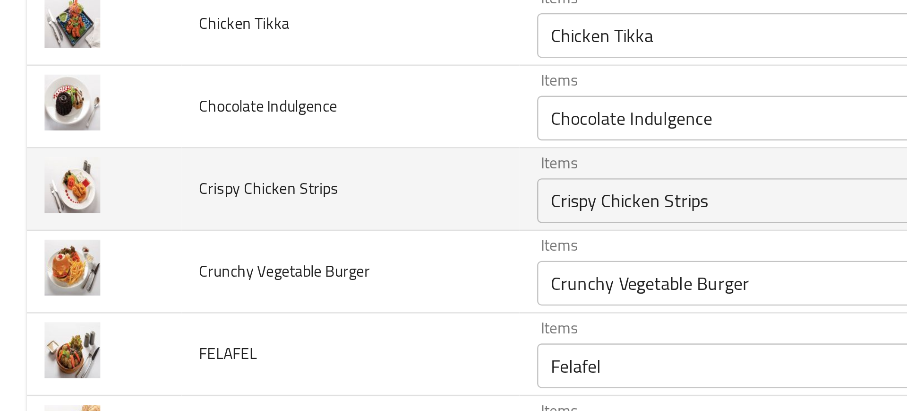
click at [98, 182] on span "Crispy Chicken Strips" at bounding box center [114, 177] width 59 height 12
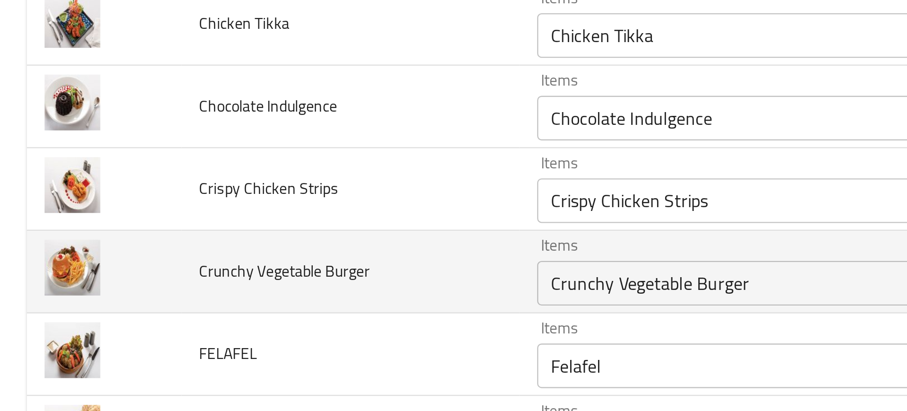
click at [126, 206] on td "Crunchy Vegetable Burger" at bounding box center [149, 212] width 144 height 35
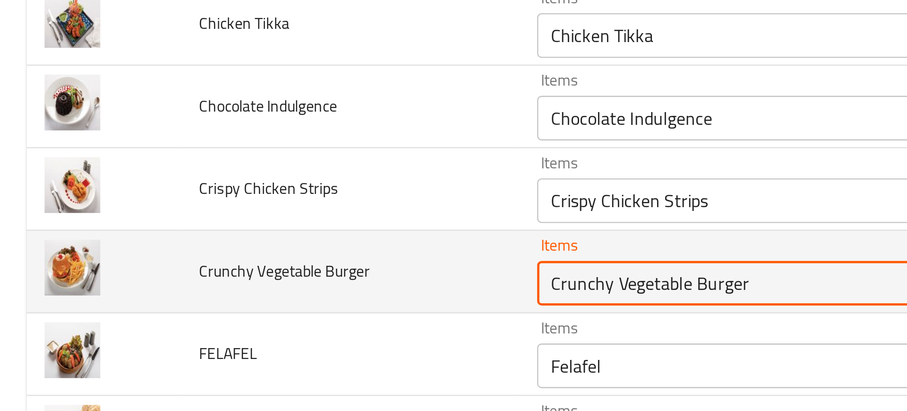
click at [260, 216] on Burger "Crunchy Vegetable Burger" at bounding box center [347, 217] width 232 height 13
click at [167, 222] on td "Crunchy Vegetable Burger" at bounding box center [149, 212] width 144 height 35
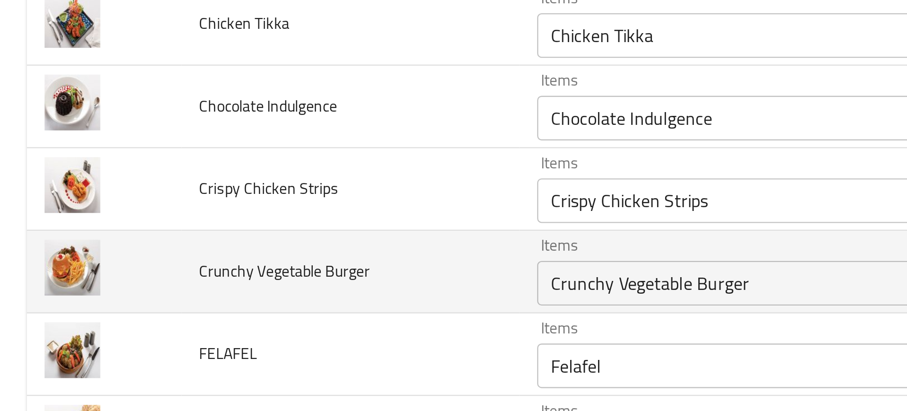
scroll to position [328, 0]
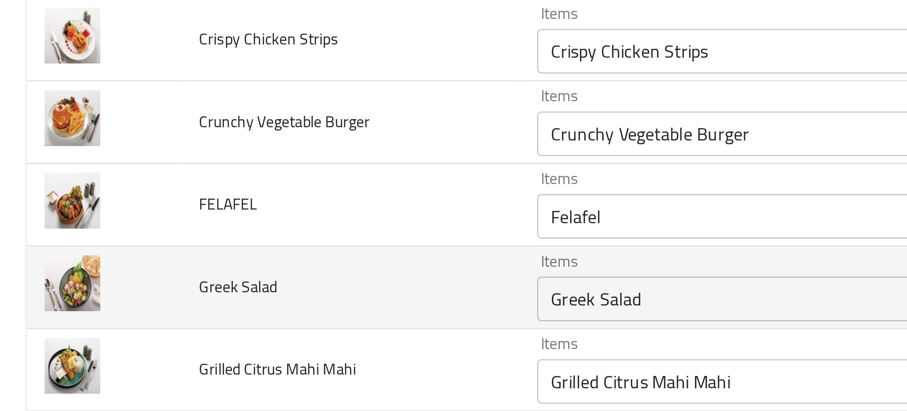
click at [193, 224] on td "Greek Salad" at bounding box center [149, 219] width 144 height 35
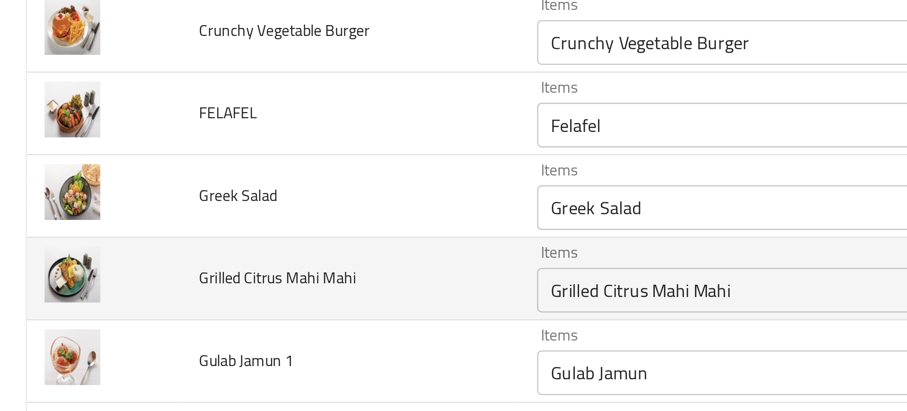
click at [186, 217] on td "Grilled Citrus Mahi Mahi" at bounding box center [149, 215] width 144 height 35
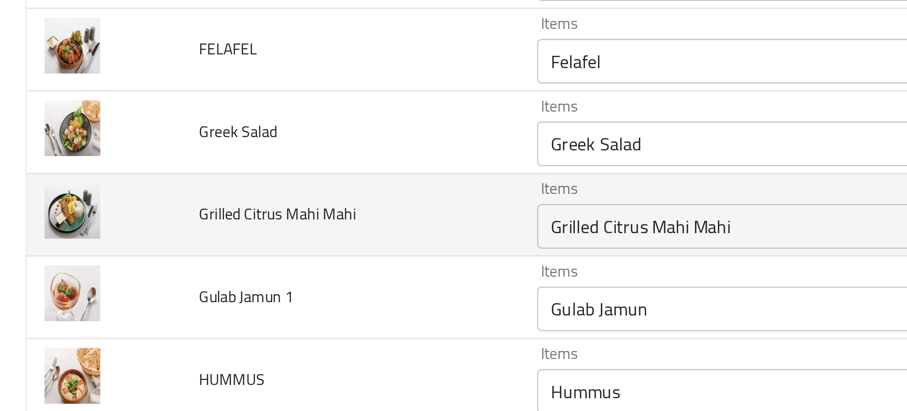
scroll to position [393, 0]
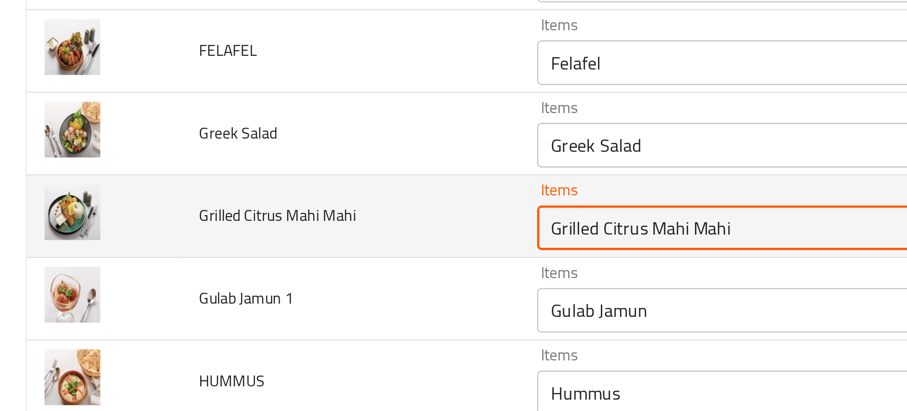
click at [238, 195] on Mahi "Grilled Citrus Mahi Mahi" at bounding box center [347, 193] width 232 height 13
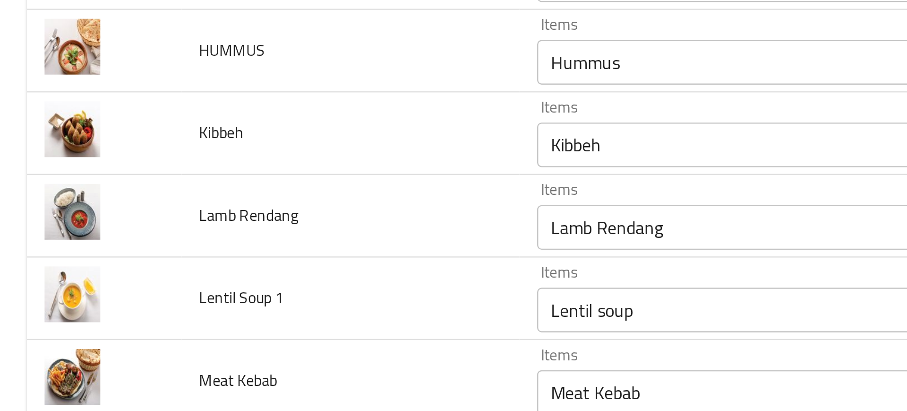
scroll to position [539, 0]
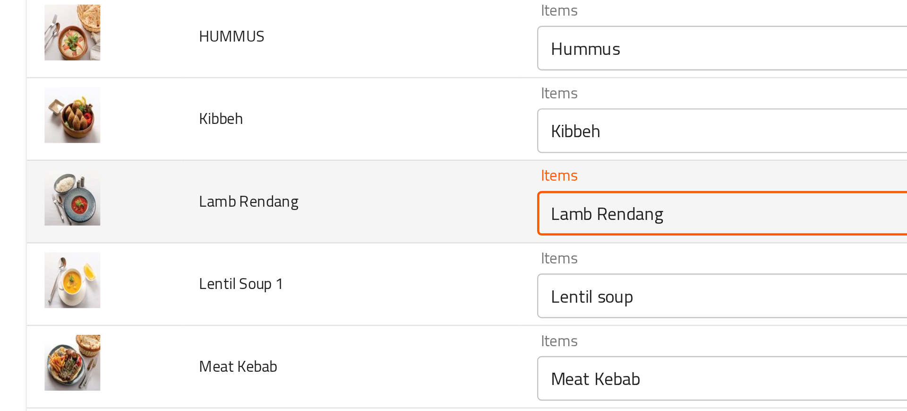
click at [282, 187] on Rendang "Lamb Rendang" at bounding box center [347, 187] width 232 height 13
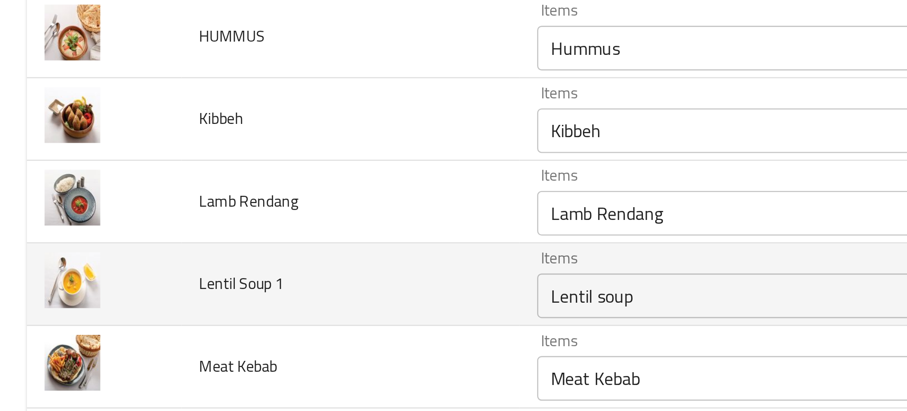
click at [181, 221] on td "Lentil Soup 1" at bounding box center [149, 217] width 144 height 35
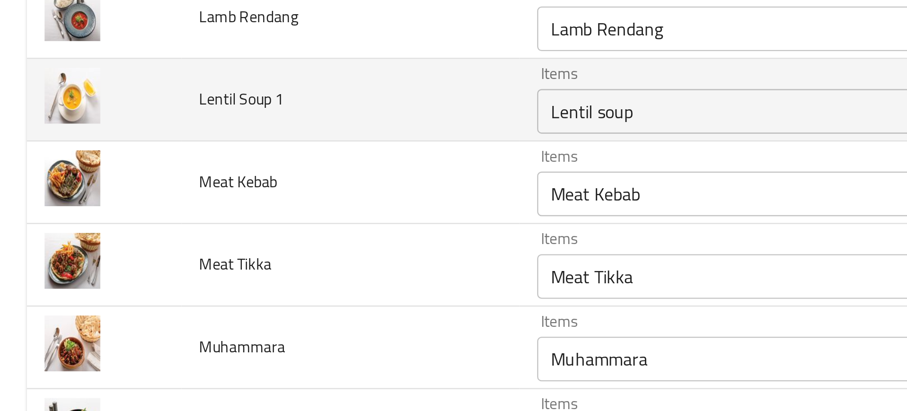
scroll to position [616, 0]
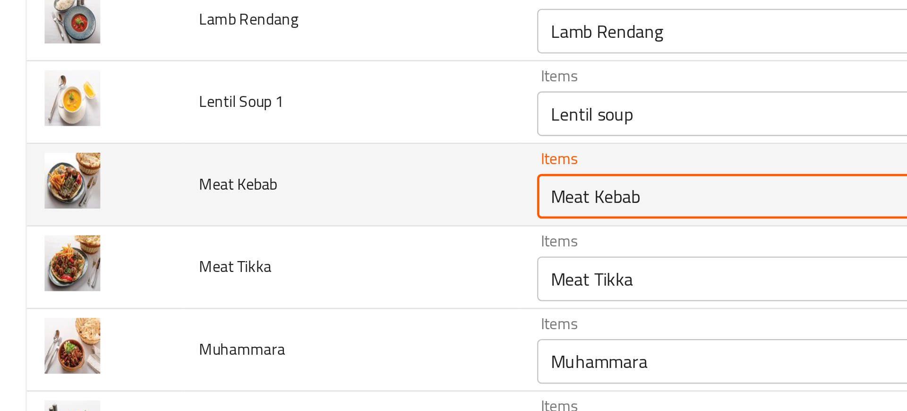
click at [240, 181] on Kebab "Meat Kebab" at bounding box center [347, 180] width 232 height 13
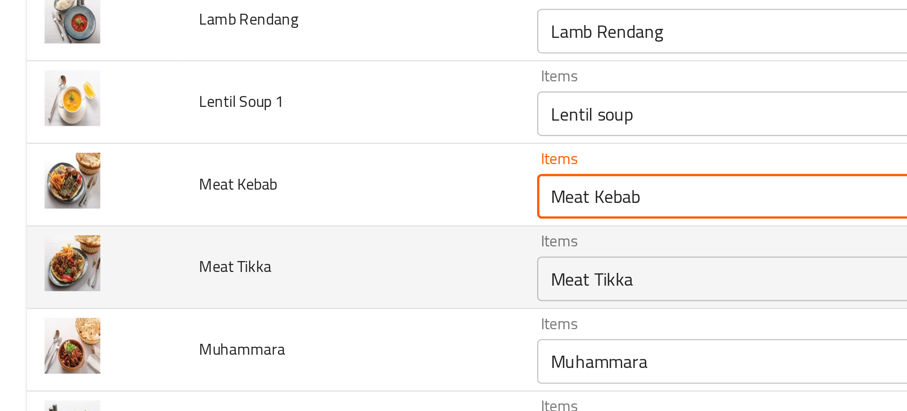
click at [246, 207] on div "Meat Tikka Items" at bounding box center [360, 215] width 265 height 19
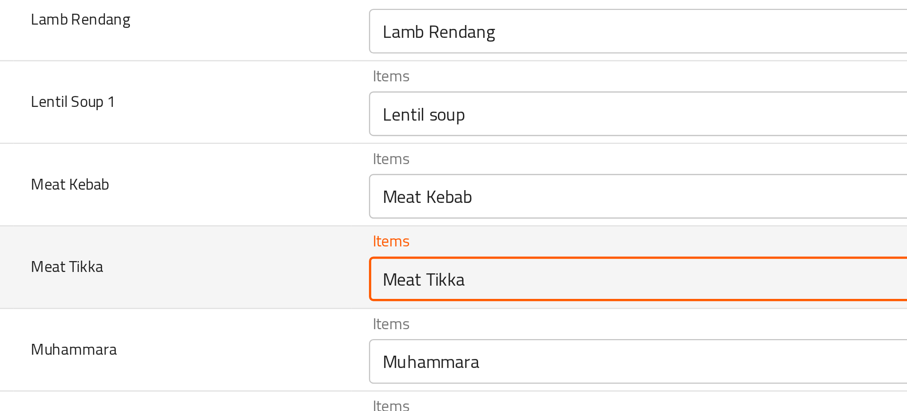
click at [317, 207] on div "Meat Tikka Items" at bounding box center [360, 215] width 265 height 19
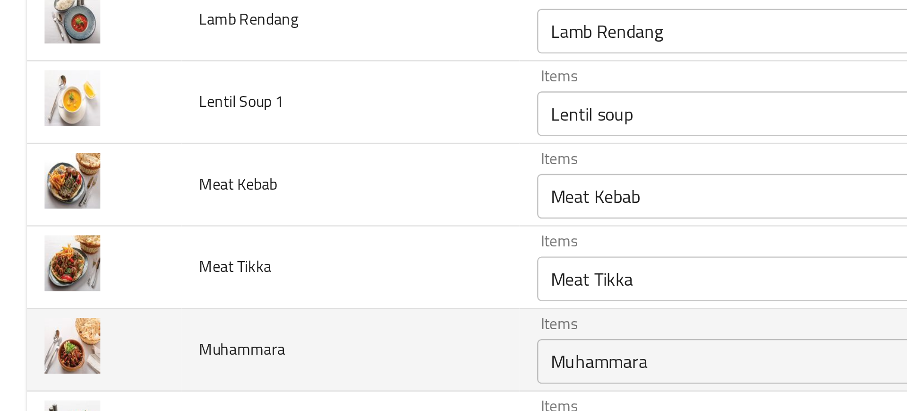
click at [192, 249] on td "Muhammara" at bounding box center [149, 245] width 144 height 35
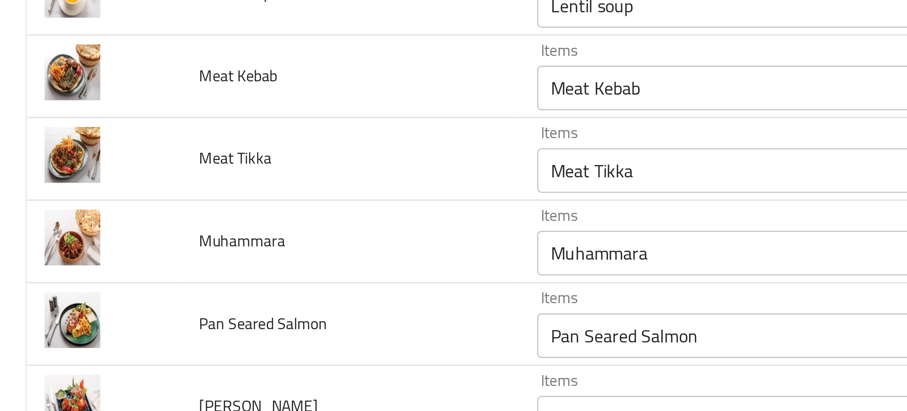
scroll to position [694, 0]
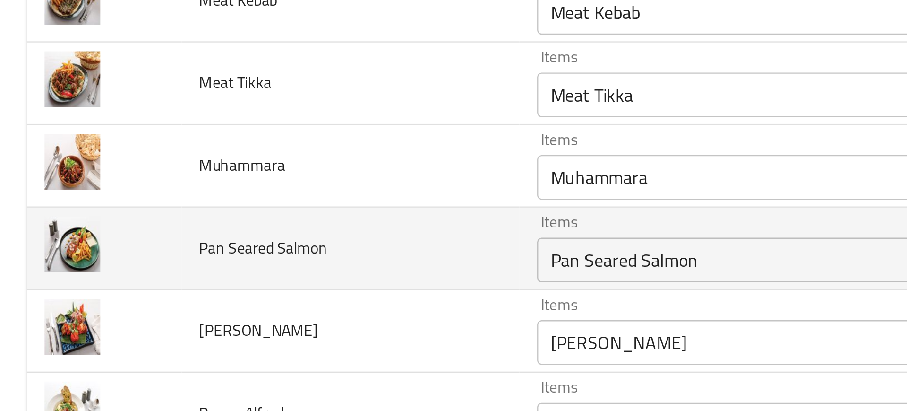
click at [201, 204] on td "Pan Seared Salmon" at bounding box center [149, 202] width 144 height 35
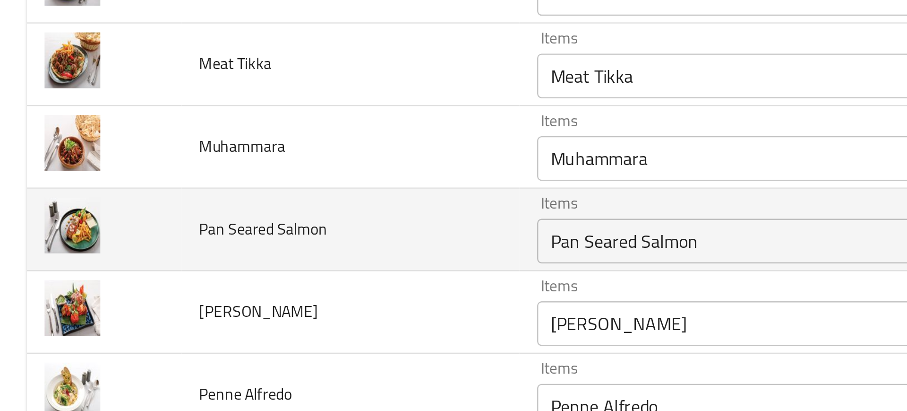
click at [271, 203] on Salmon "Pan Seared Salmon" at bounding box center [347, 199] width 232 height 13
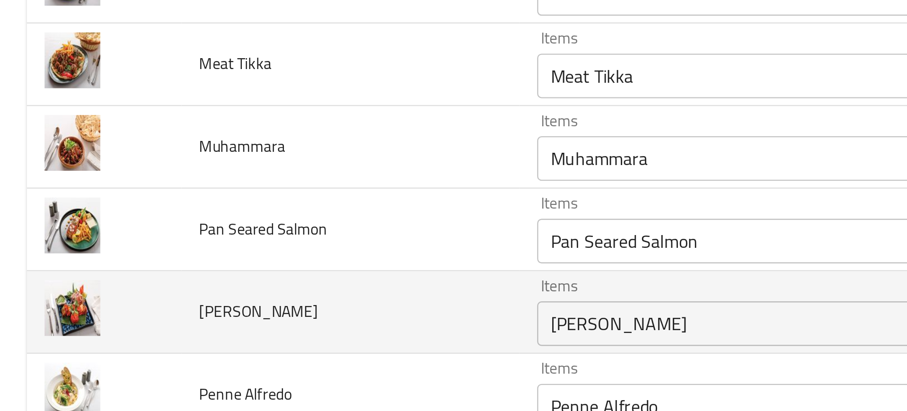
click at [176, 233] on td "PANEER TIKKA" at bounding box center [149, 229] width 144 height 35
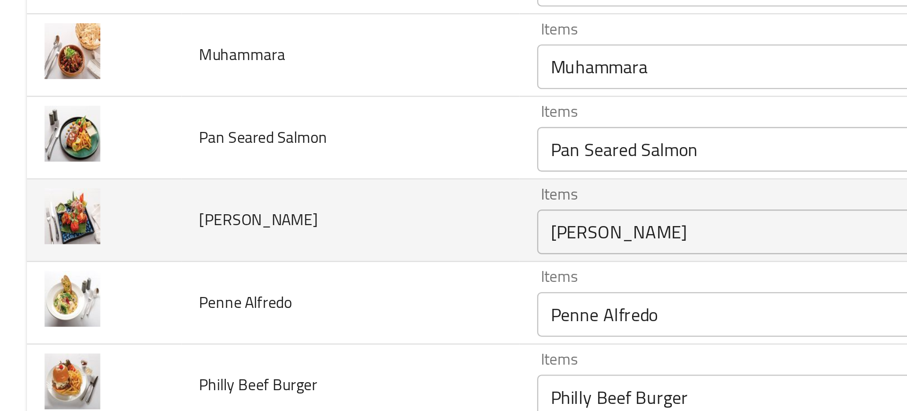
scroll to position [740, 0]
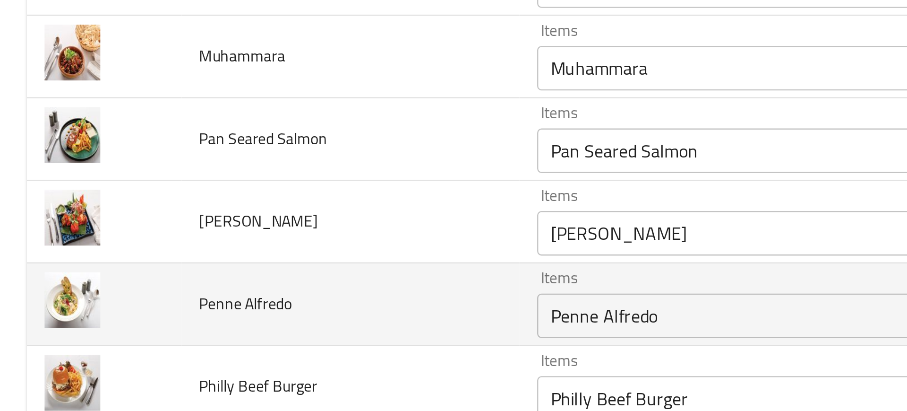
click at [202, 214] on td "Penne Alfredo" at bounding box center [149, 226] width 144 height 35
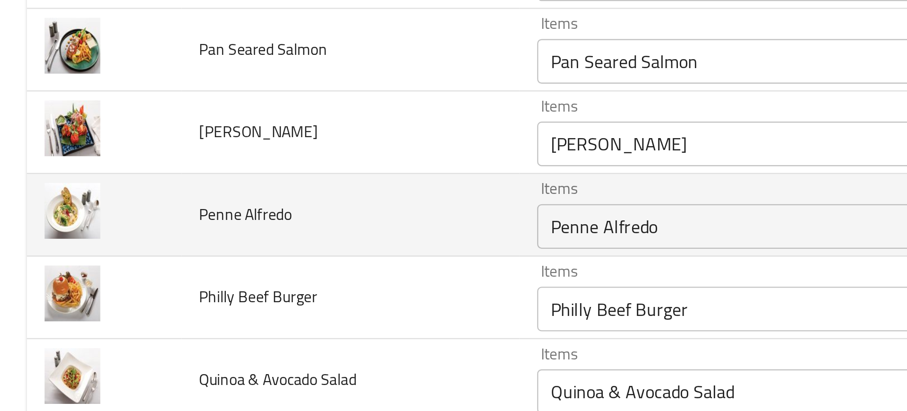
scroll to position [822, 0]
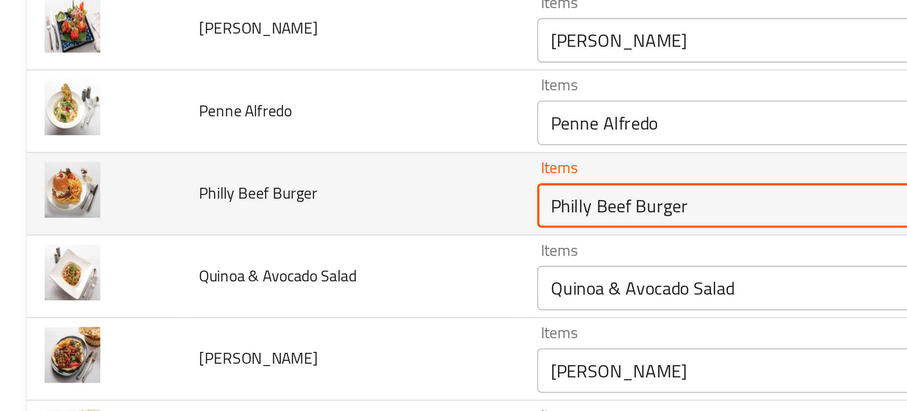
click at [246, 187] on Burger "Philly Beef Burger" at bounding box center [347, 184] width 232 height 13
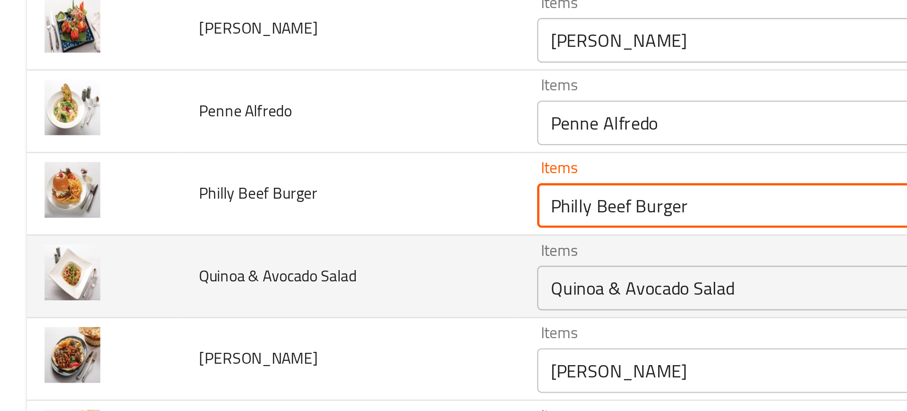
click at [210, 227] on td "Quinoa & Avocado Salad" at bounding box center [149, 214] width 144 height 35
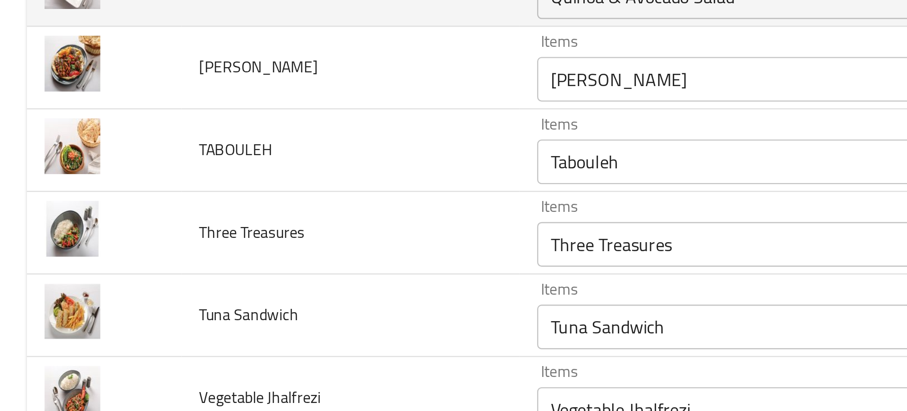
scroll to position [954, 0]
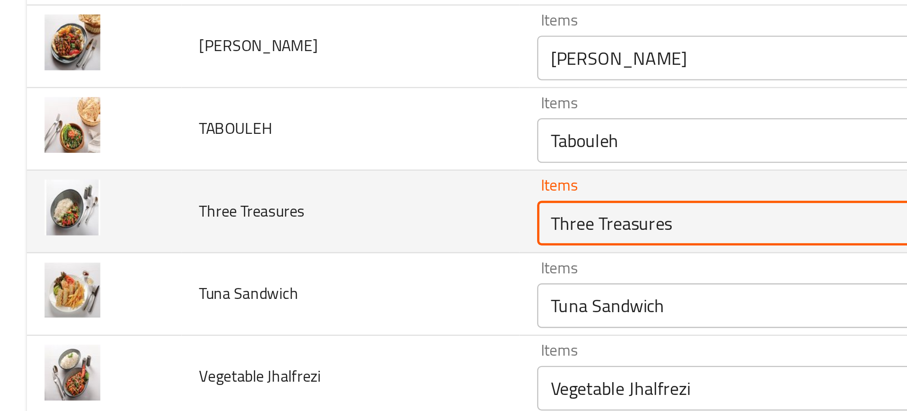
click at [240, 198] on Treasures "Three Treasures" at bounding box center [347, 191] width 232 height 13
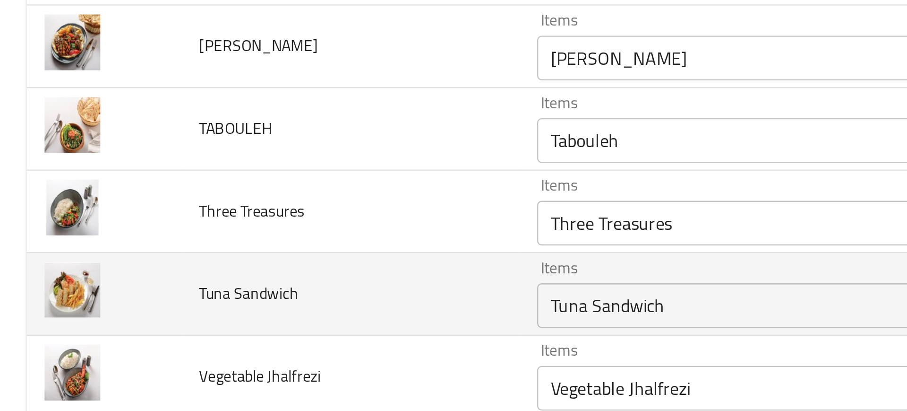
click at [179, 215] on td "Tuna Sandwich" at bounding box center [149, 222] width 144 height 35
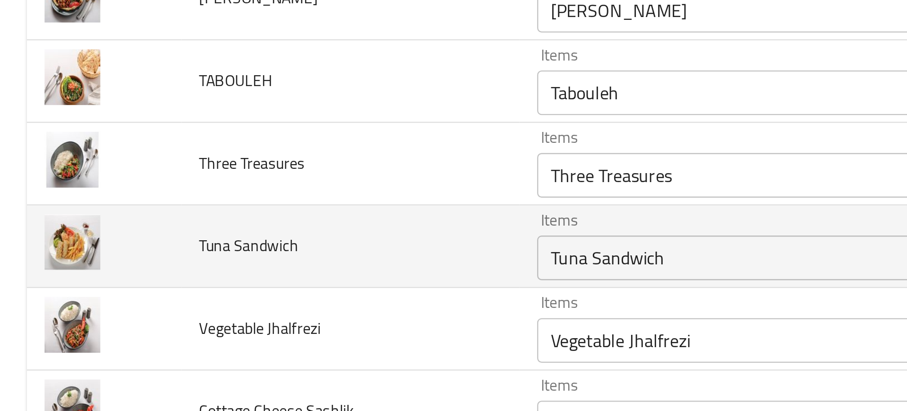
scroll to position [979, 0]
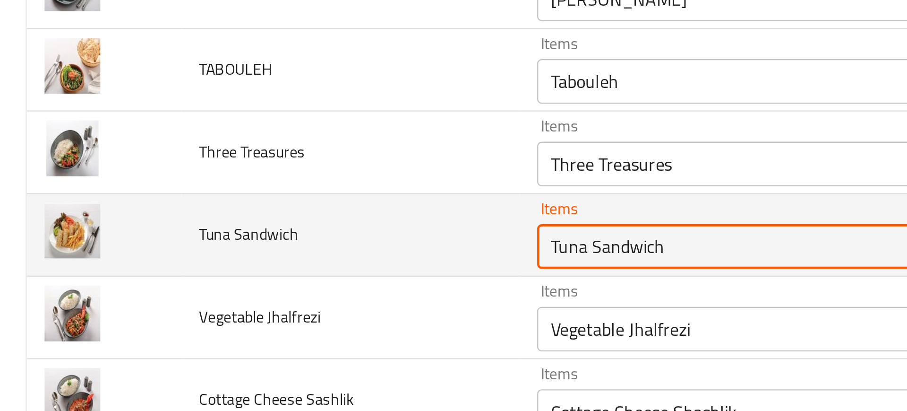
click at [231, 197] on Sandwich "Tuna Sandwich" at bounding box center [347, 201] width 232 height 13
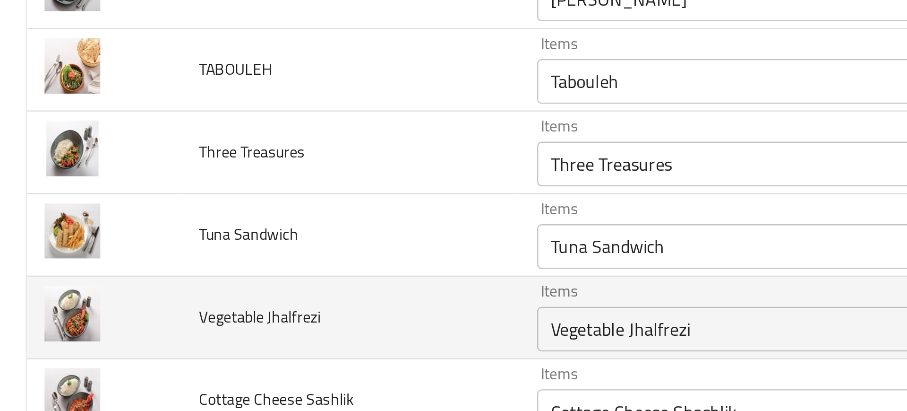
click at [207, 215] on td "Vegetable Jhalfrezi" at bounding box center [149, 232] width 144 height 35
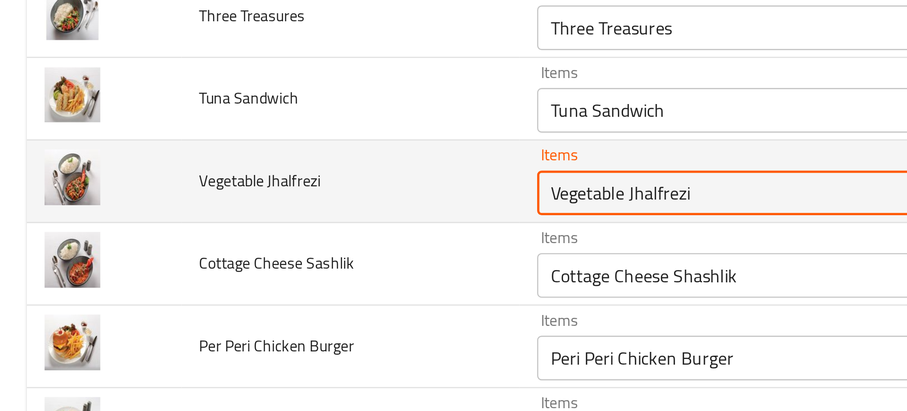
click at [241, 178] on Jhalfrezi "Vegetable Jhalfrezi" at bounding box center [347, 179] width 232 height 13
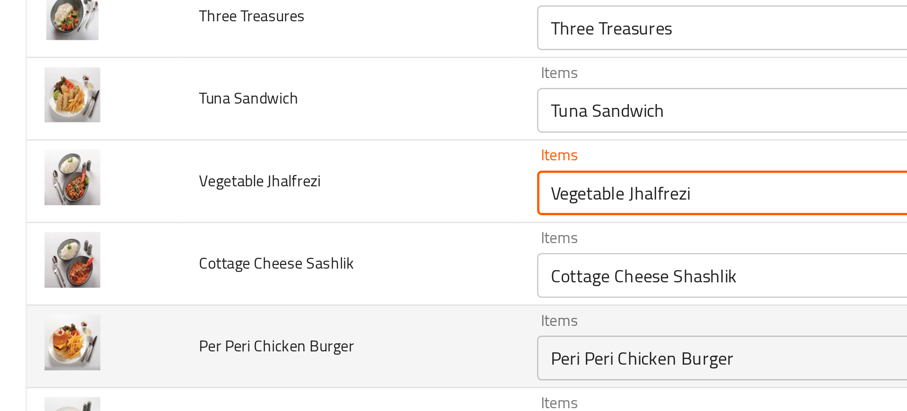
scroll to position [1061, 0]
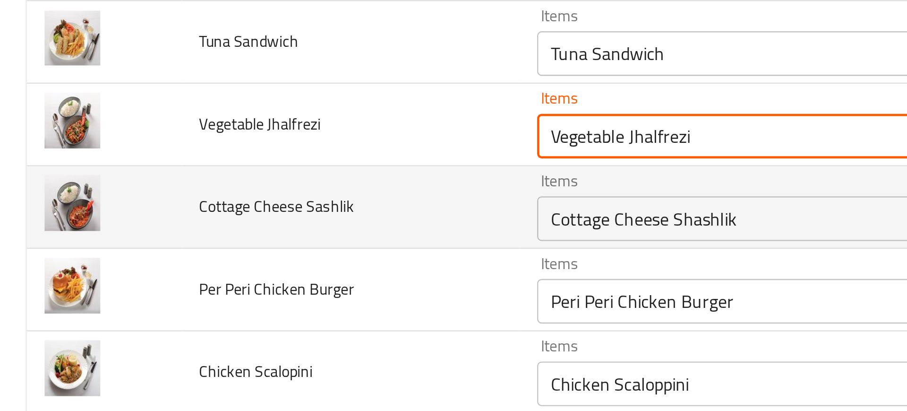
click at [238, 189] on Sashlik "Cottage Cheese Shashlik" at bounding box center [347, 189] width 232 height 13
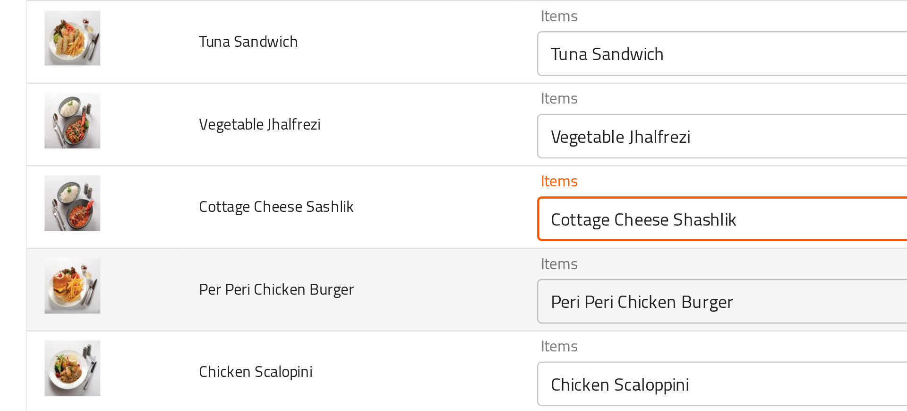
click at [232, 217] on div "Peri Peri Chicken Burger Items" at bounding box center [360, 225] width 265 height 19
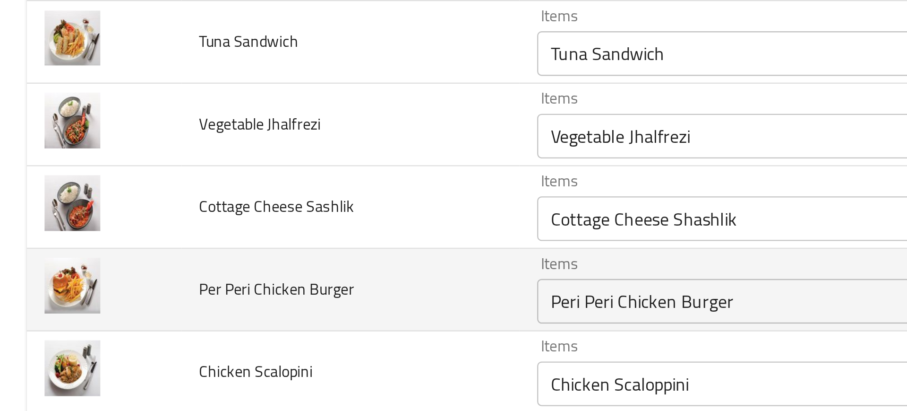
click at [153, 228] on td "Per Peri Chicken Burger" at bounding box center [149, 220] width 144 height 35
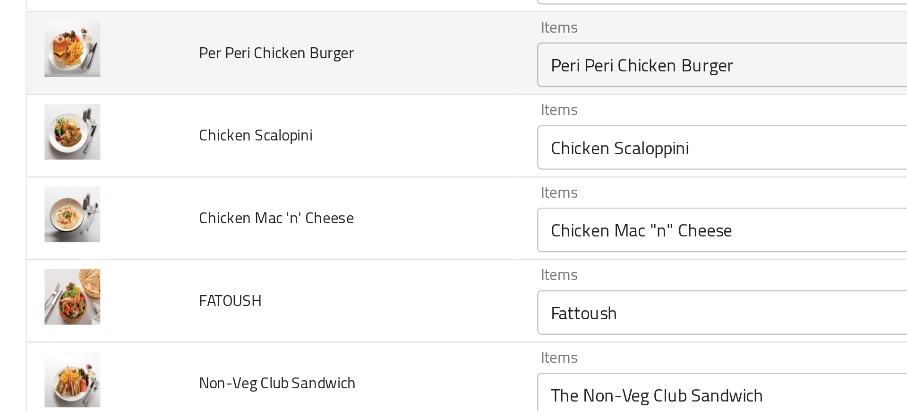
scroll to position [1162, 0]
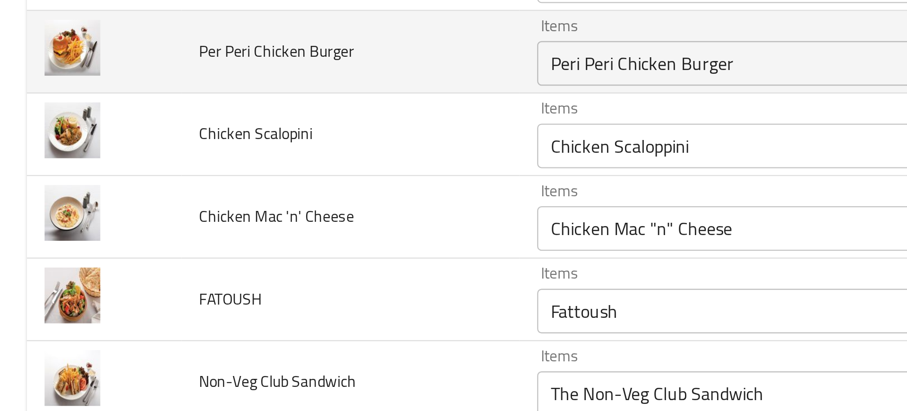
click at [153, 228] on td "FATOUSH" at bounding box center [149, 224] width 144 height 35
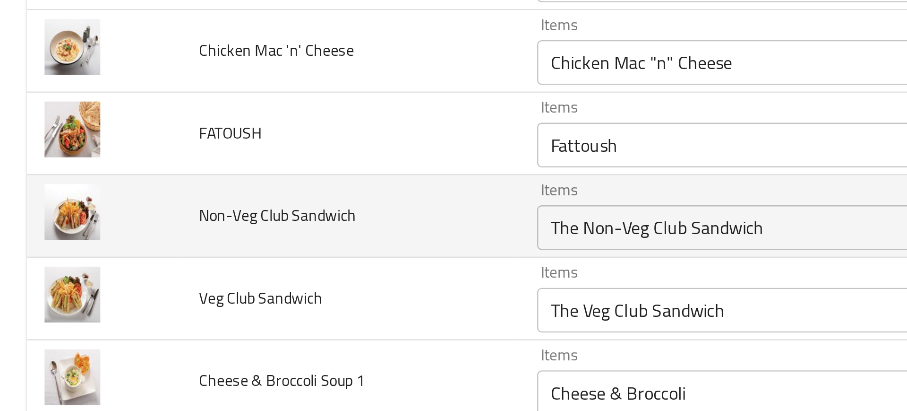
scroll to position [1232, 0]
click at [231, 194] on Sandwich "The Non-Veg Club Sandwich" at bounding box center [347, 193] width 232 height 13
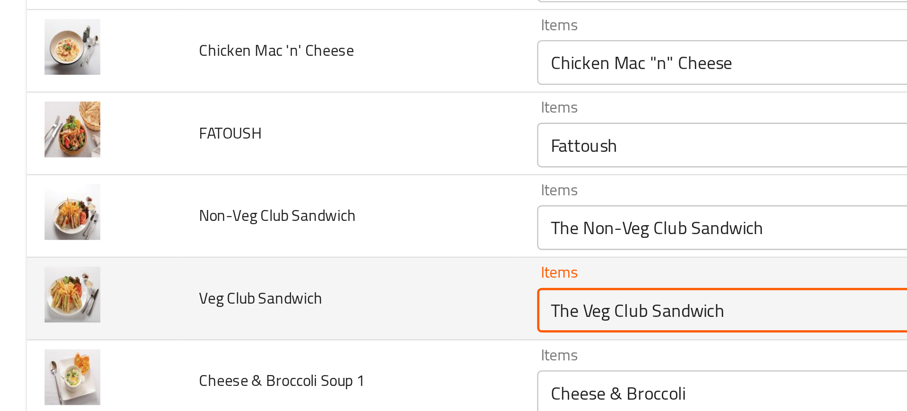
click at [250, 231] on Sandwich "The Veg Club Sandwich" at bounding box center [347, 228] width 232 height 13
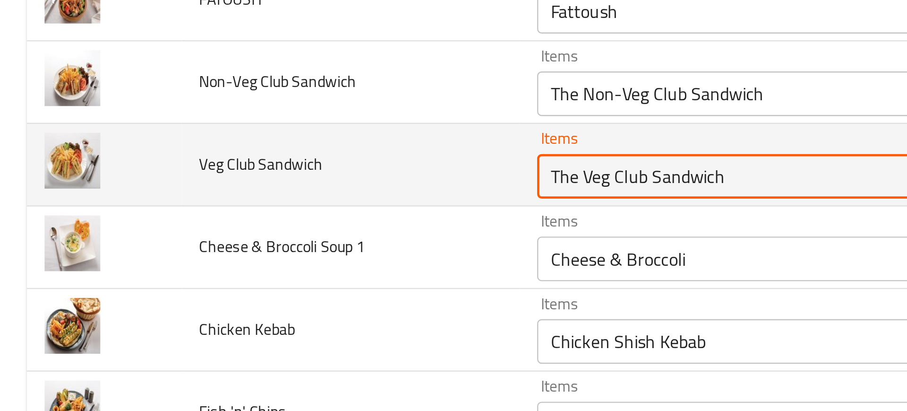
scroll to position [1300, 0]
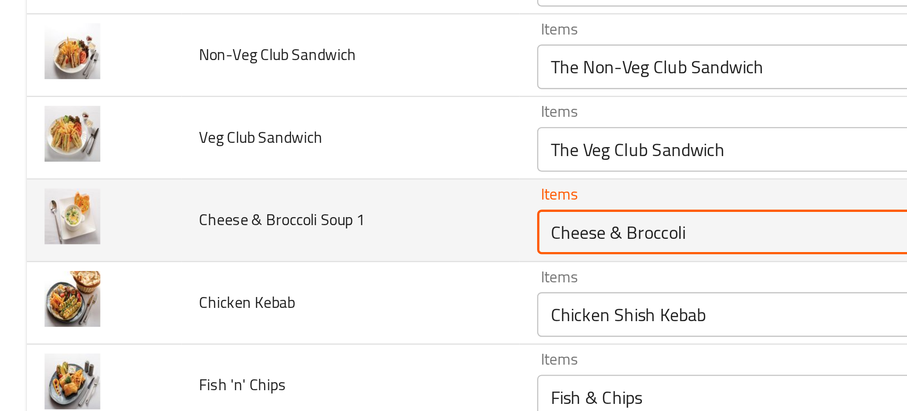
click at [244, 192] on 1 "Cheese & Broccoli" at bounding box center [347, 195] width 232 height 13
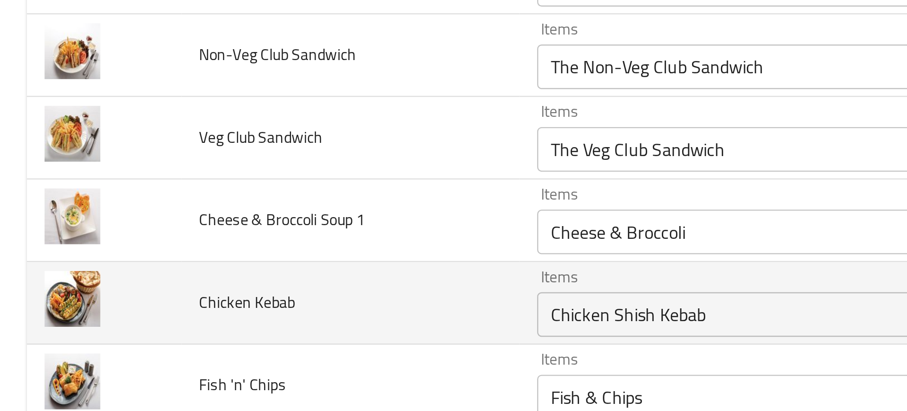
click at [160, 238] on td "Chicken Kebab" at bounding box center [149, 225] width 144 height 35
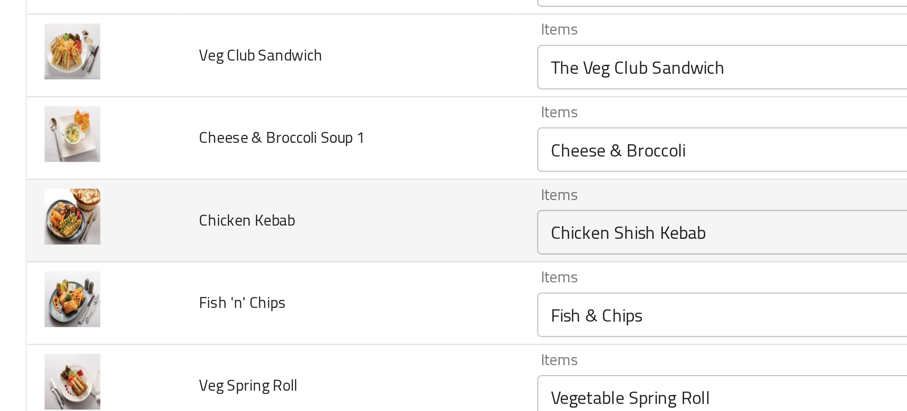
scroll to position [1335, 0]
click at [246, 188] on div "Chicken Shish Kebab Items" at bounding box center [360, 195] width 265 height 19
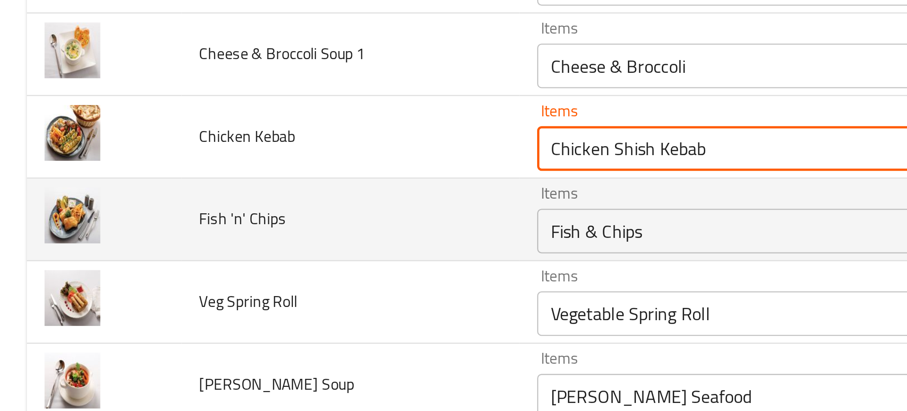
scroll to position [1386, 0]
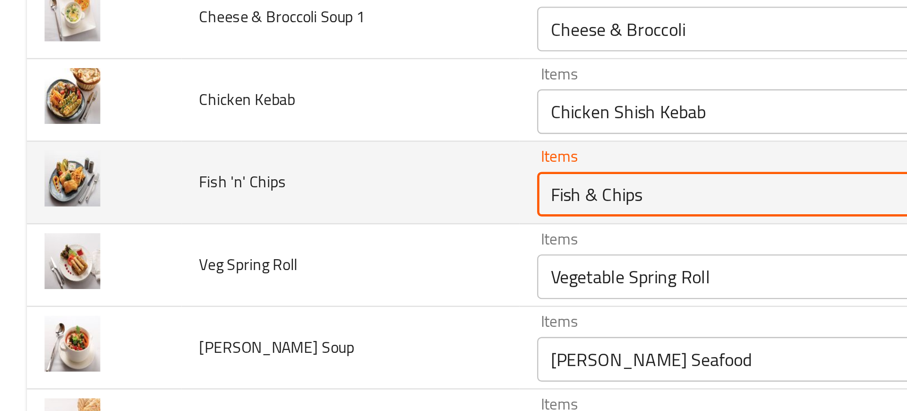
click at [245, 177] on Chips "Fish & Chips" at bounding box center [347, 179] width 232 height 13
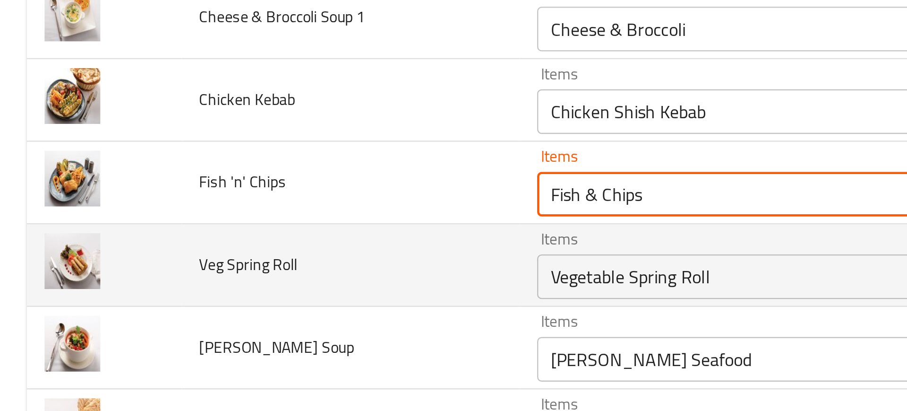
click at [244, 213] on Roll "Vegetable Spring Roll" at bounding box center [347, 214] width 232 height 13
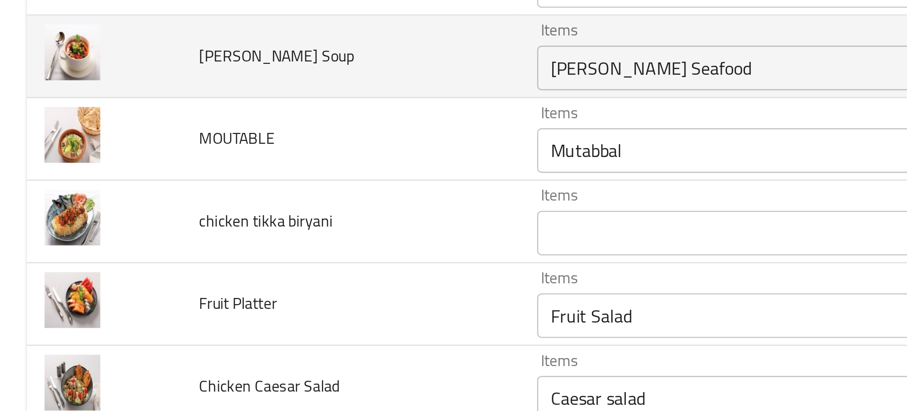
scroll to position [1510, 0]
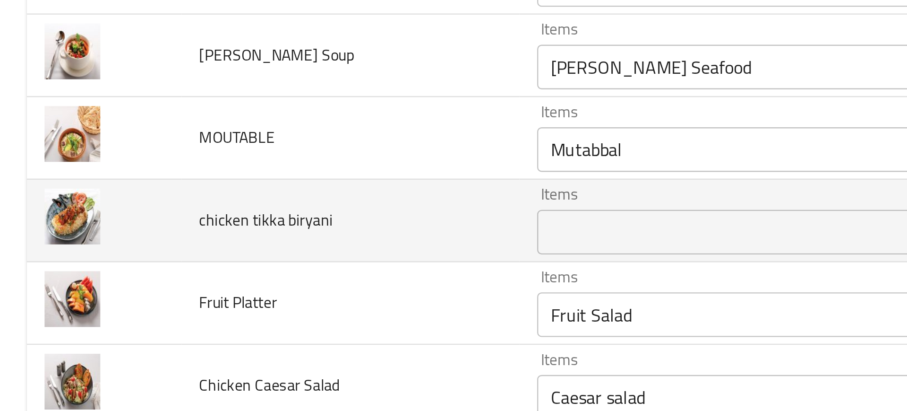
click at [127, 190] on span "chicken tikka biryani" at bounding box center [113, 190] width 57 height 12
copy span "biryani"
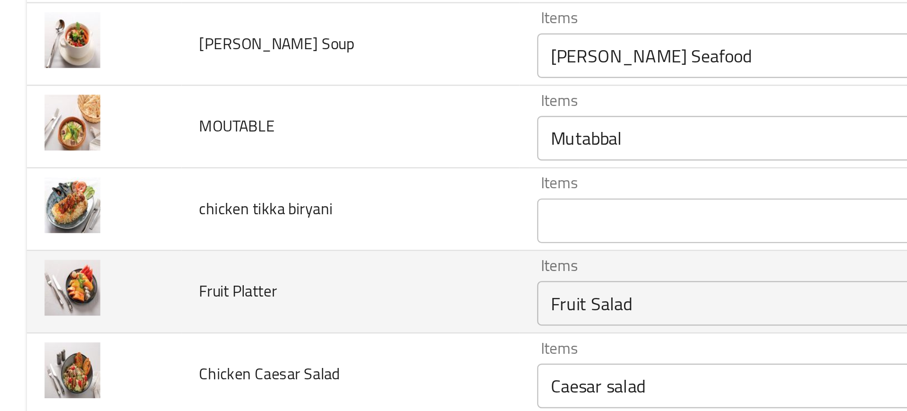
click at [174, 220] on td "Fruit Platter" at bounding box center [149, 221] width 144 height 35
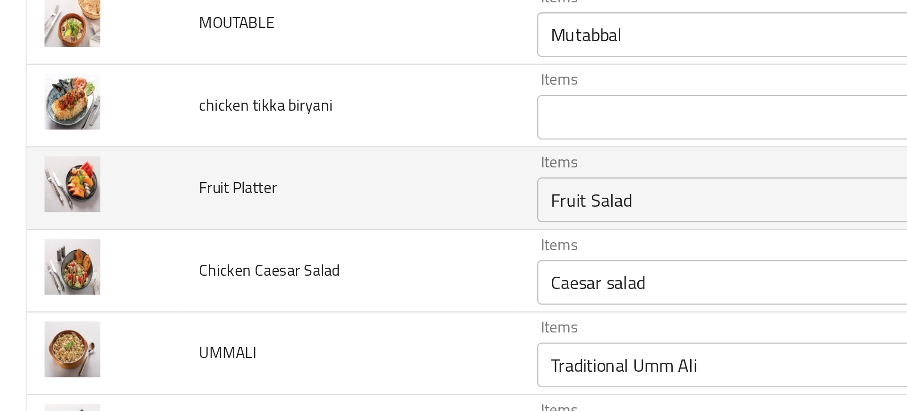
scroll to position [1569, 0]
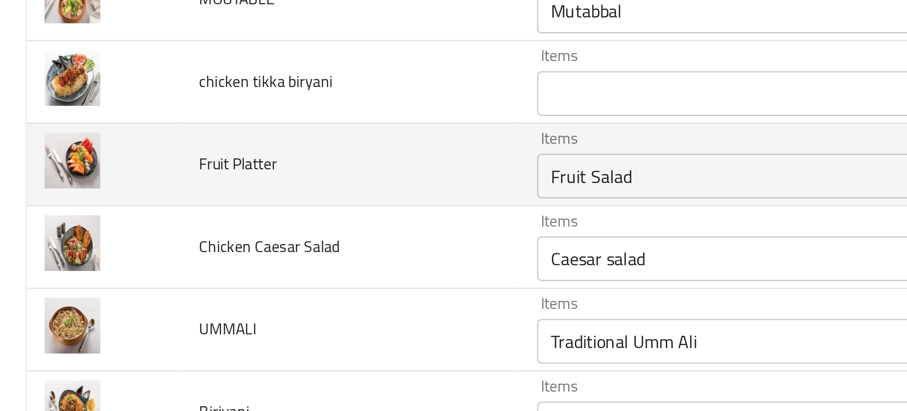
click at [248, 163] on div "Fruit Salad Items" at bounding box center [360, 172] width 265 height 19
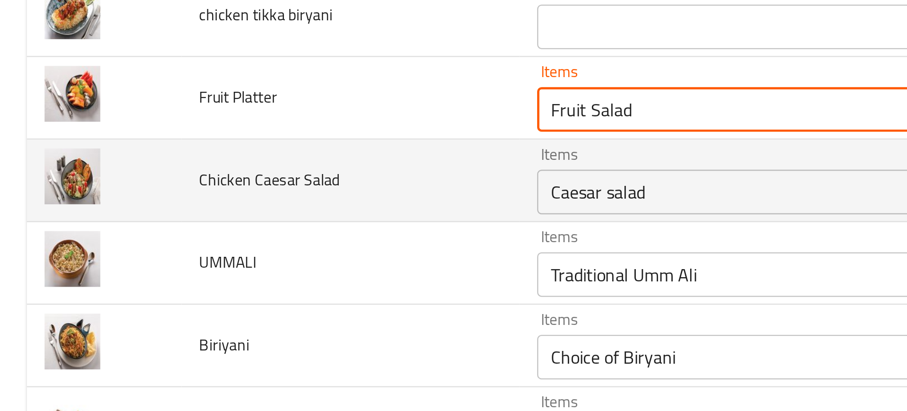
scroll to position [1597, 0]
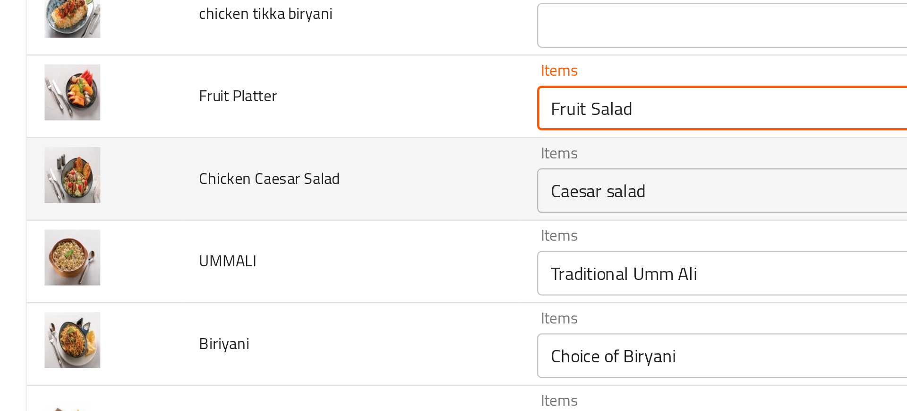
click at [237, 171] on div "Caesar salad Items" at bounding box center [360, 178] width 265 height 19
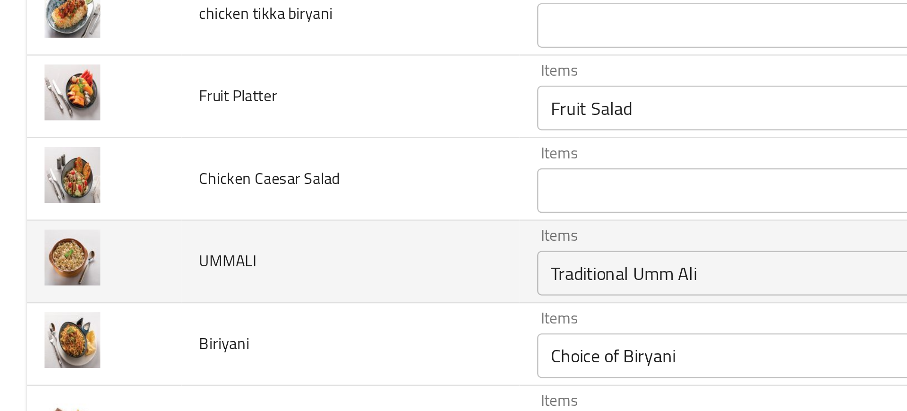
click at [70, 213] on td "enhanced table" at bounding box center [44, 208] width 66 height 35
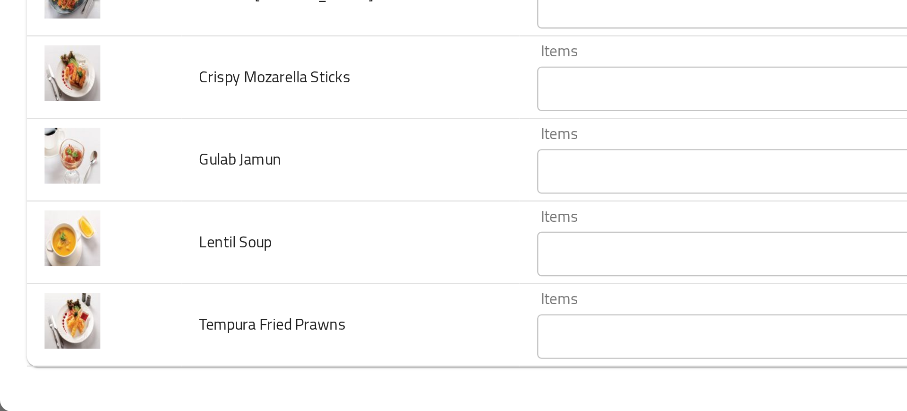
scroll to position [0, 0]
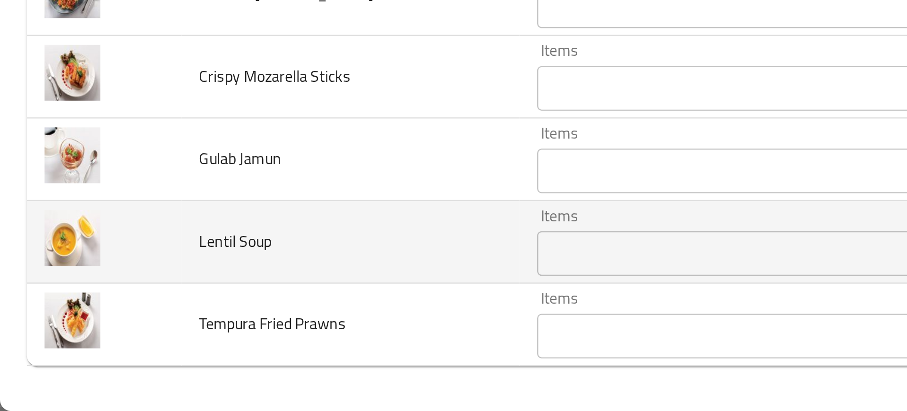
click at [102, 337] on span "Lentil Soup" at bounding box center [100, 339] width 31 height 12
copy span "Lentil Soup"
click at [102, 337] on span "Lentil Soup" at bounding box center [100, 339] width 31 height 12
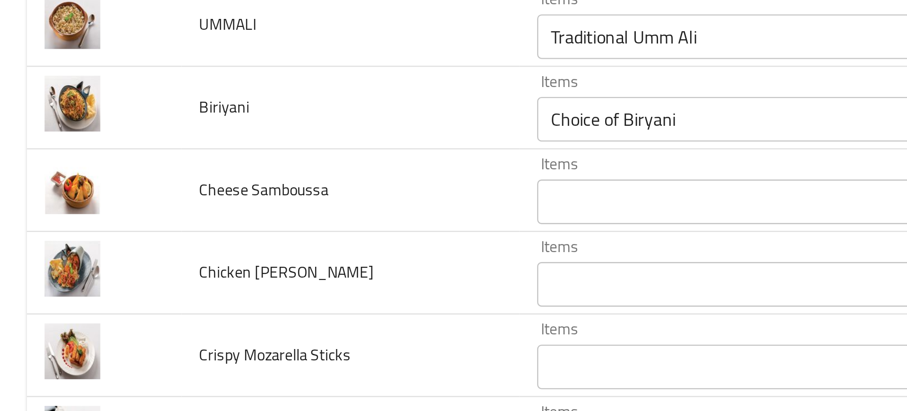
scroll to position [551, 0]
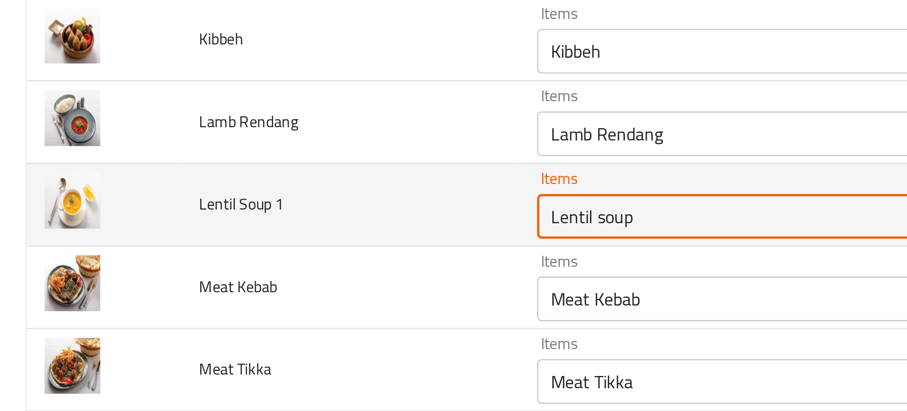
click at [258, 210] on 1 "Lentil soup" at bounding box center [347, 210] width 232 height 13
click at [250, 211] on 1 "Lentil soup" at bounding box center [347, 210] width 232 height 13
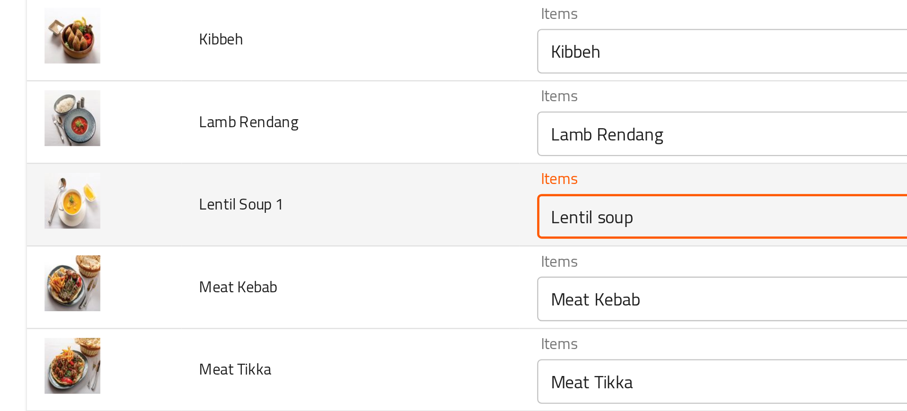
click at [250, 211] on 1 "Lentil soup" at bounding box center [347, 210] width 232 height 13
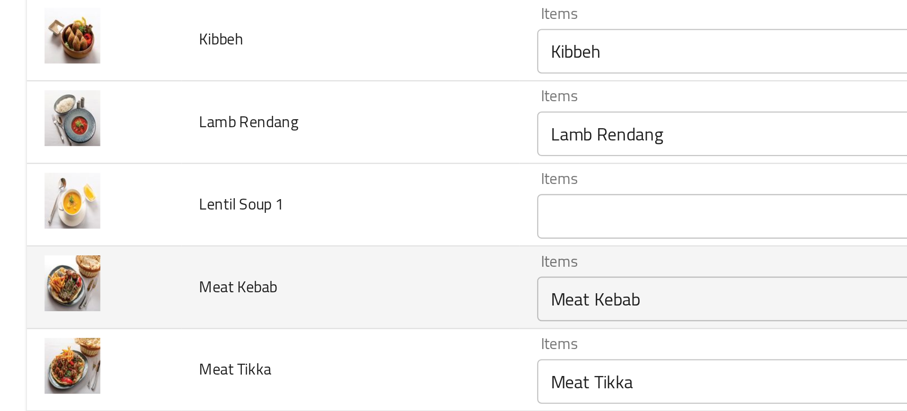
click at [156, 241] on td "Meat Kebab" at bounding box center [149, 240] width 144 height 35
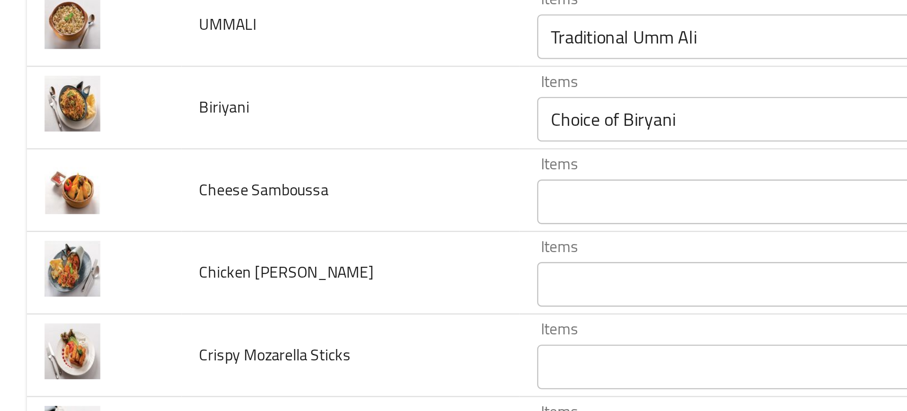
scroll to position [0, 0]
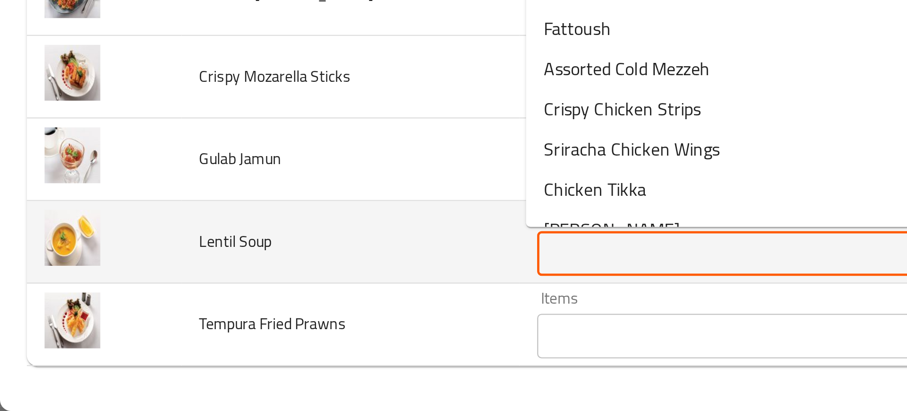
click at [247, 339] on Soup "Items" at bounding box center [347, 343] width 232 height 13
paste Soup "Lentil soup"
type Soup "Lentil soup"
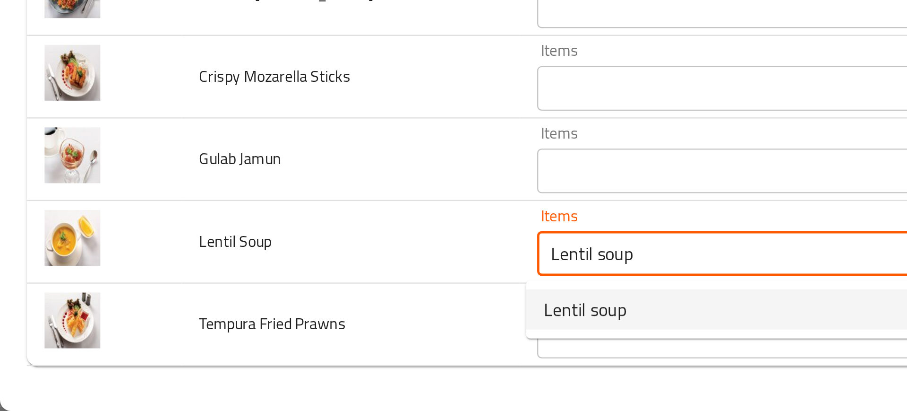
click at [250, 363] on span "Lentil soup" at bounding box center [248, 367] width 35 height 11
type Soup-ar "شوربة عدس"
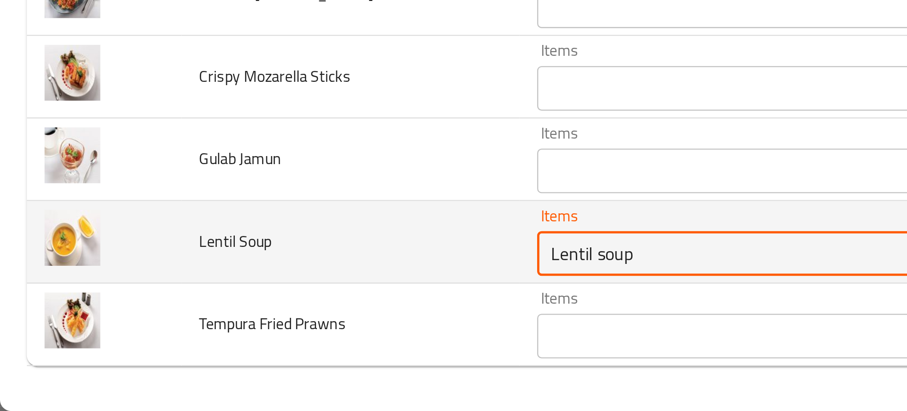
type Soup "Lentil soup"
click at [161, 337] on td "Lentil Soup" at bounding box center [149, 339] width 144 height 35
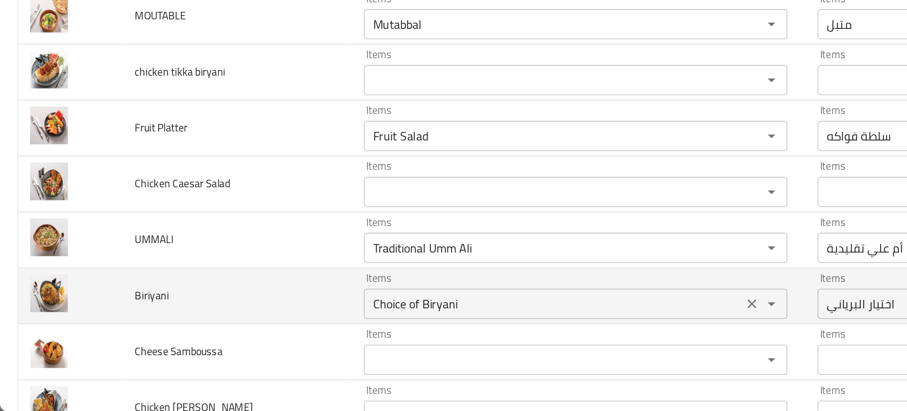
click at [281, 349] on input "Choice of Biryani" at bounding box center [347, 343] width 232 height 13
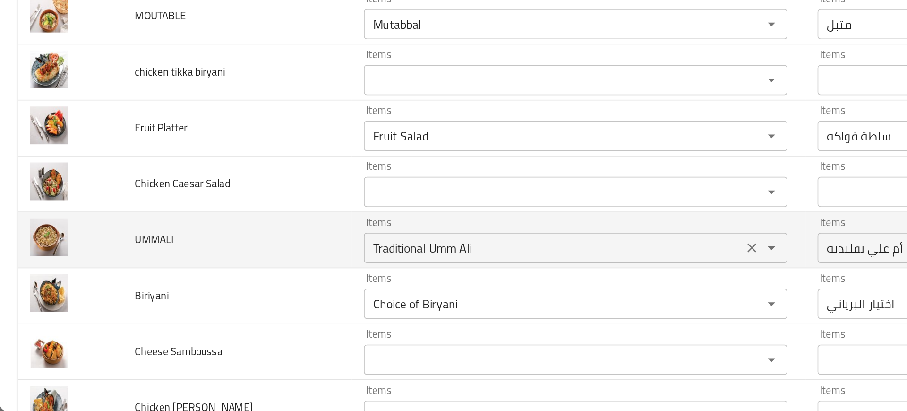
click at [252, 308] on input "Traditional Umm Ali" at bounding box center [347, 308] width 232 height 13
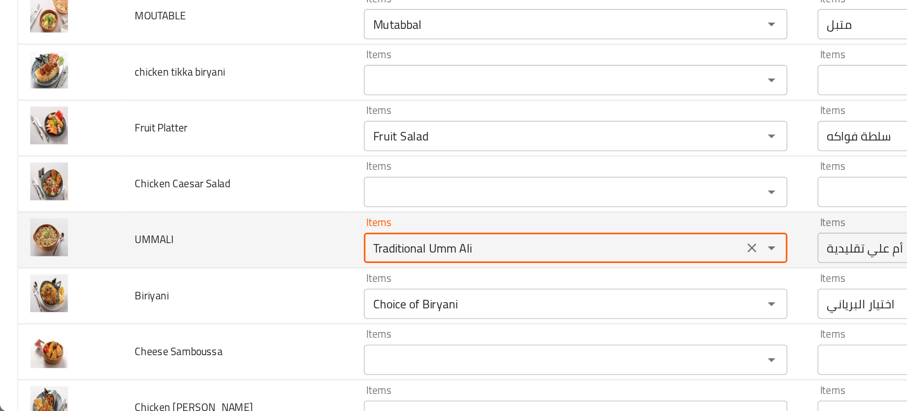
click at [252, 308] on input "Traditional Umm Ali" at bounding box center [347, 308] width 232 height 13
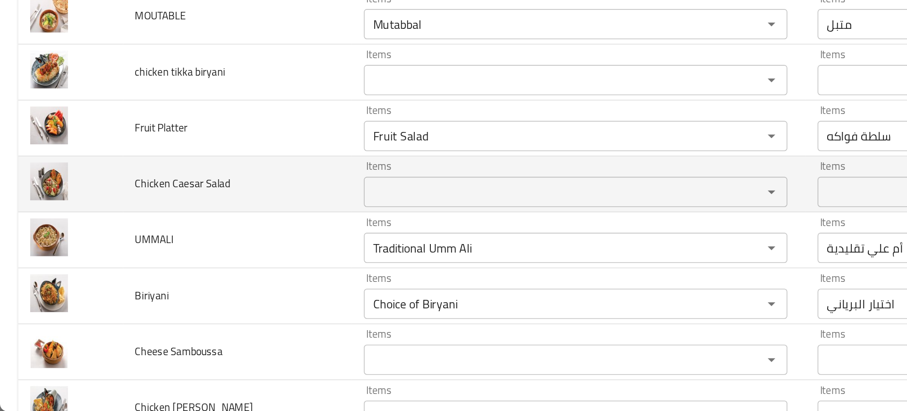
scroll to position [1456, 0]
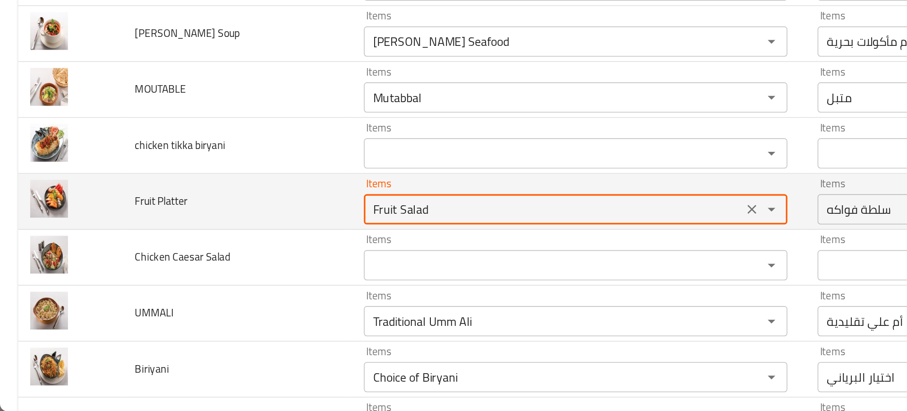
click at [244, 284] on Platter "Fruit Salad" at bounding box center [347, 284] width 232 height 13
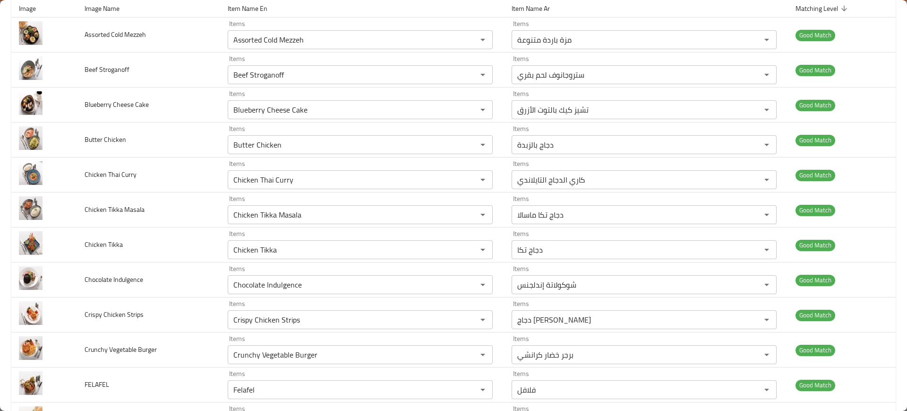
scroll to position [0, 0]
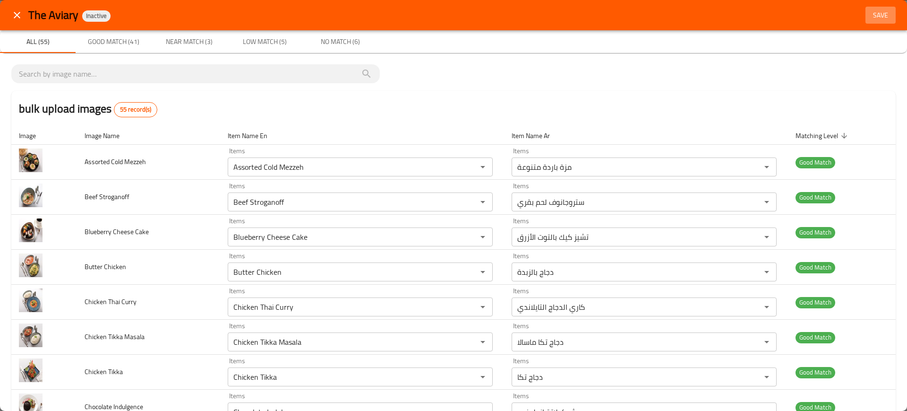
click at [878, 12] on span "Save" at bounding box center [881, 15] width 23 height 12
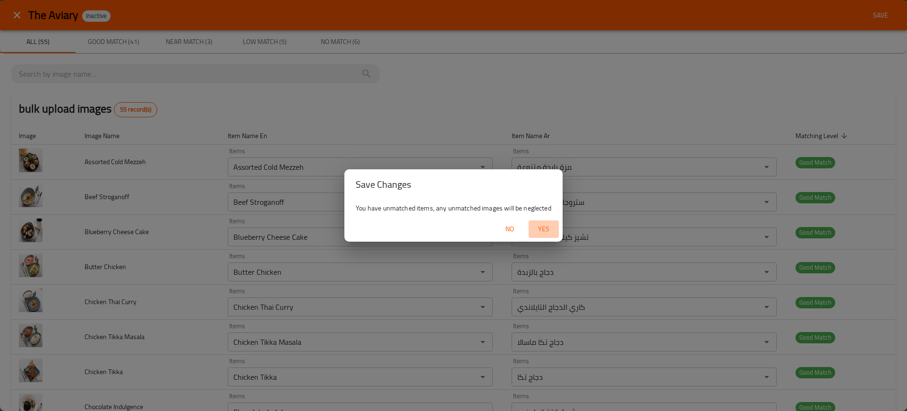
click at [552, 223] on span "Yes" at bounding box center [544, 229] width 23 height 12
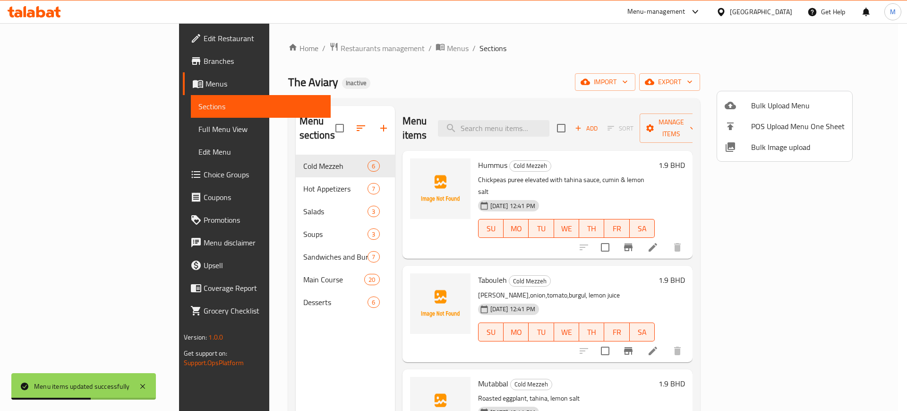
click at [605, 62] on div at bounding box center [453, 205] width 907 height 411
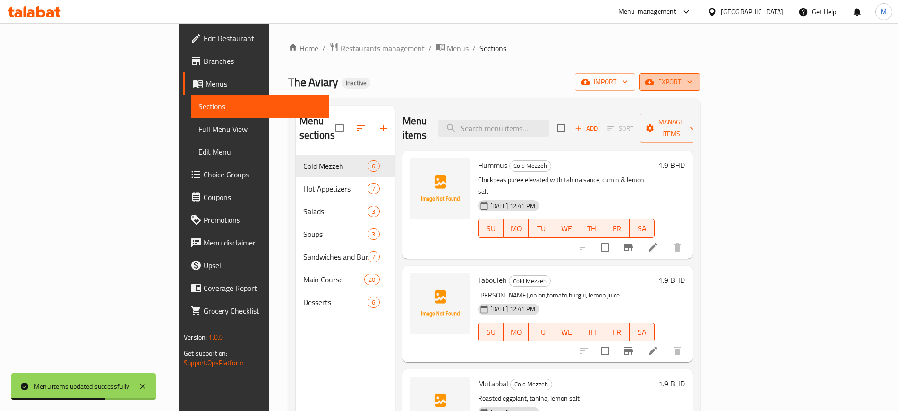
click at [693, 86] on span "export" at bounding box center [670, 82] width 46 height 12
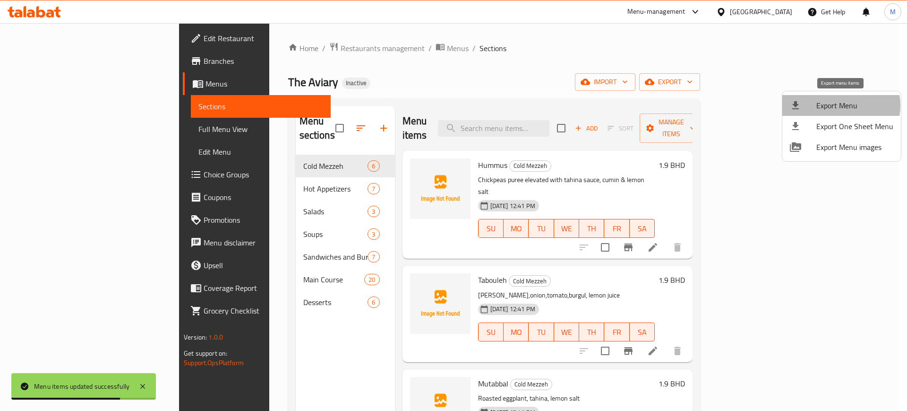
click at [840, 105] on span "Export Menu" at bounding box center [855, 105] width 77 height 11
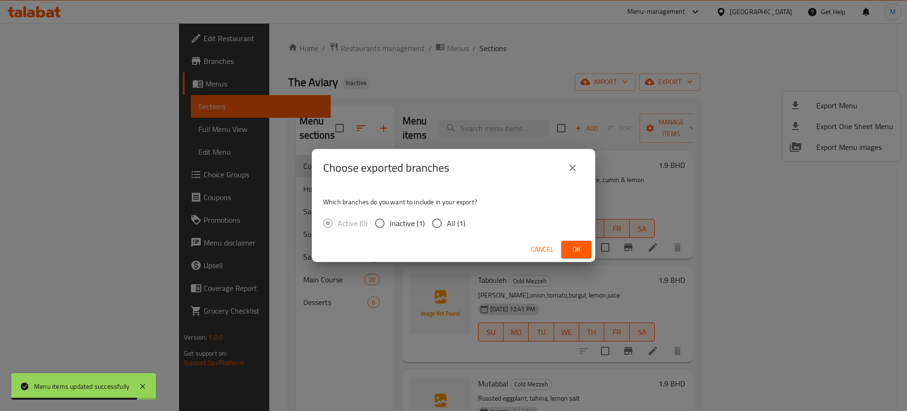
click at [455, 217] on span "All (1)" at bounding box center [456, 222] width 18 height 11
click at [447, 216] on input "All (1)" at bounding box center [437, 223] width 20 height 20
radio input "true"
click at [581, 248] on span "Ok" at bounding box center [576, 249] width 15 height 12
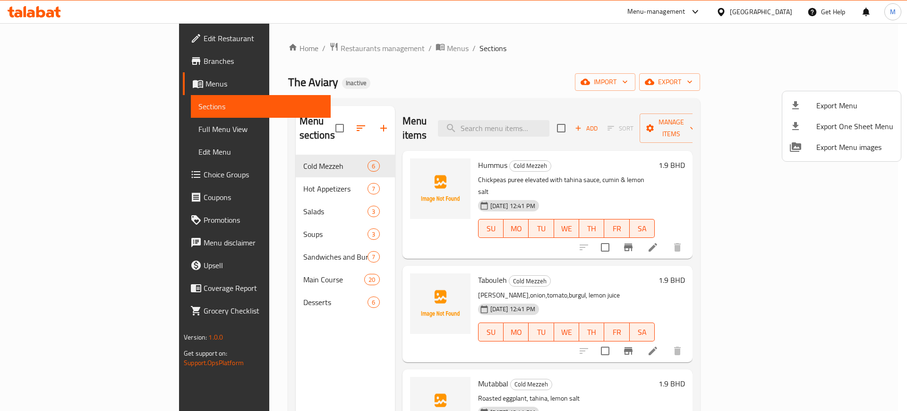
click at [70, 393] on div at bounding box center [453, 205] width 907 height 411
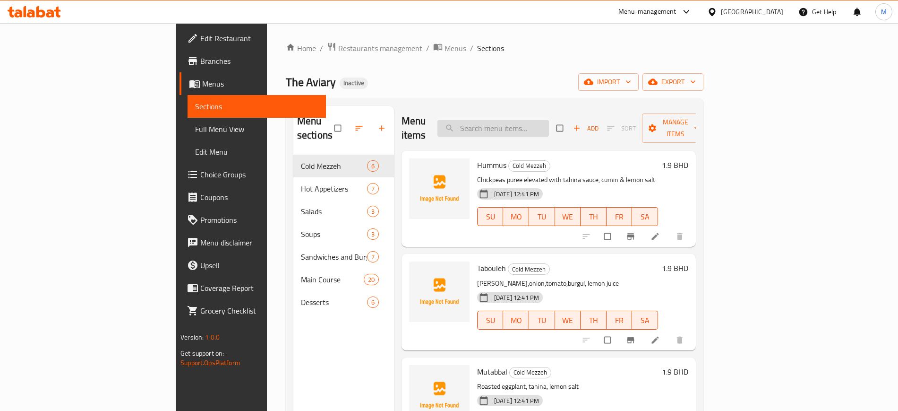
click at [549, 126] on input "search" at bounding box center [494, 128] width 112 height 17
paste input "Chicken Thai Curry"
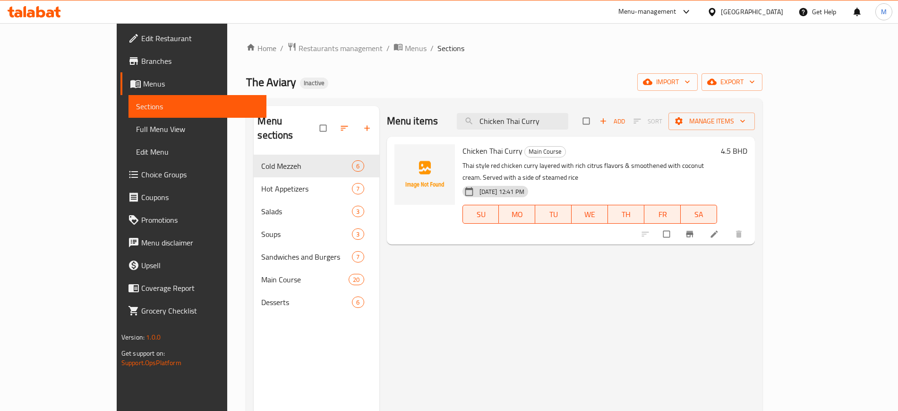
paste input "[PERSON_NAME]"
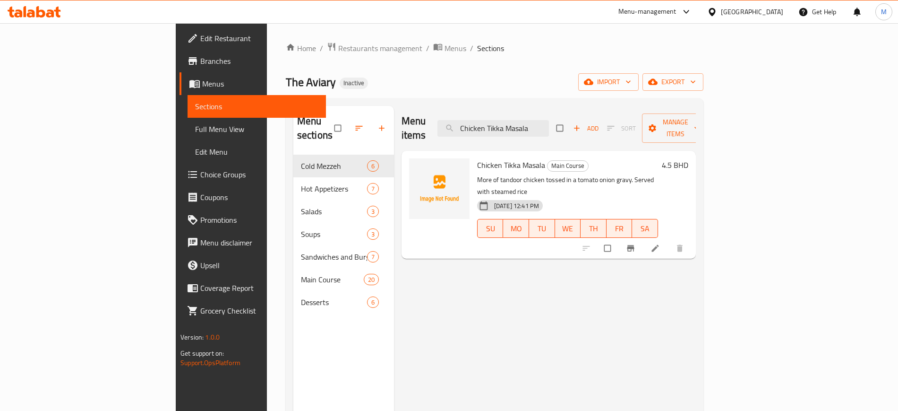
paste input "rispy Chicken Strips"
click at [565, 174] on p "crispy zinger style chicken strips. Served with tartare & sweet chill sauce" at bounding box center [567, 186] width 181 height 24
copy p "tartare"
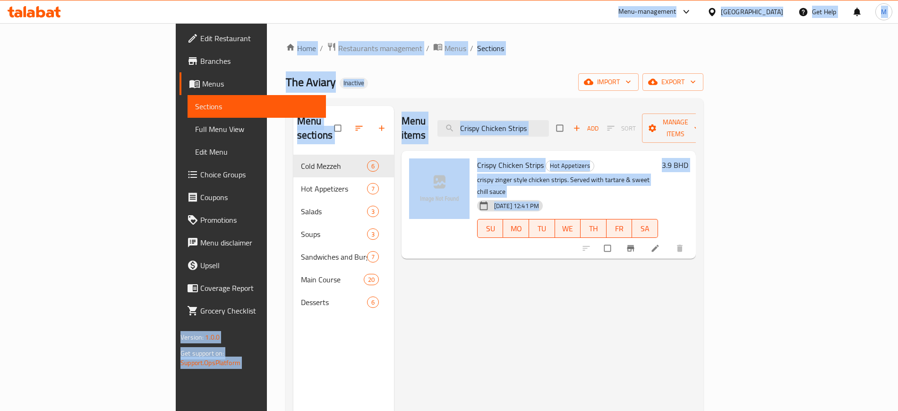
click at [533, 109] on div "Menu items Crispy Chicken Strips Add Sort Manage items" at bounding box center [549, 128] width 294 height 45
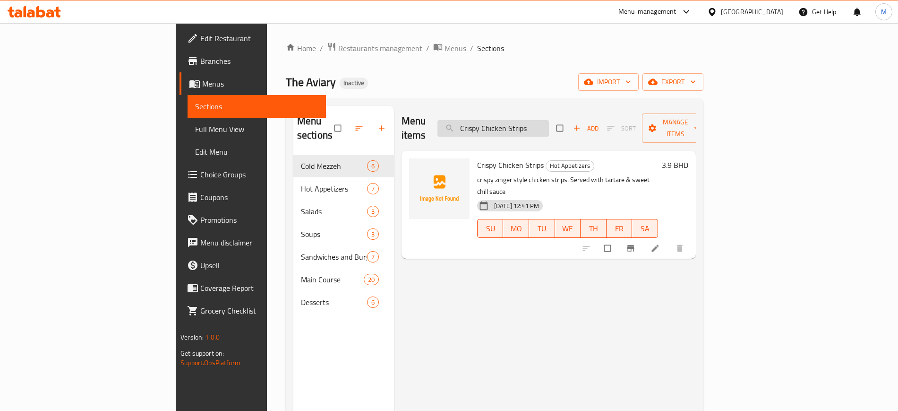
click at [542, 120] on input "Crispy Chicken Strips" at bounding box center [494, 128] width 112 height 17
paste input "unchy Vegetable Burger"
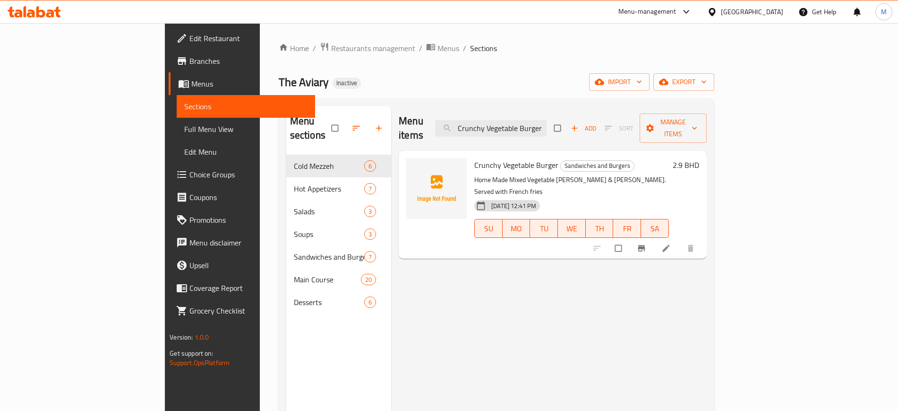
paste input "Grilled Citrus Mahi Mahi"
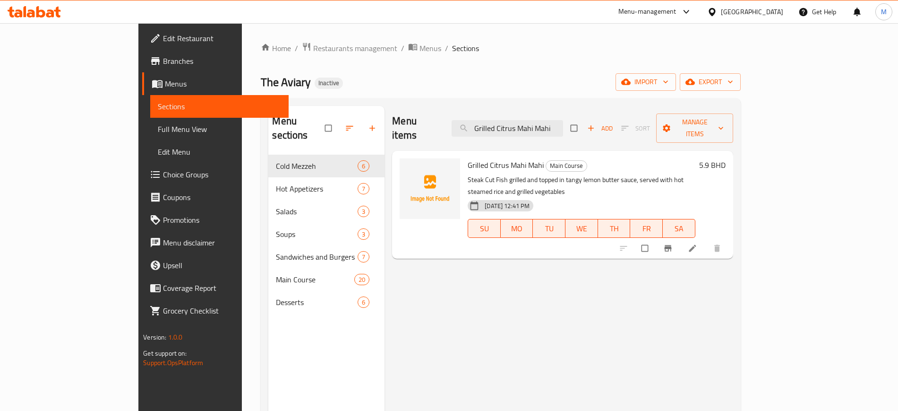
paste input "Lamb Rendang"
paste input "search"
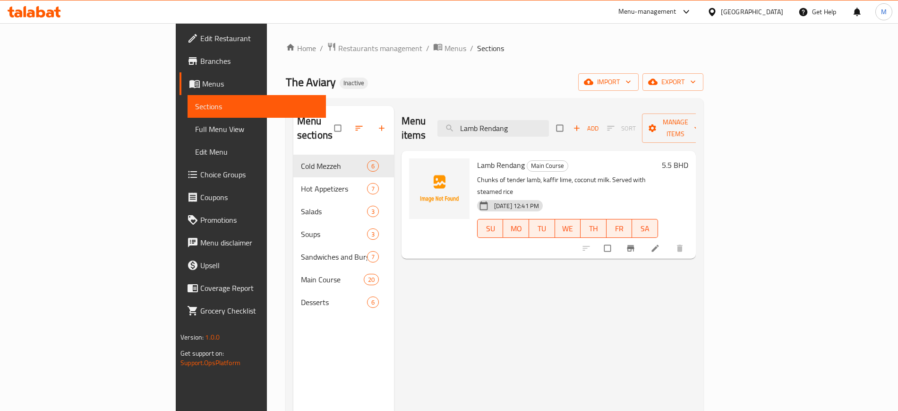
paste input "Meat Kebab"
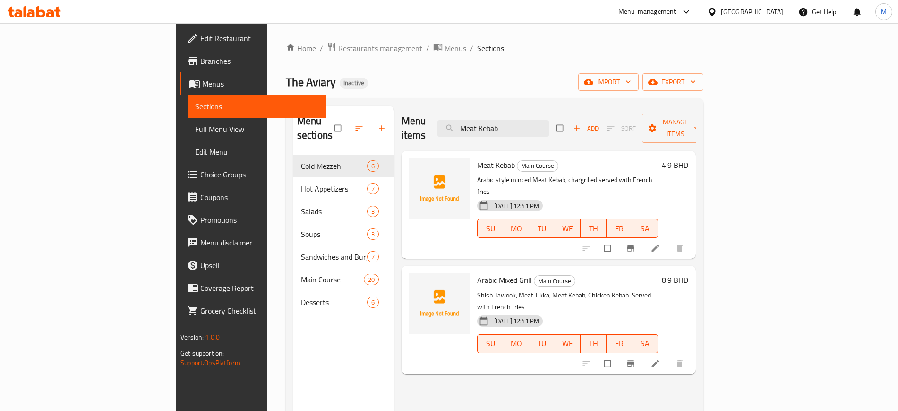
paste input "Tikka"
paste input "Pan Seared Salmon"
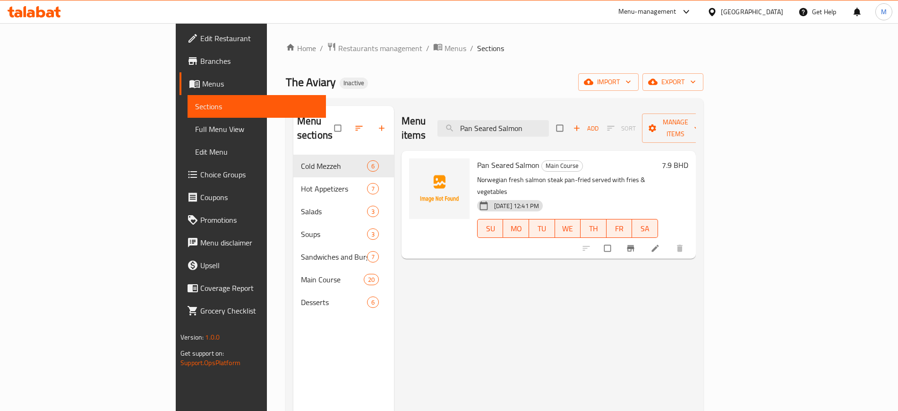
paste input "hilly Beef Burger"
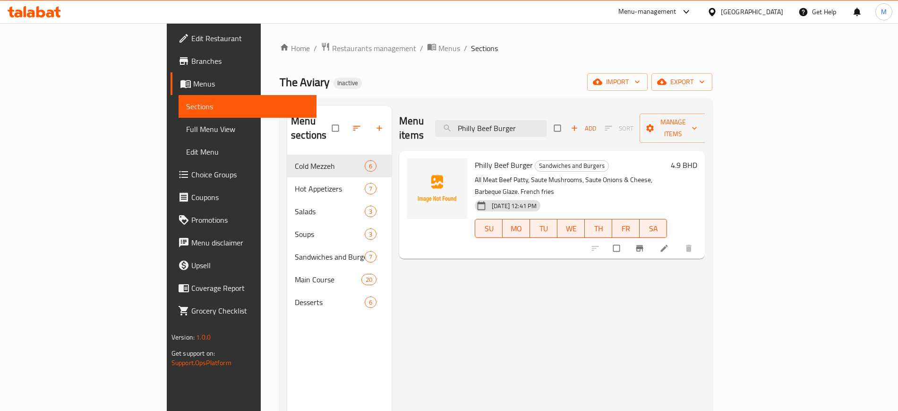
paste input "Three Treasures"
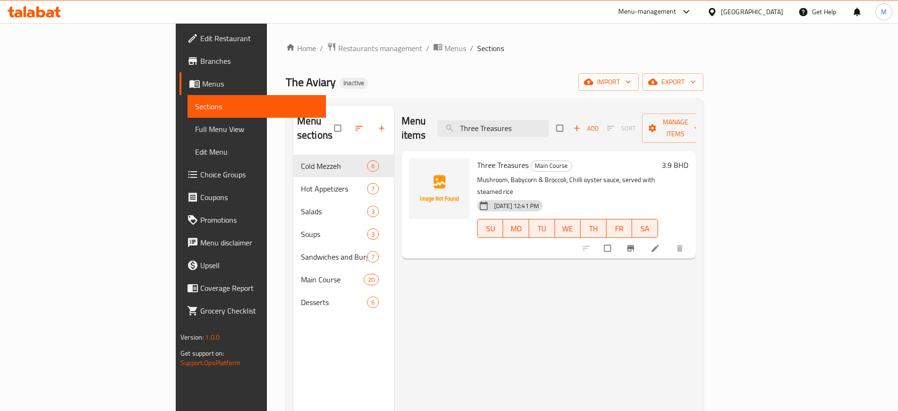
paste input "una Sandwich"
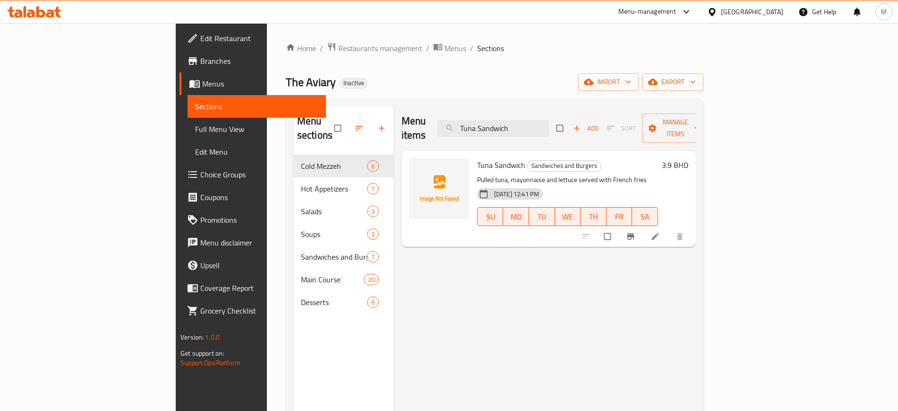
paste input "Vegetable Jhalfrezi"
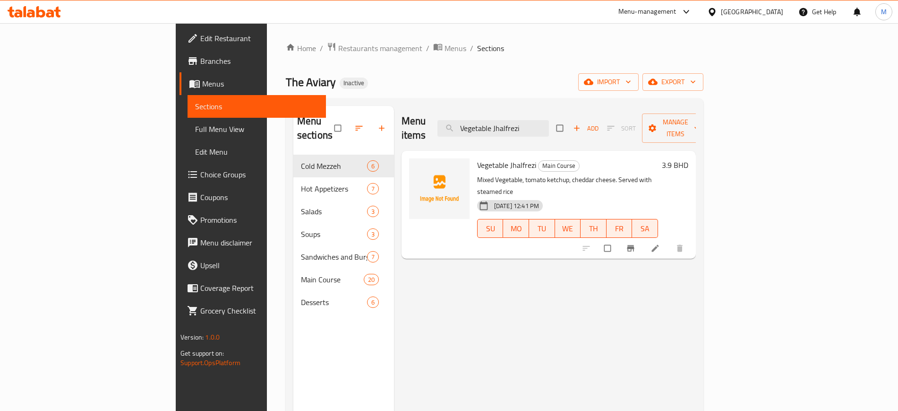
paste input "Cottage Cheese Shashlik"
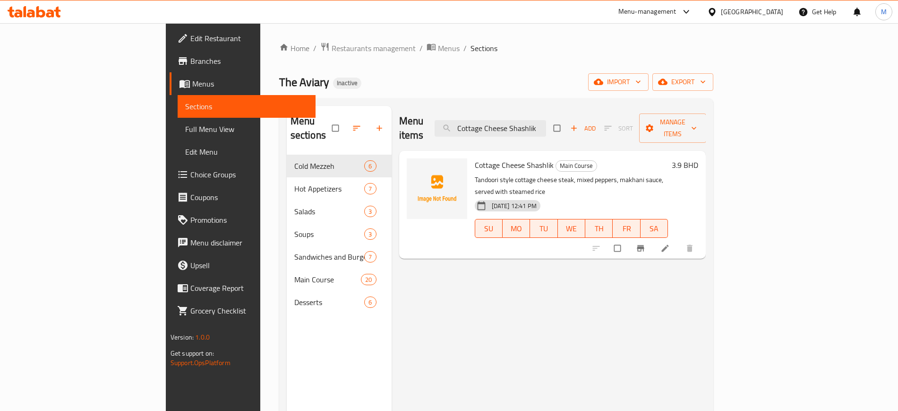
paste input "The Non-Veg Club Sandwich"
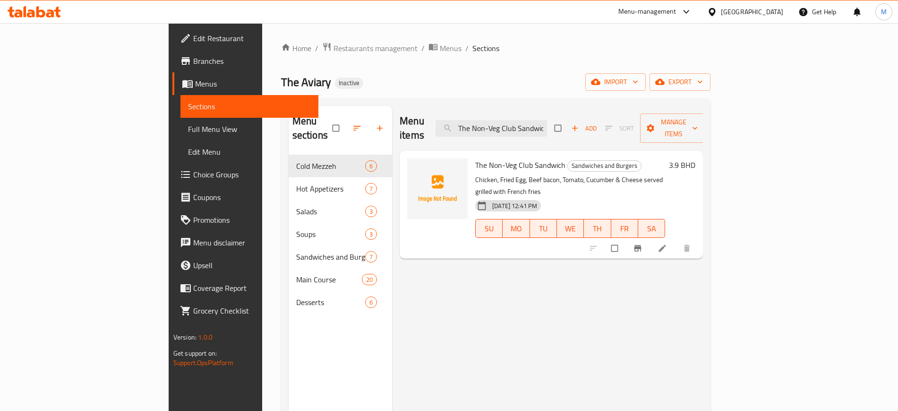
paste input "search"
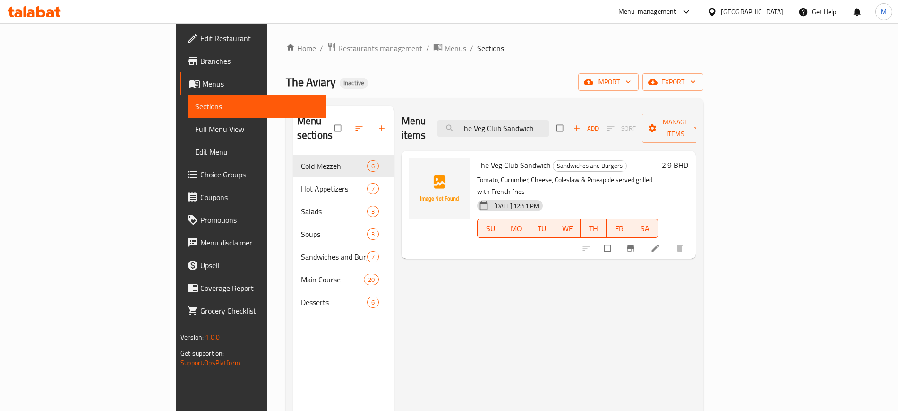
paste input "Cheese & Broccoli"
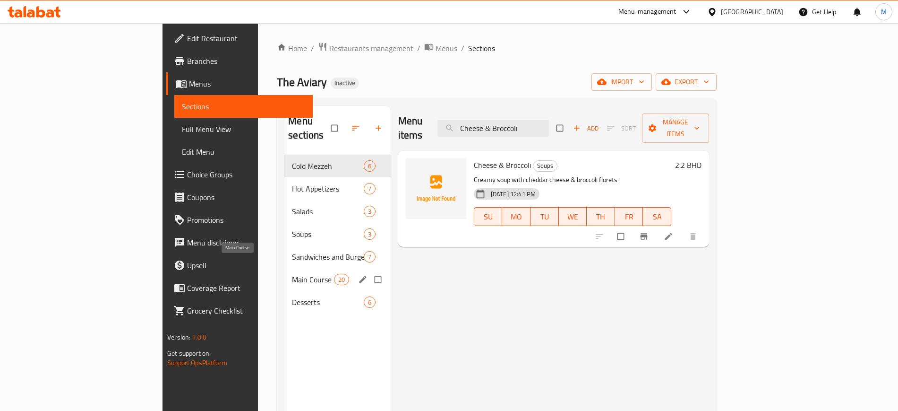
paste input "icken Shish Kebab"
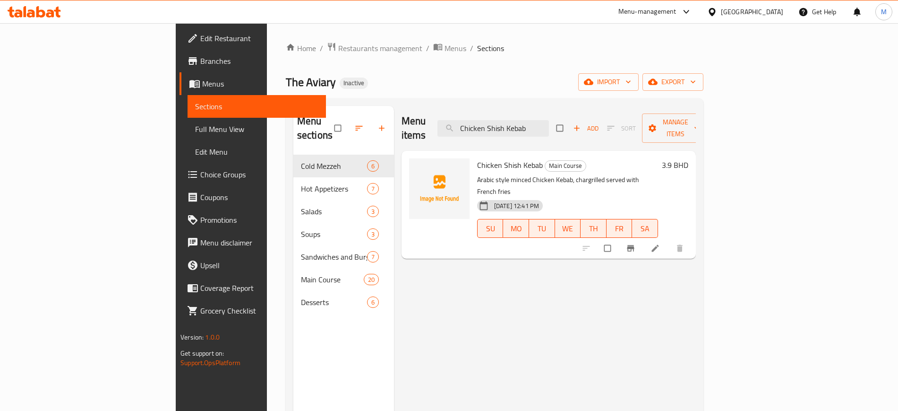
paste input "Fish & Chips"
paste input "Vegetable Spring Roll"
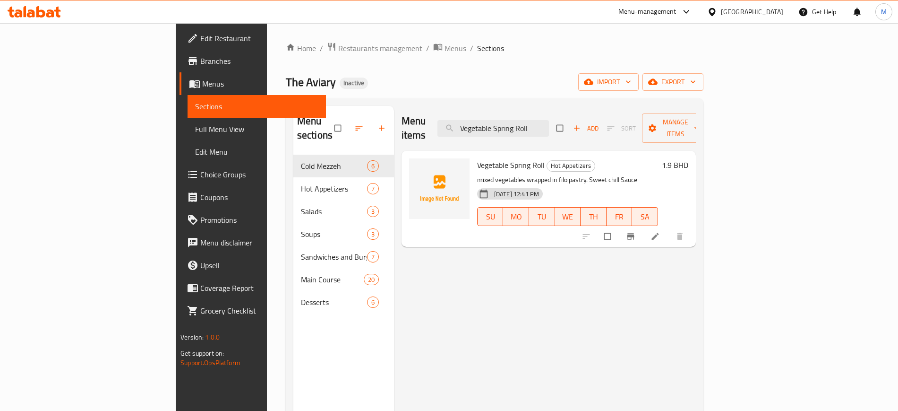
paste input "biryani"
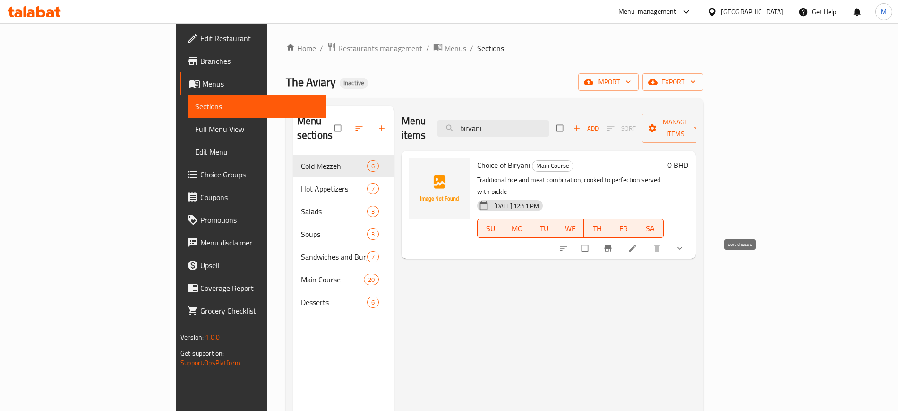
type input "biryani"
click at [576, 238] on button "sort-choices" at bounding box center [564, 248] width 23 height 21
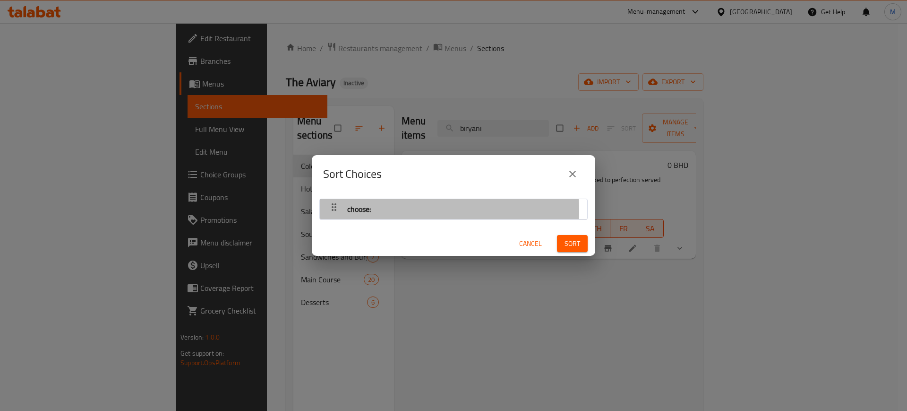
click at [362, 211] on span "choose:" at bounding box center [359, 209] width 24 height 14
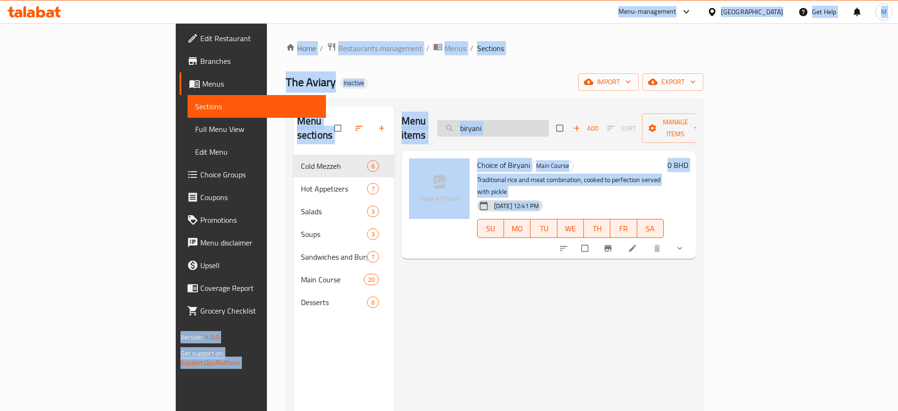
click at [549, 128] on input "biryani" at bounding box center [494, 128] width 112 height 17
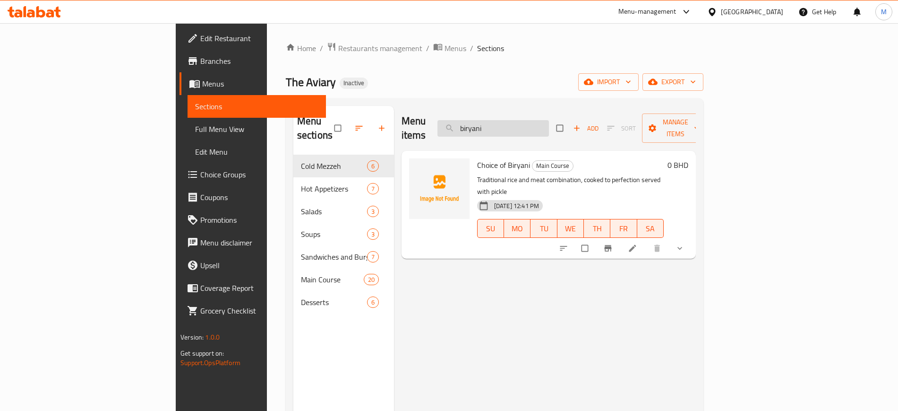
paste input "Fruit Salad"
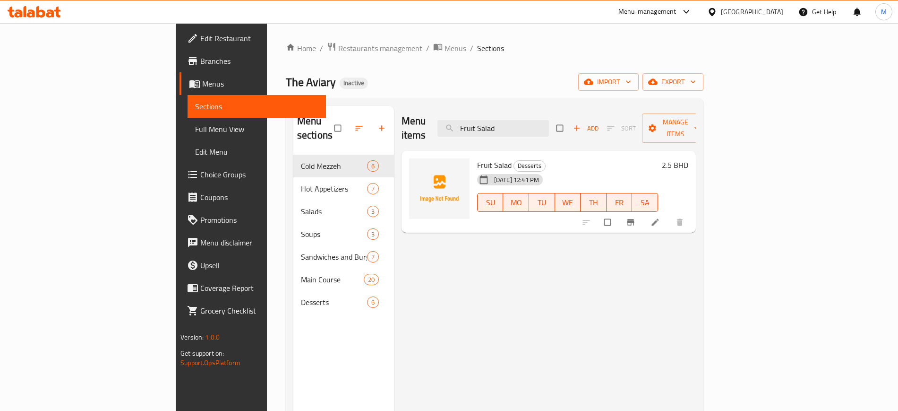
paste input "[PERSON_NAME] s"
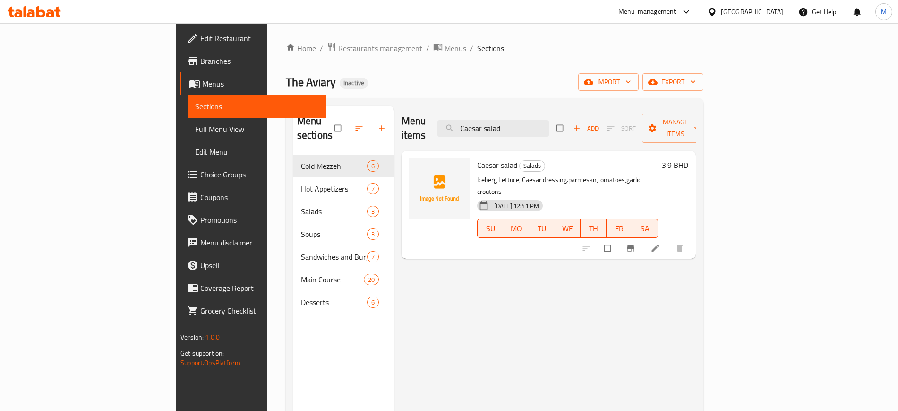
type input "Caesar salad"
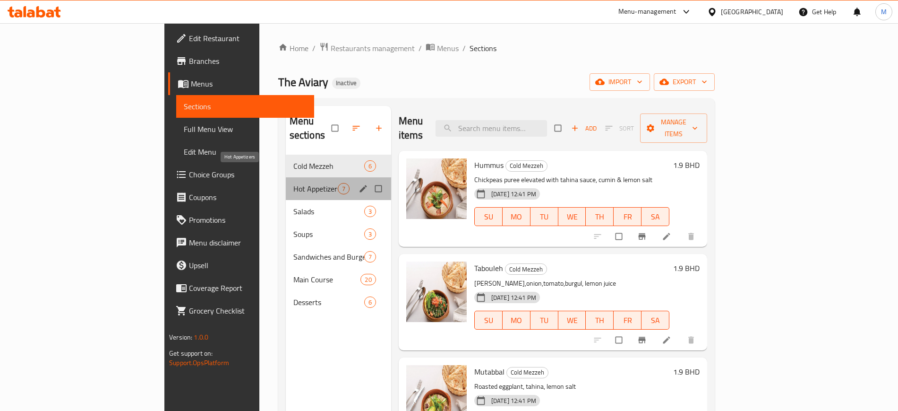
click at [293, 183] on span "Hot Appetizers" at bounding box center [315, 188] width 44 height 11
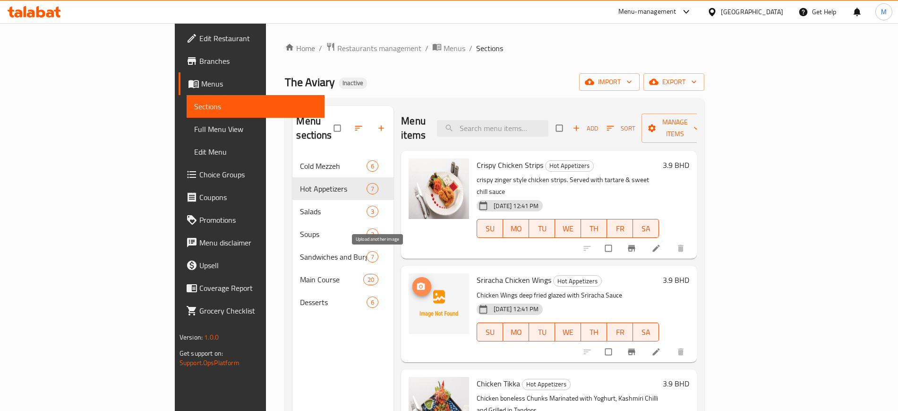
click at [413, 277] on button "upload picture" at bounding box center [422, 286] width 19 height 19
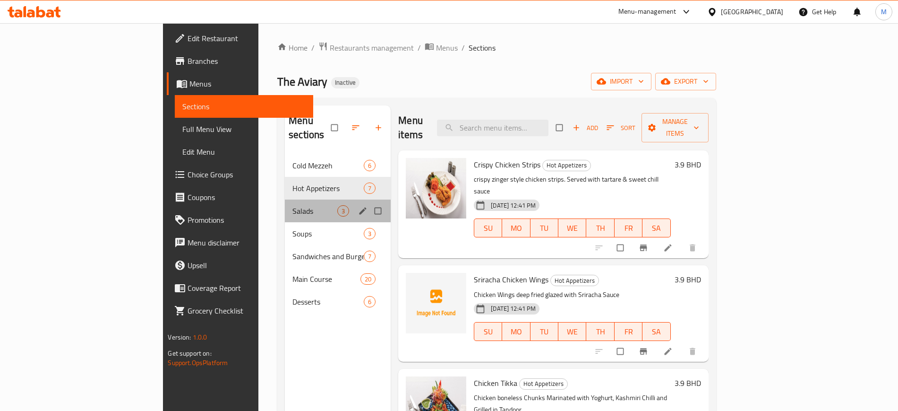
click at [285, 199] on div "Salads 3" at bounding box center [338, 210] width 106 height 23
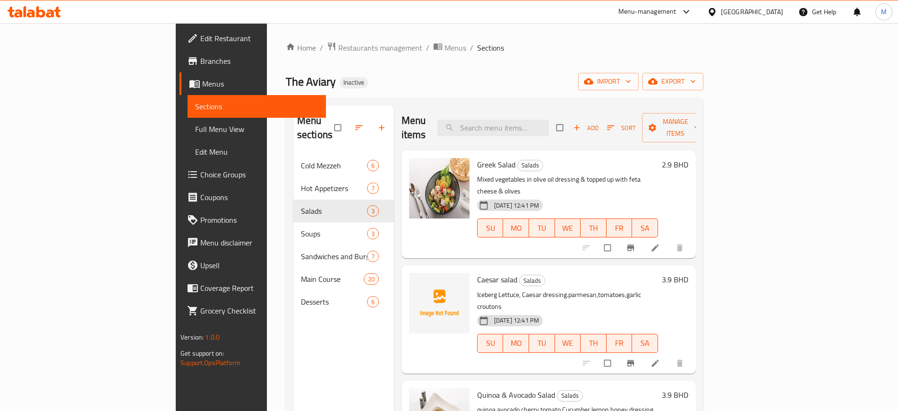
click at [477, 272] on span "Caesar salad" at bounding box center [497, 279] width 40 height 14
click at [195, 128] on span "Full Menu View" at bounding box center [256, 128] width 123 height 11
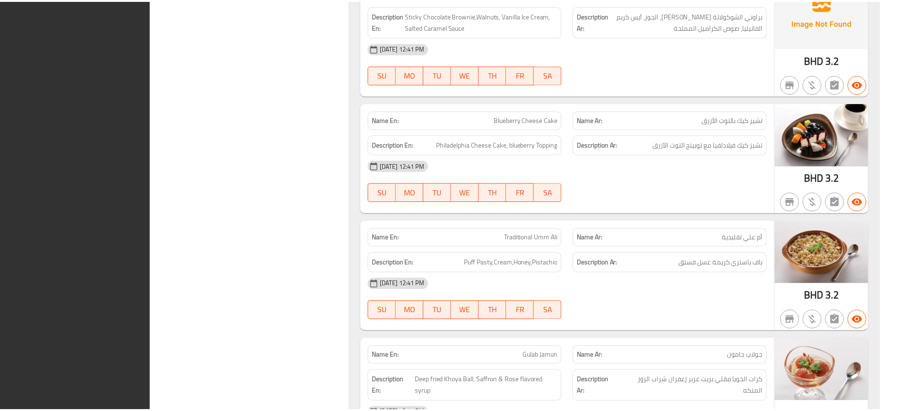
scroll to position [6812, 0]
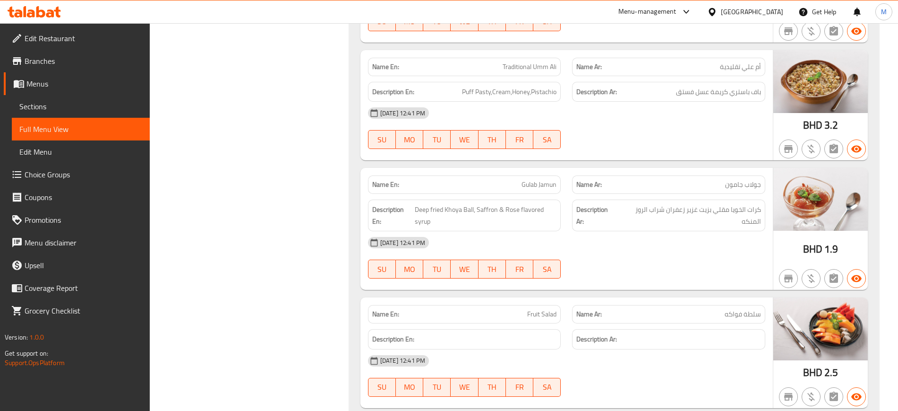
click at [73, 41] on span "Edit Restaurant" at bounding box center [84, 38] width 118 height 11
